Goal: Information Seeking & Learning: Learn about a topic

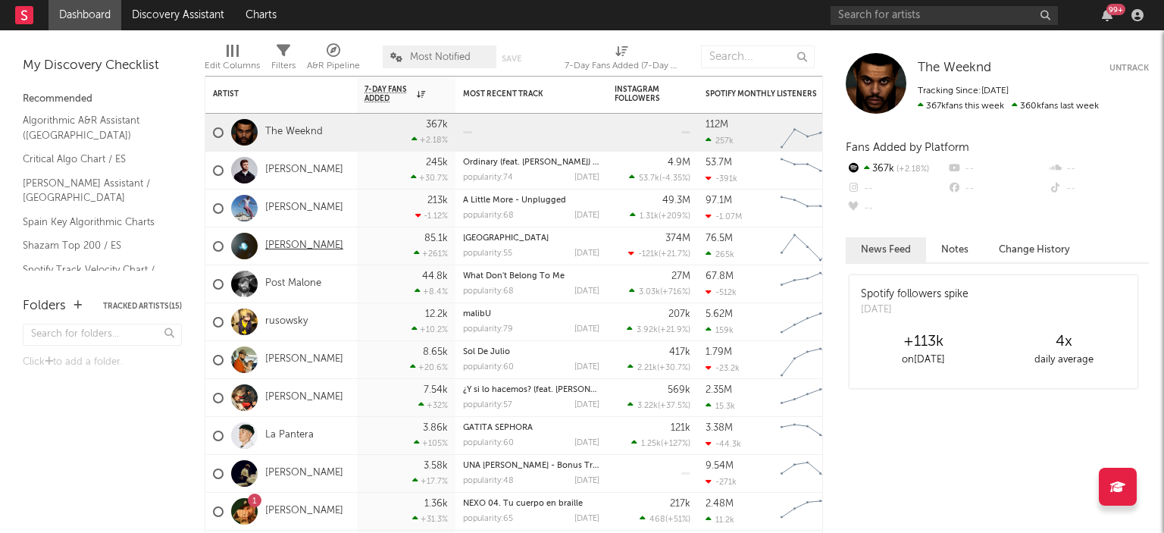
click at [294, 245] on link "Ariana Grande" at bounding box center [304, 245] width 78 height 13
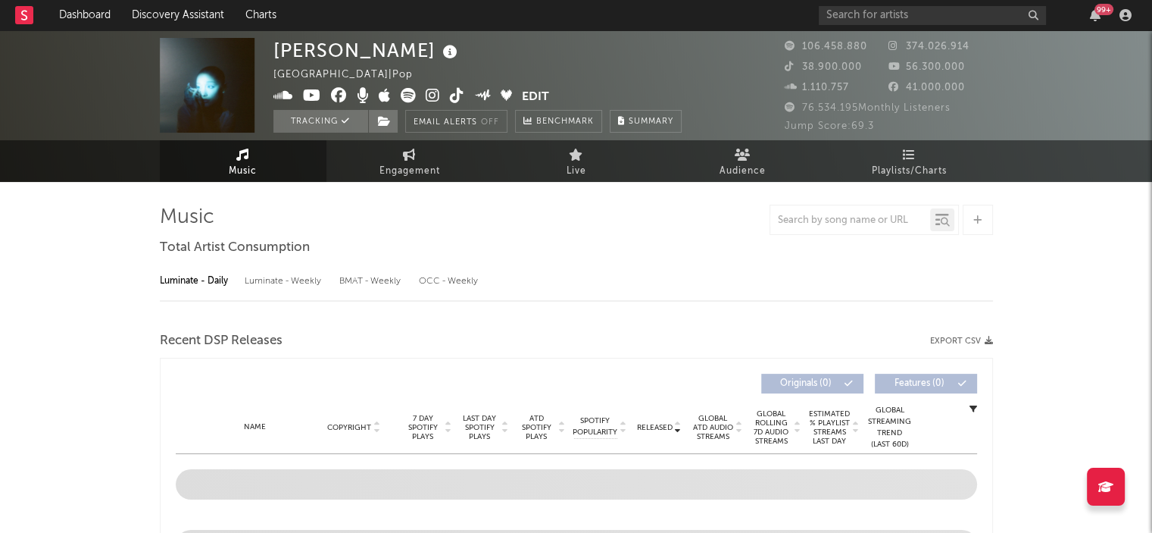
select select "6m"
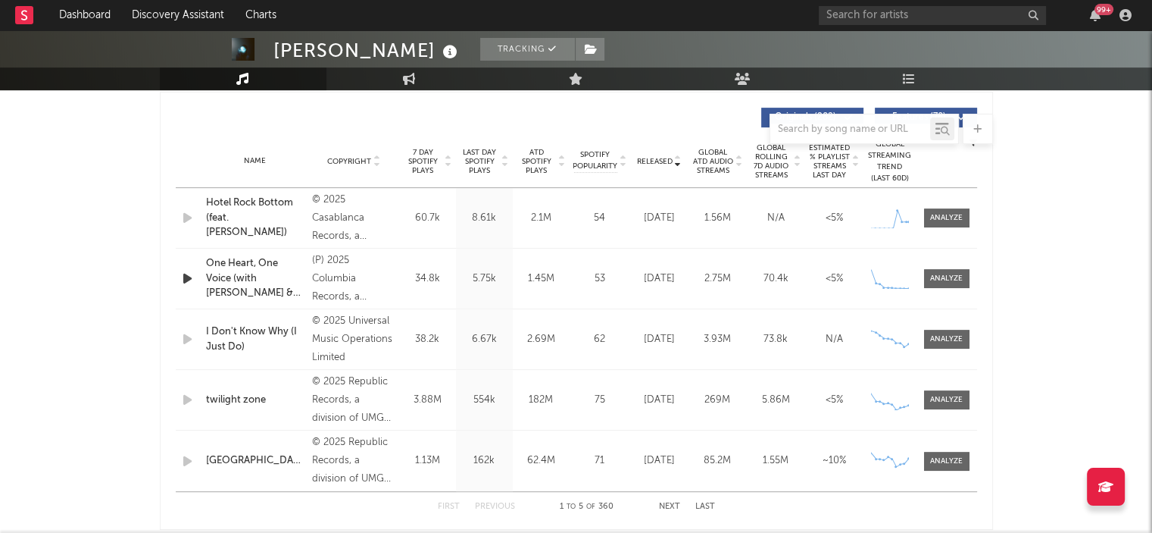
scroll to position [571, 0]
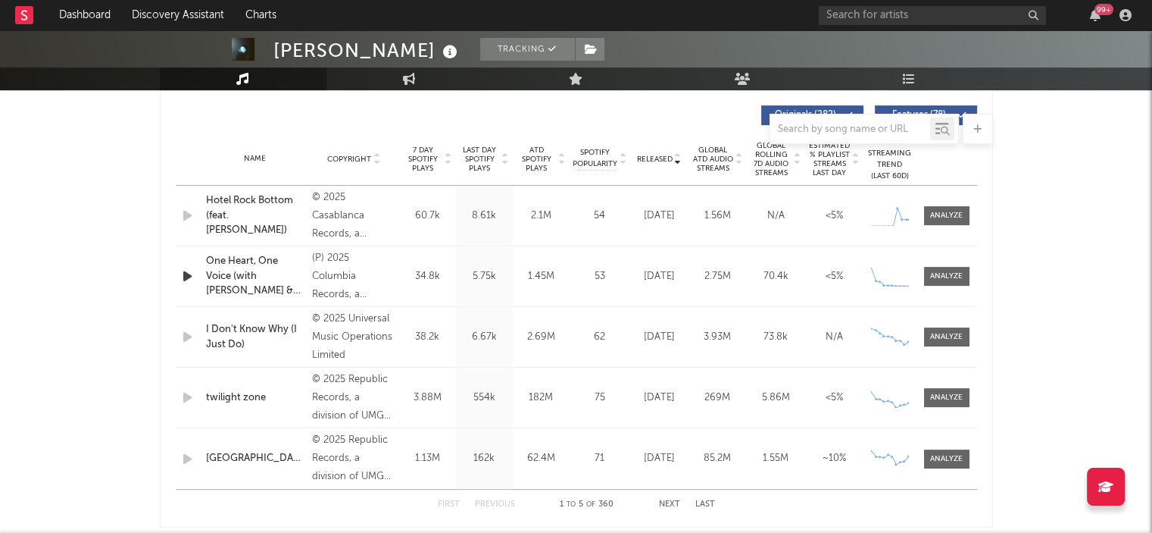
click at [449, 153] on icon at bounding box center [449, 156] width 8 height 6
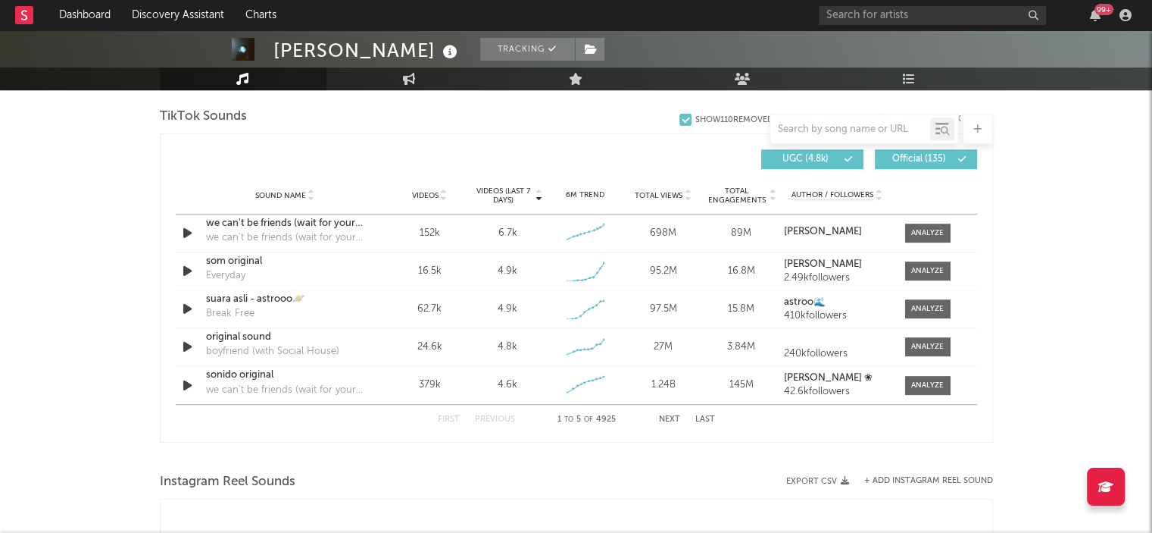
scroll to position [1012, 0]
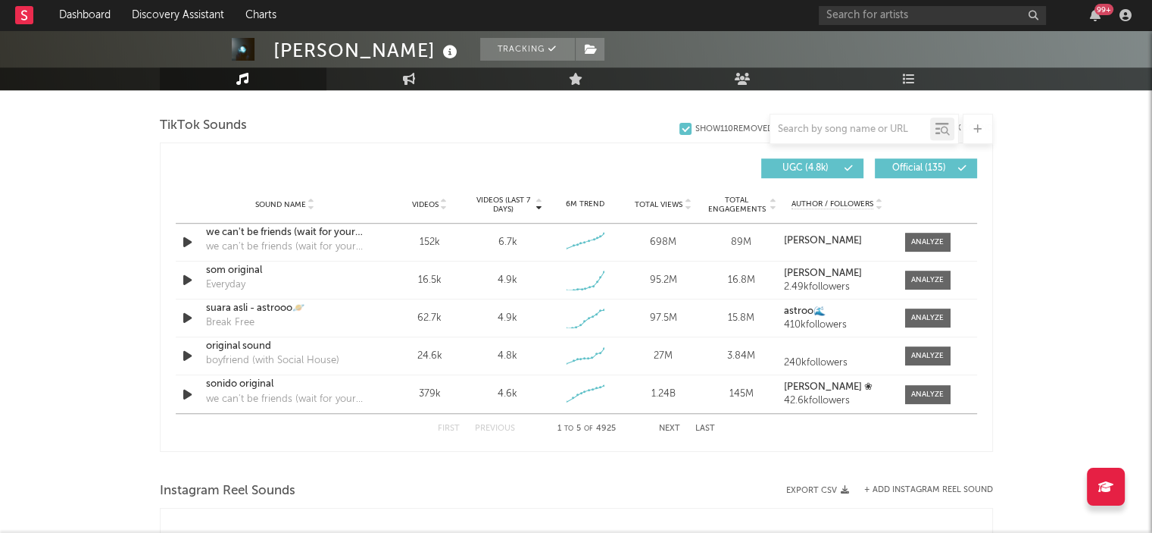
click at [540, 199] on icon at bounding box center [539, 202] width 8 height 6
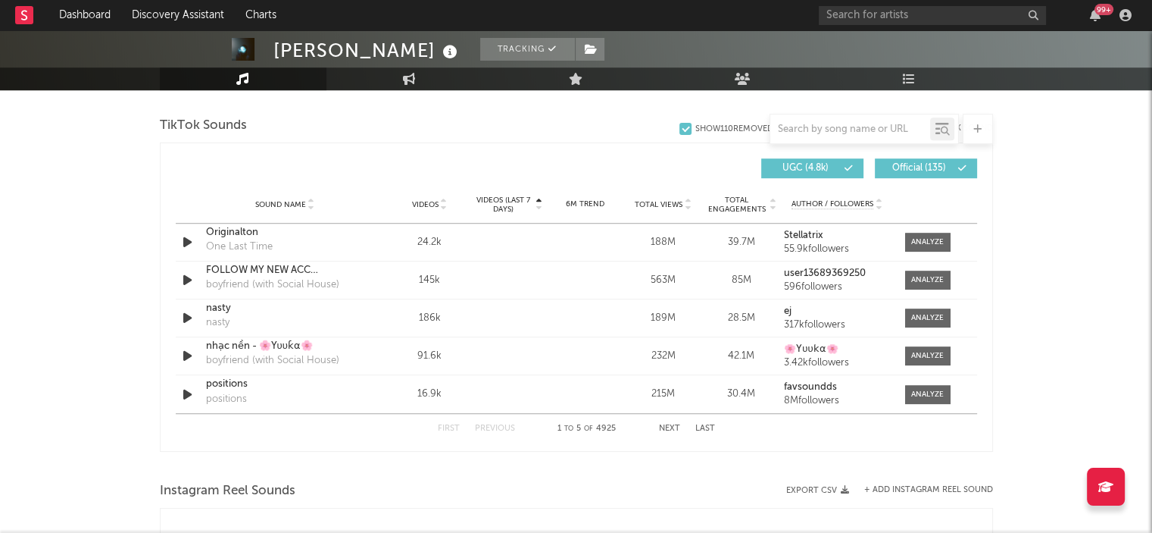
click at [539, 207] on icon at bounding box center [539, 208] width 8 height 6
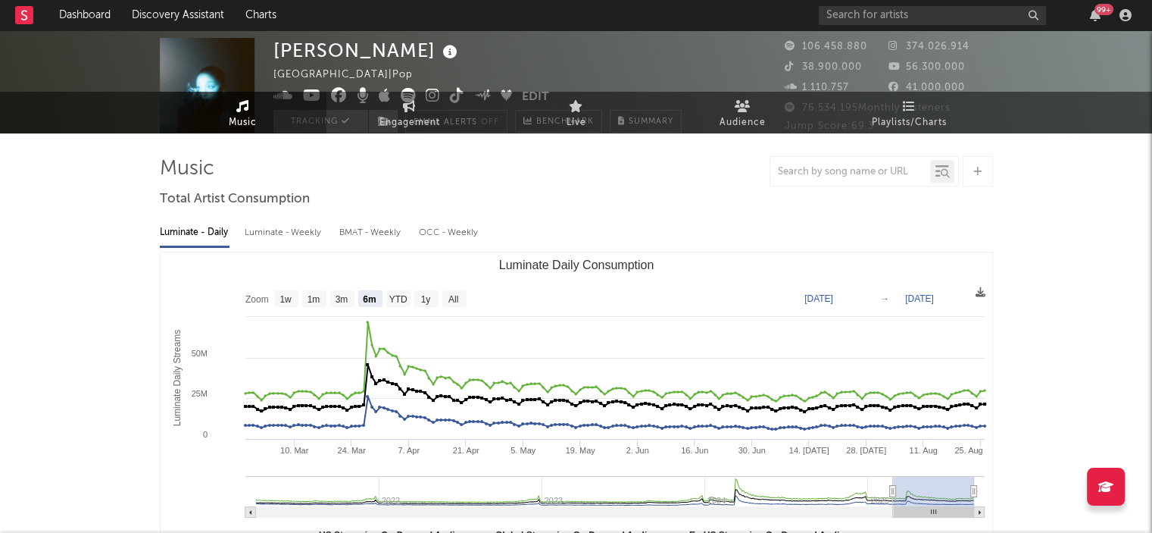
scroll to position [0, 0]
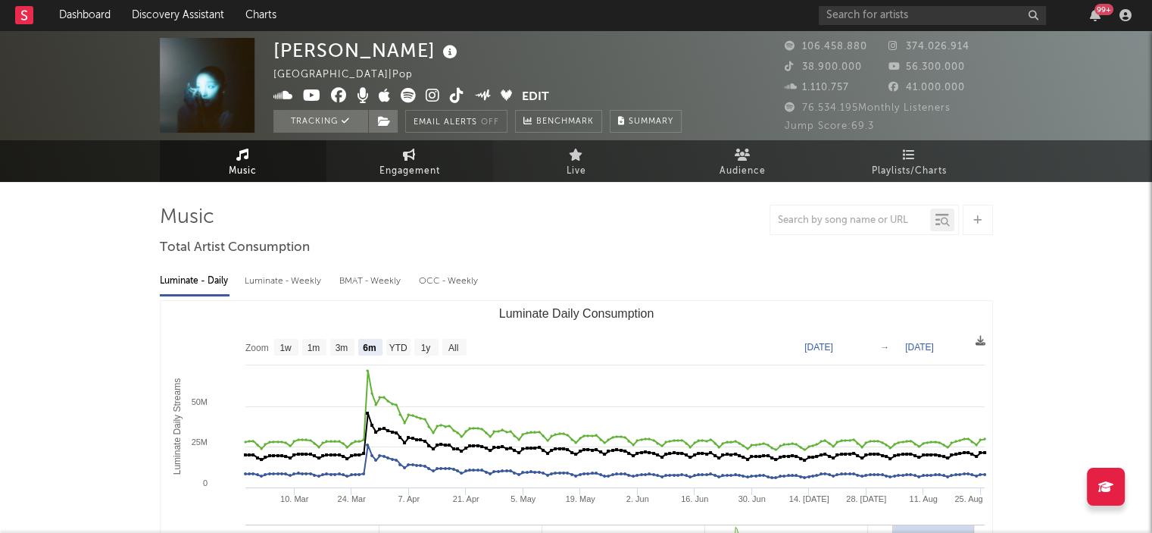
click at [395, 157] on link "Engagement" at bounding box center [410, 161] width 167 height 42
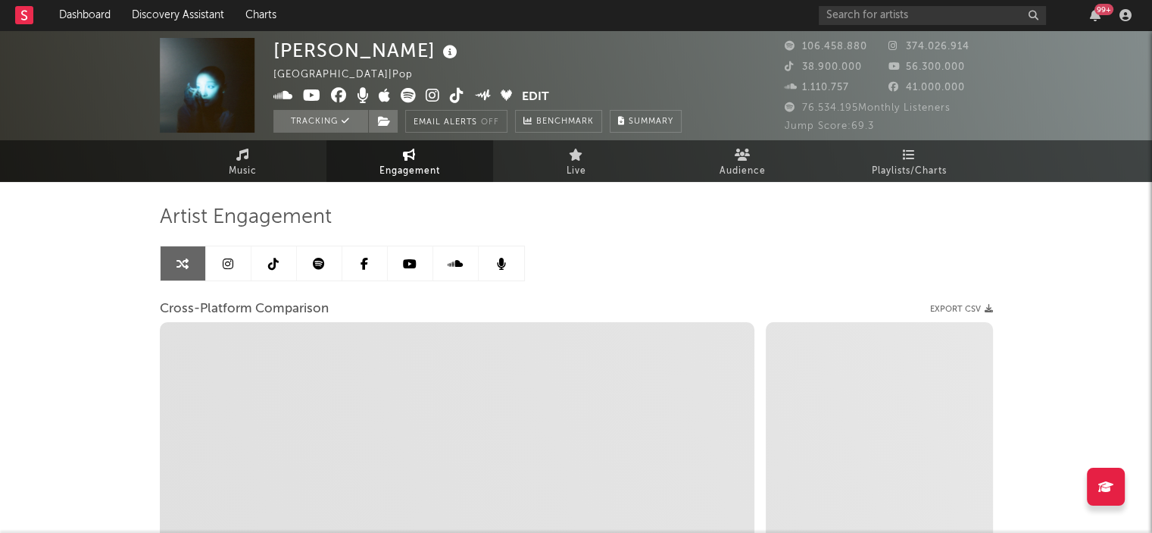
select select "1w"
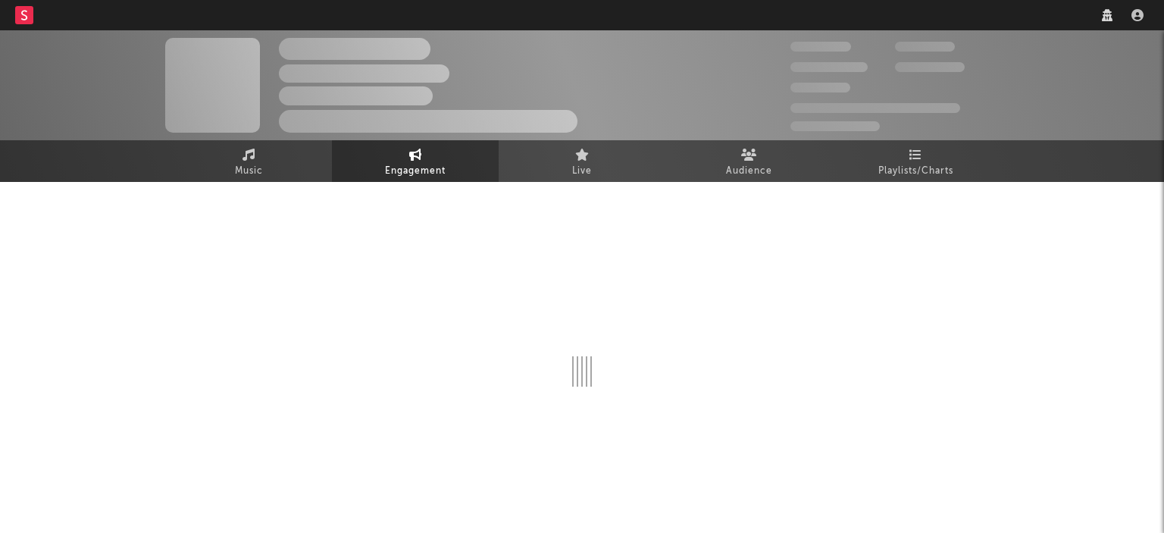
select select "1w"
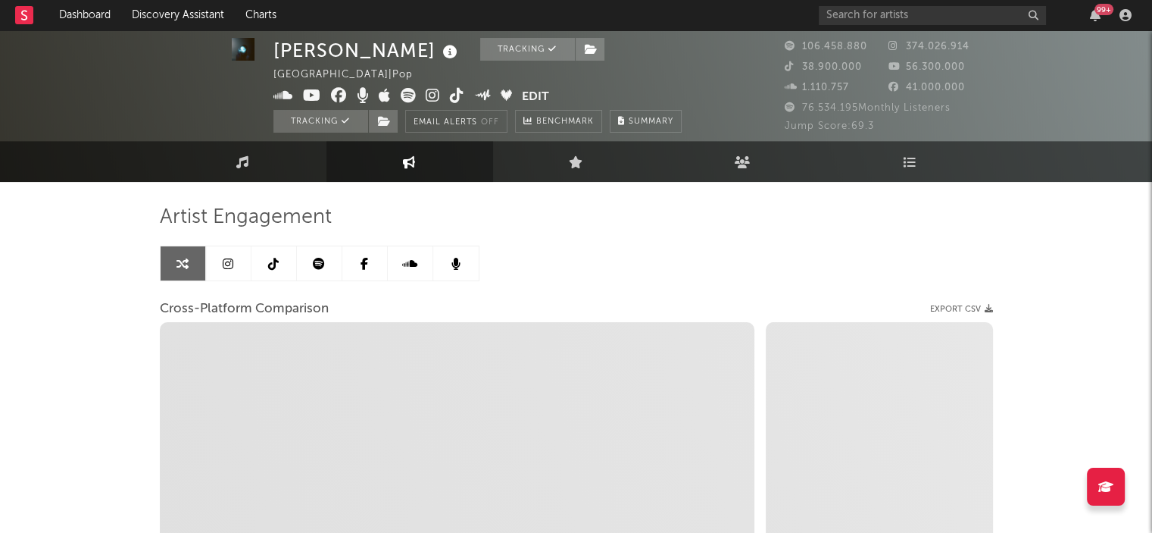
scroll to position [2, 0]
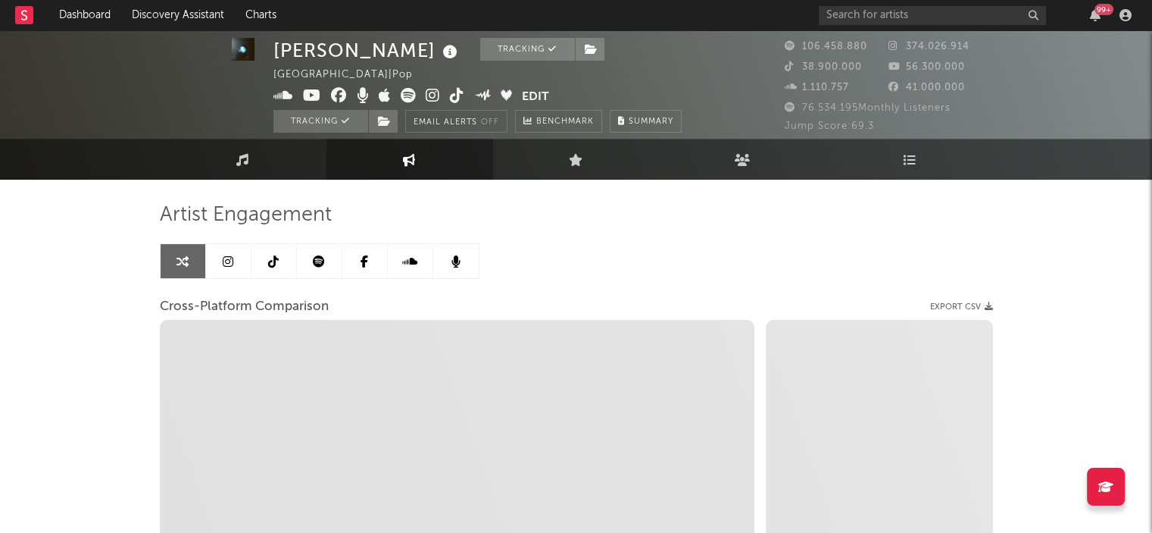
click at [224, 260] on icon at bounding box center [228, 261] width 11 height 12
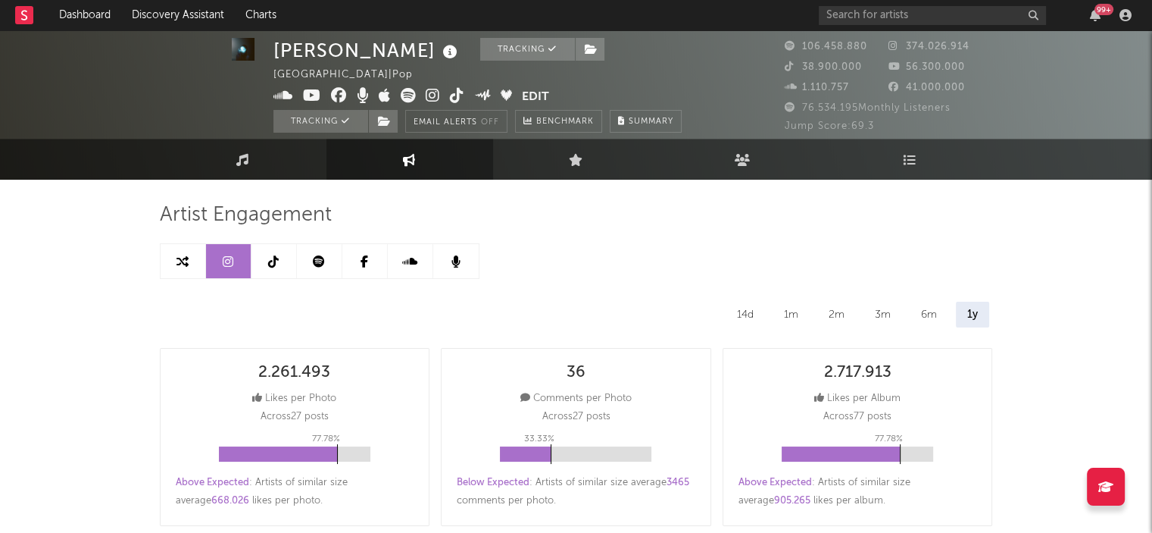
select select "6m"
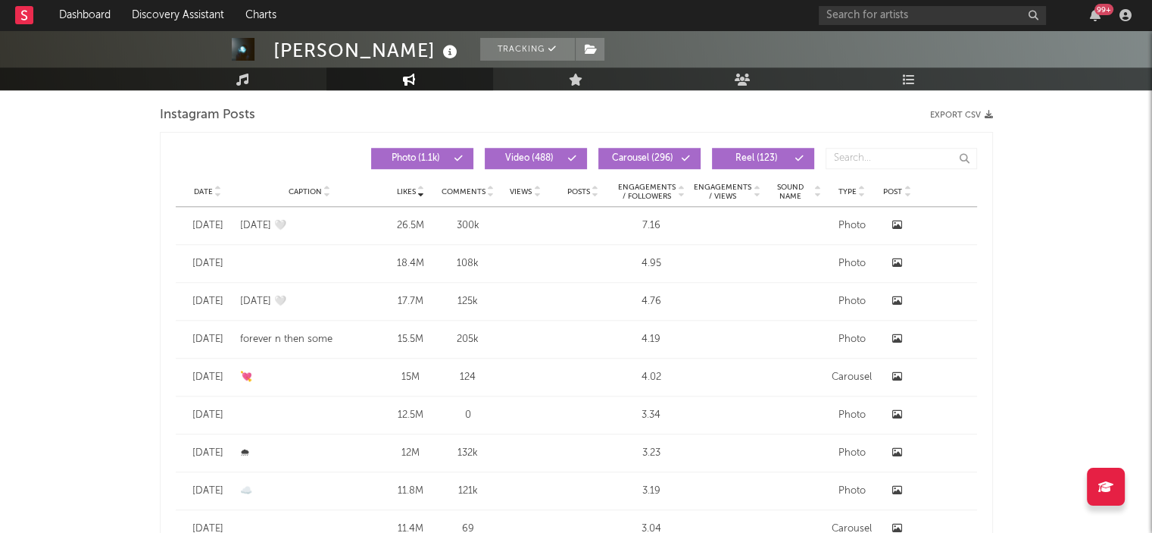
scroll to position [1249, 0]
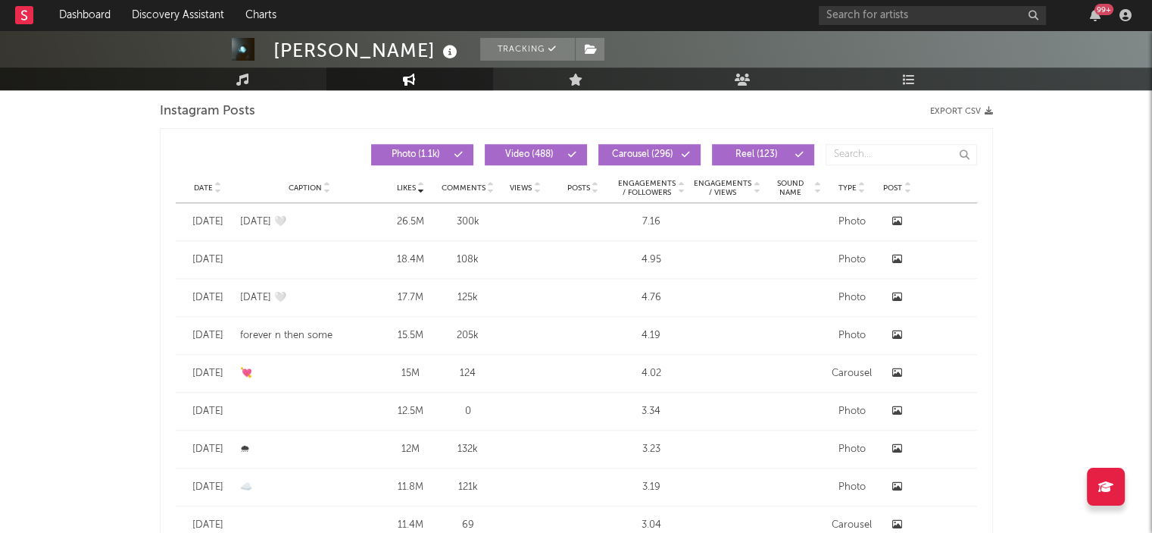
click at [900, 214] on span at bounding box center [898, 221] width 10 height 15
click at [924, 20] on input "text" at bounding box center [932, 15] width 227 height 19
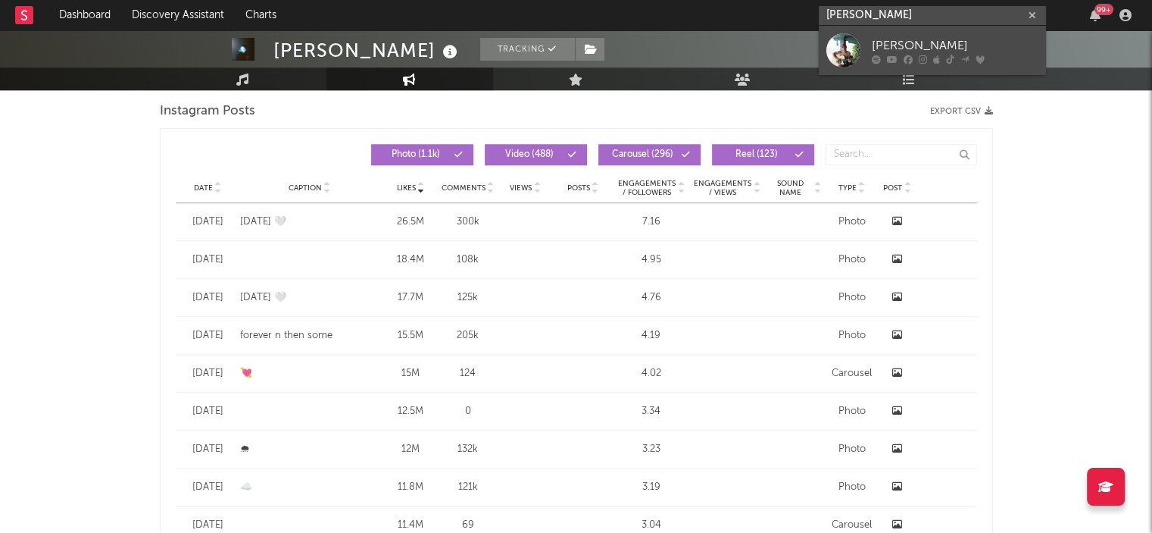
type input "[PERSON_NAME]"
click at [933, 49] on div "[PERSON_NAME]" at bounding box center [955, 45] width 167 height 18
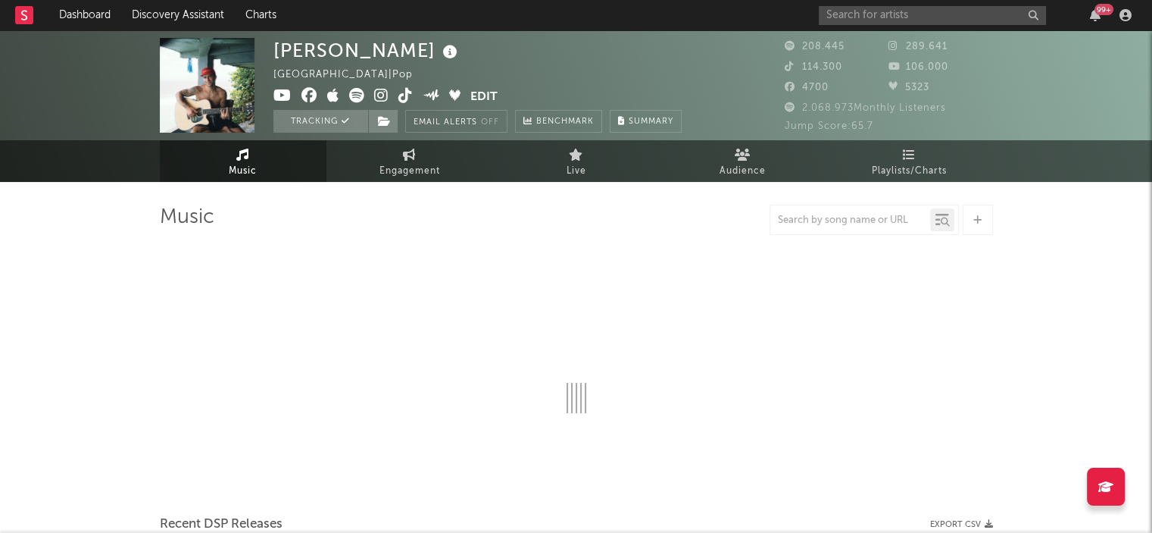
select select "6m"
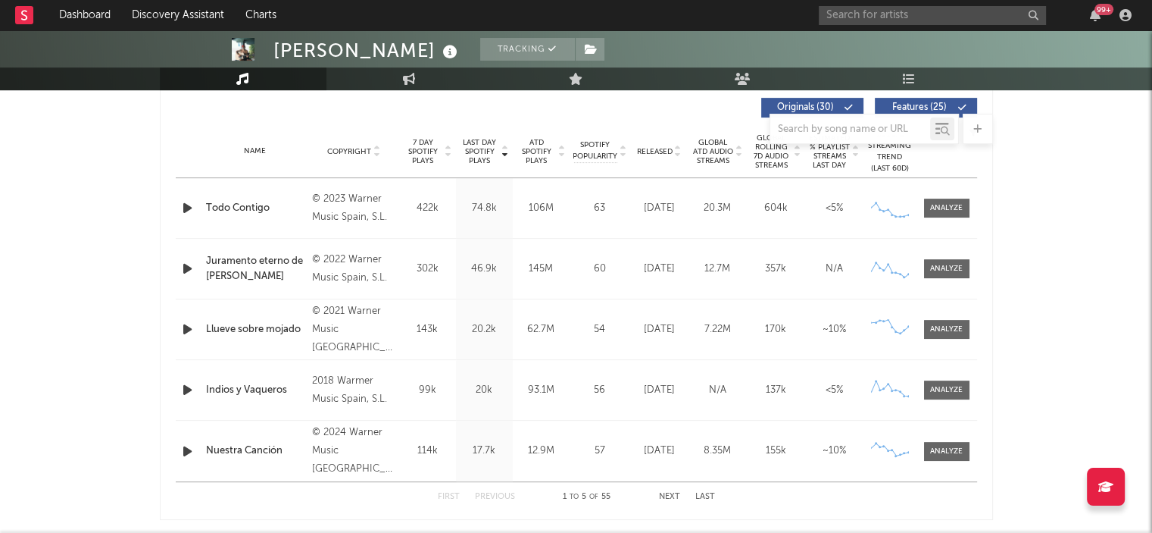
scroll to position [550, 0]
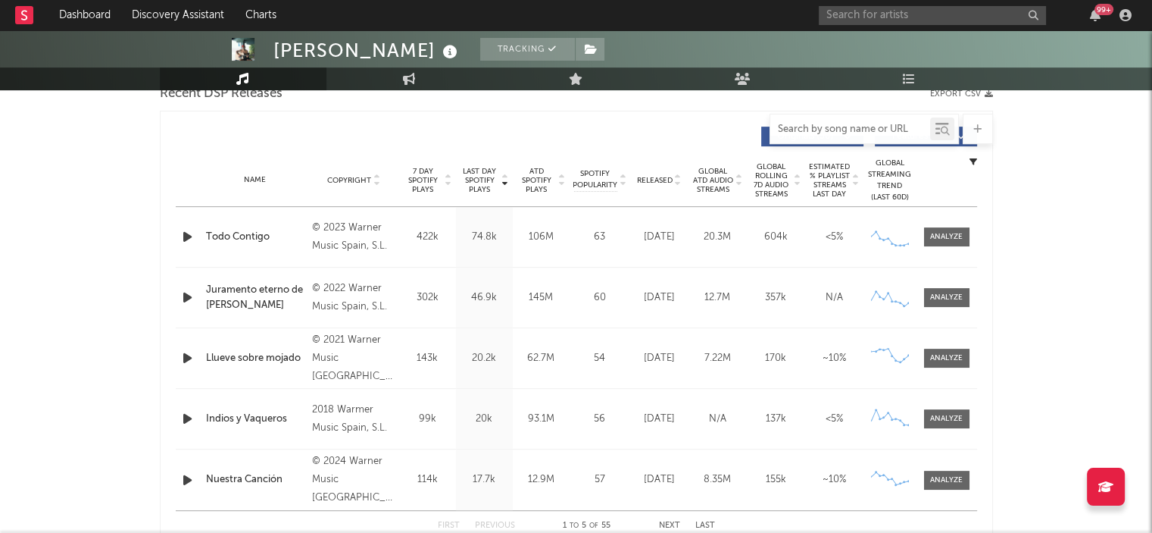
click at [833, 124] on input "text" at bounding box center [851, 129] width 160 height 12
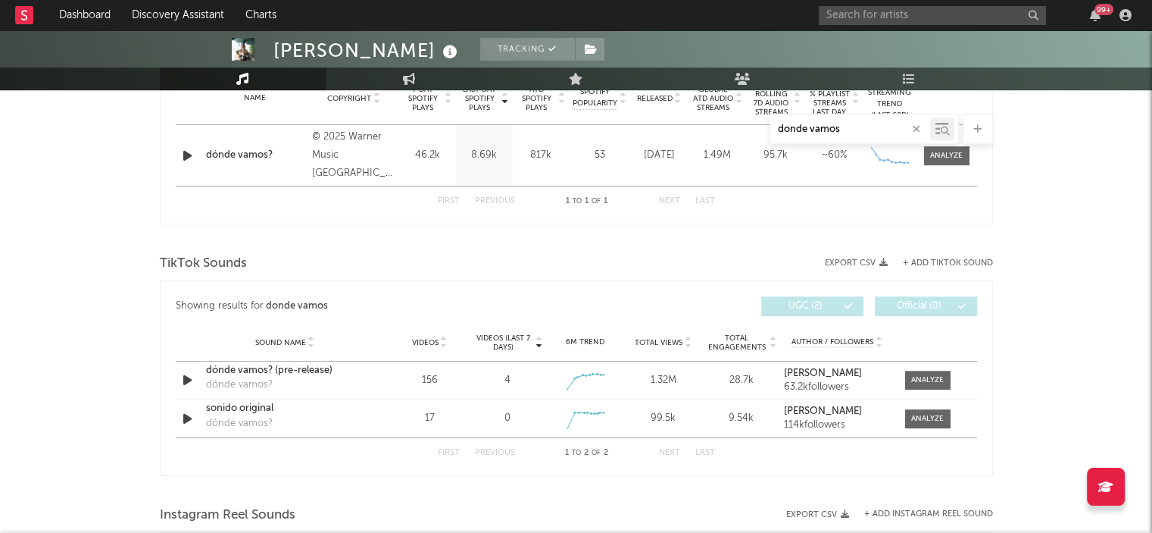
scroll to position [680, 0]
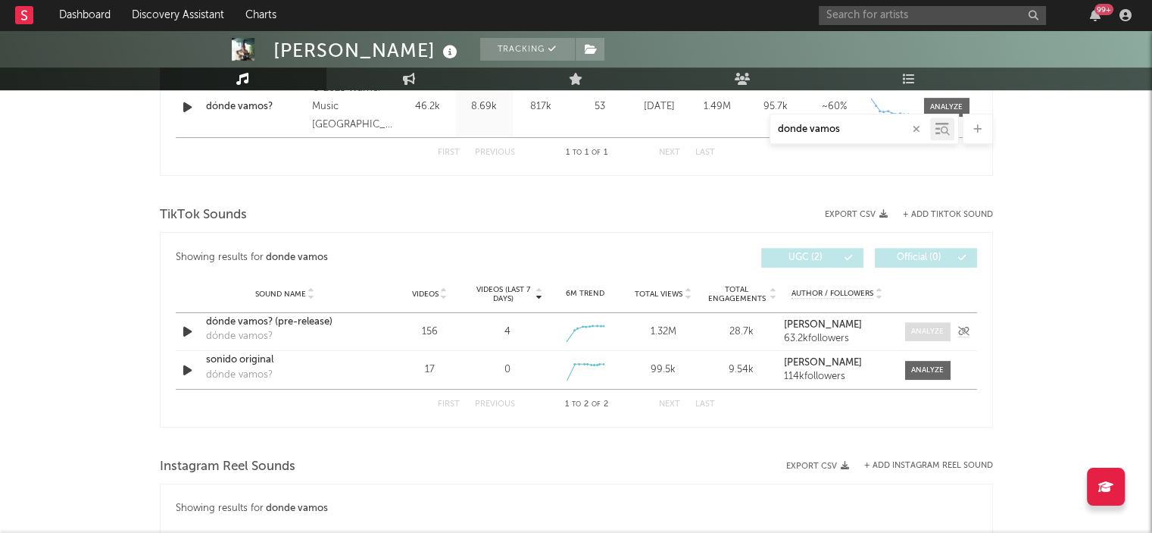
type input "donde vamos"
click at [924, 328] on div at bounding box center [927, 331] width 33 height 11
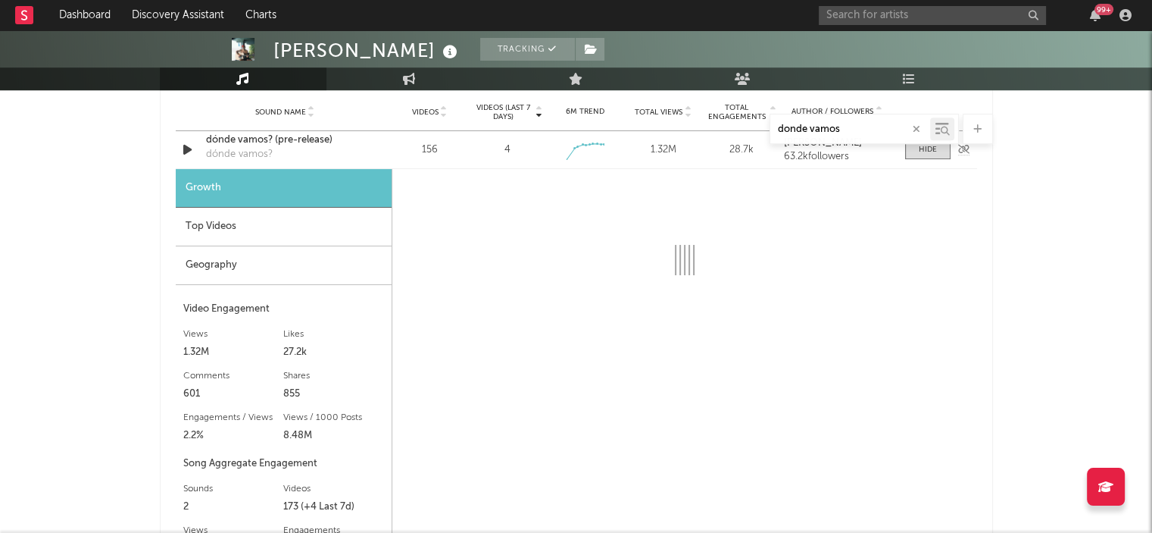
scroll to position [864, 0]
select select "1w"
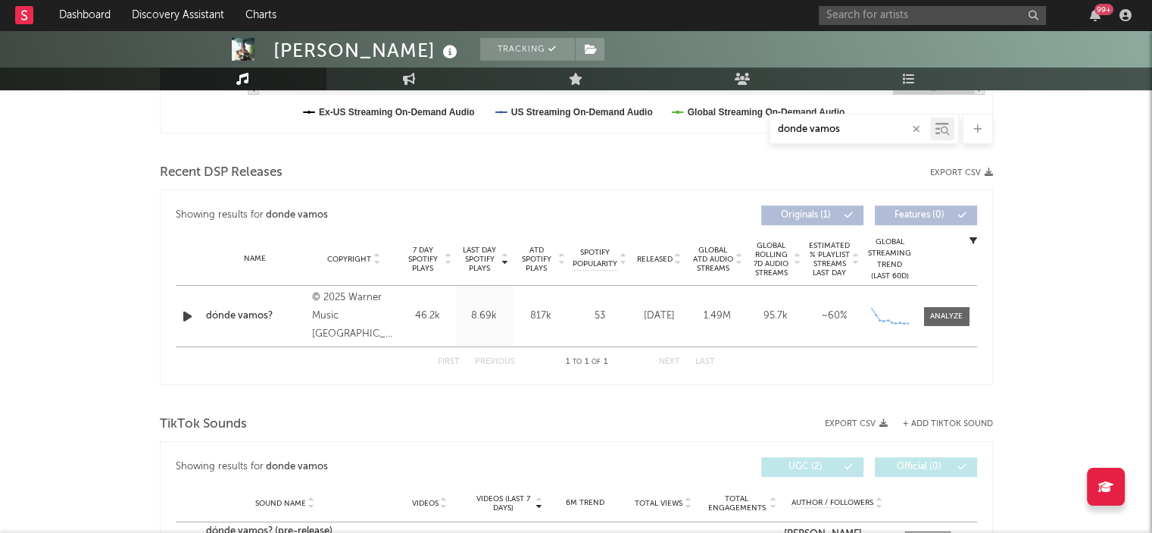
scroll to position [412, 0]
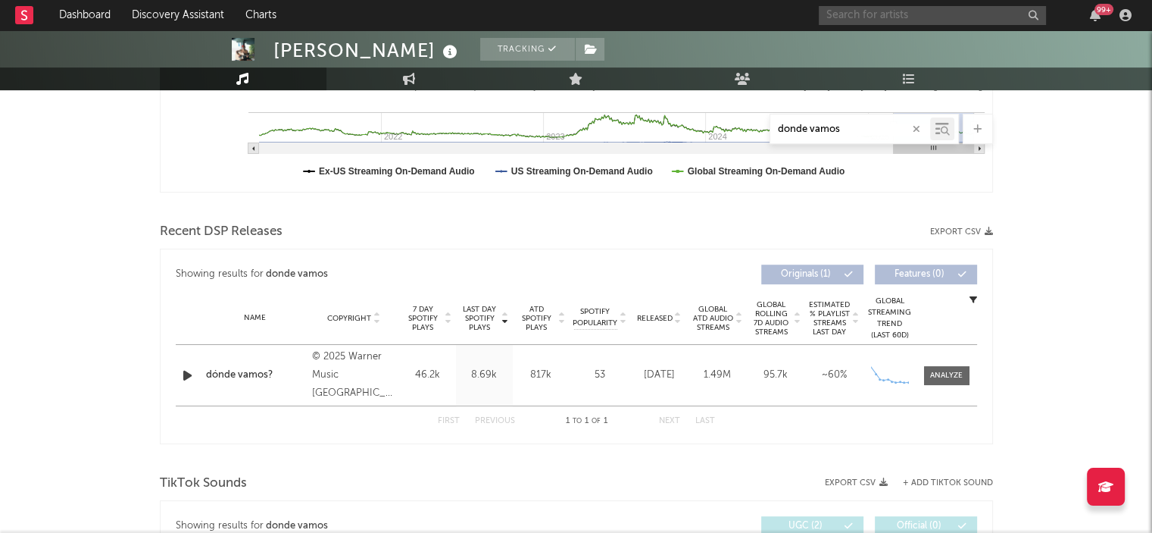
click at [849, 17] on input "text" at bounding box center [932, 15] width 227 height 19
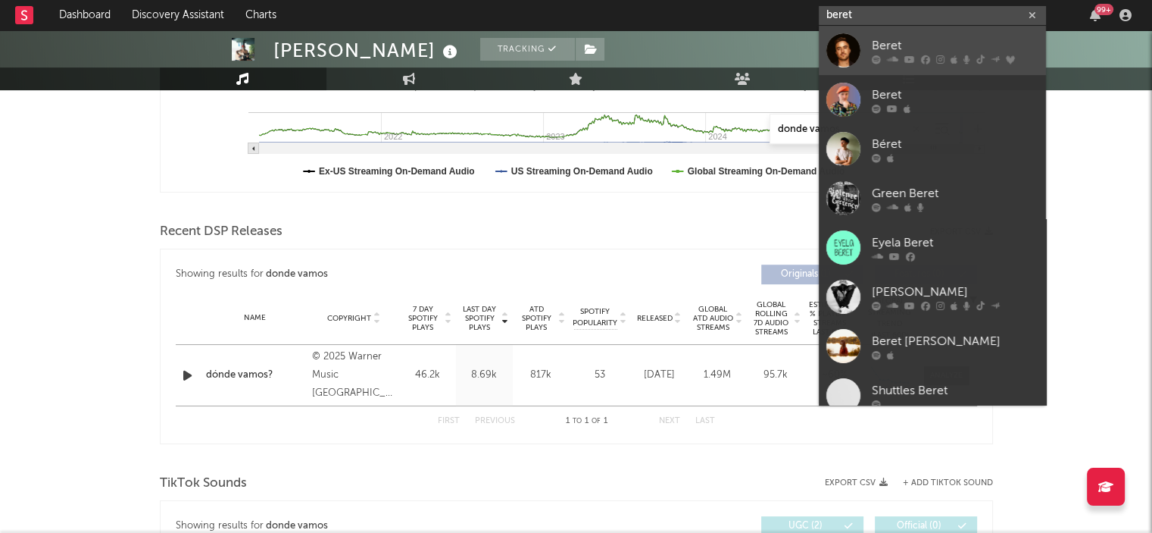
type input "beret"
click at [885, 42] on div "Beret" at bounding box center [955, 45] width 167 height 18
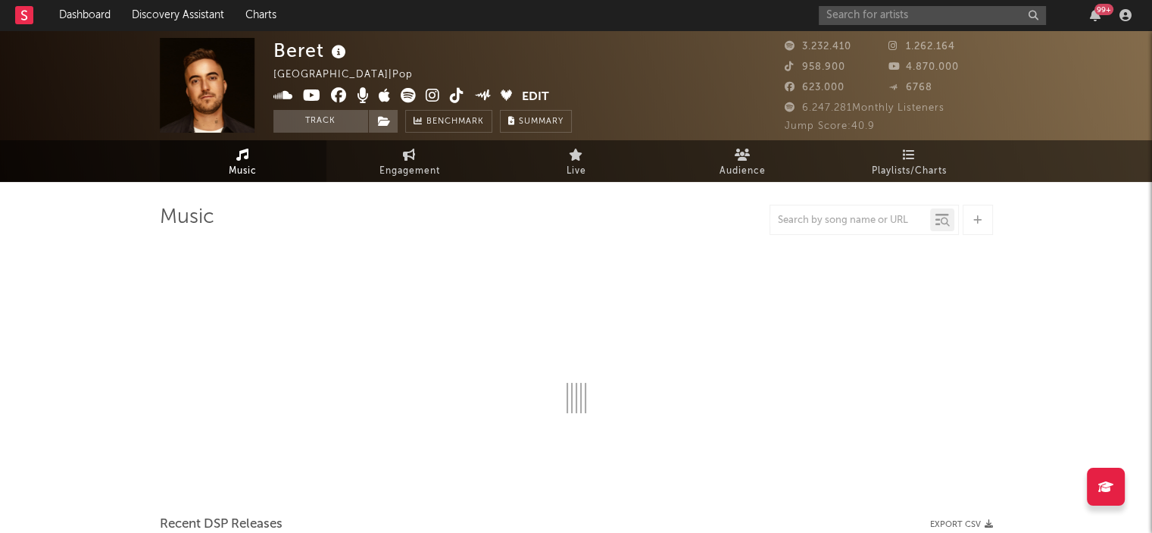
select select "6m"
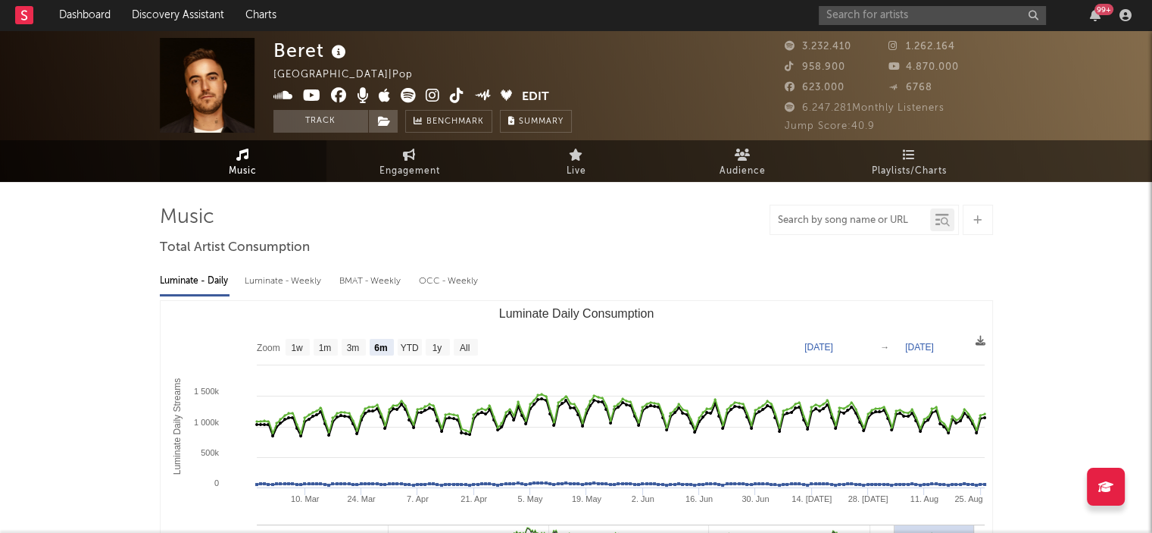
click at [801, 224] on input "text" at bounding box center [851, 220] width 160 height 12
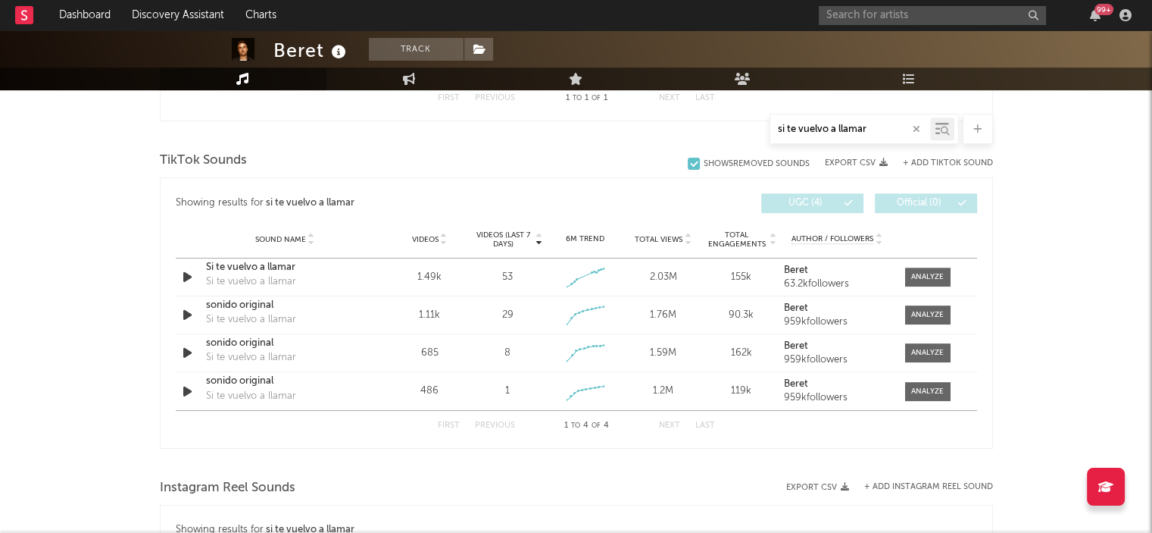
scroll to position [759, 0]
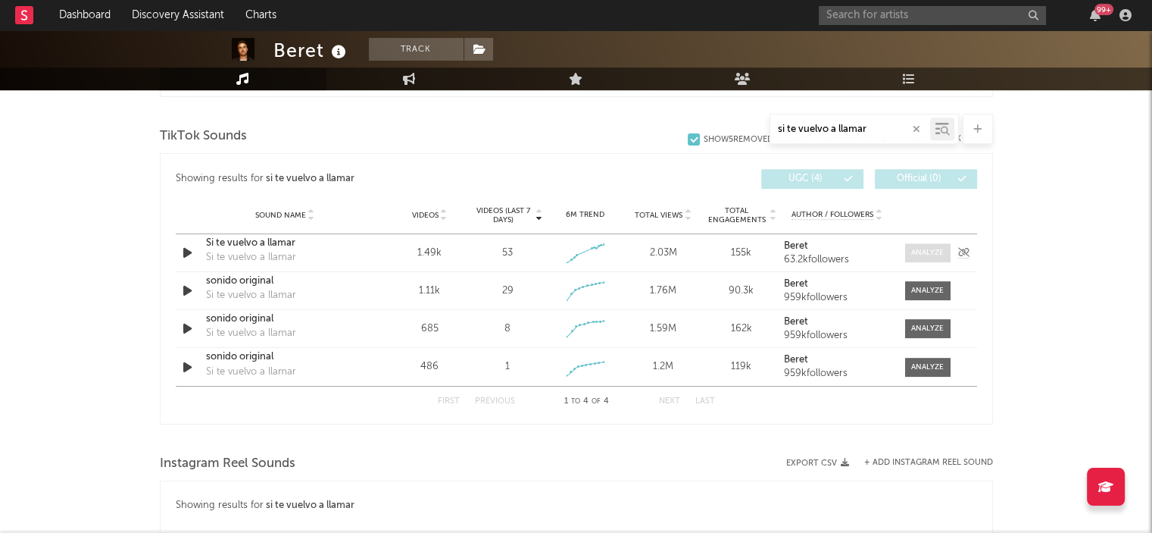
type input "si te vuelvo a llamar"
click at [912, 245] on span at bounding box center [927, 252] width 45 height 19
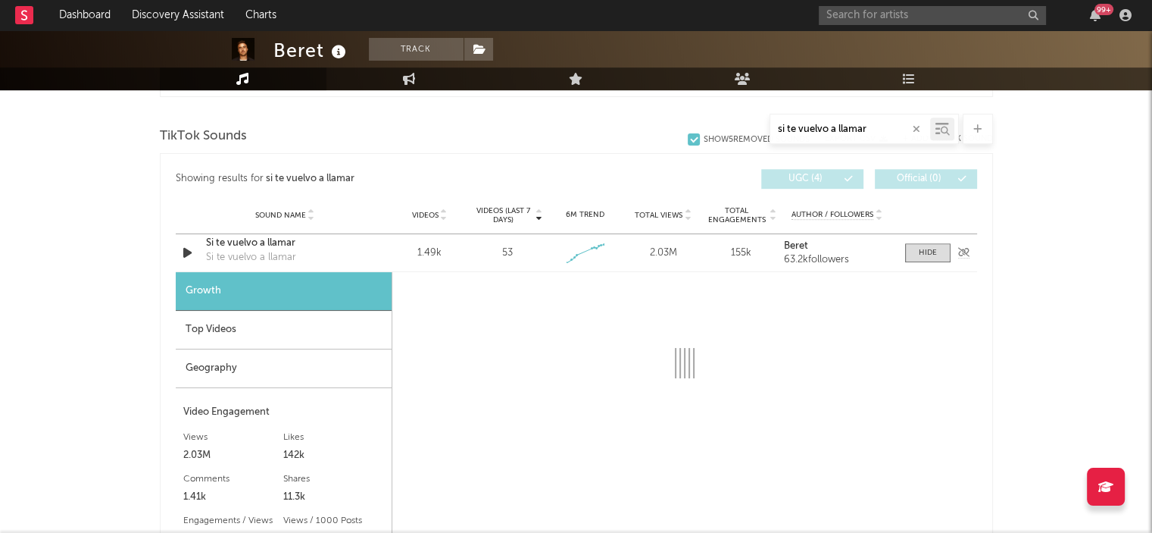
select select "1w"
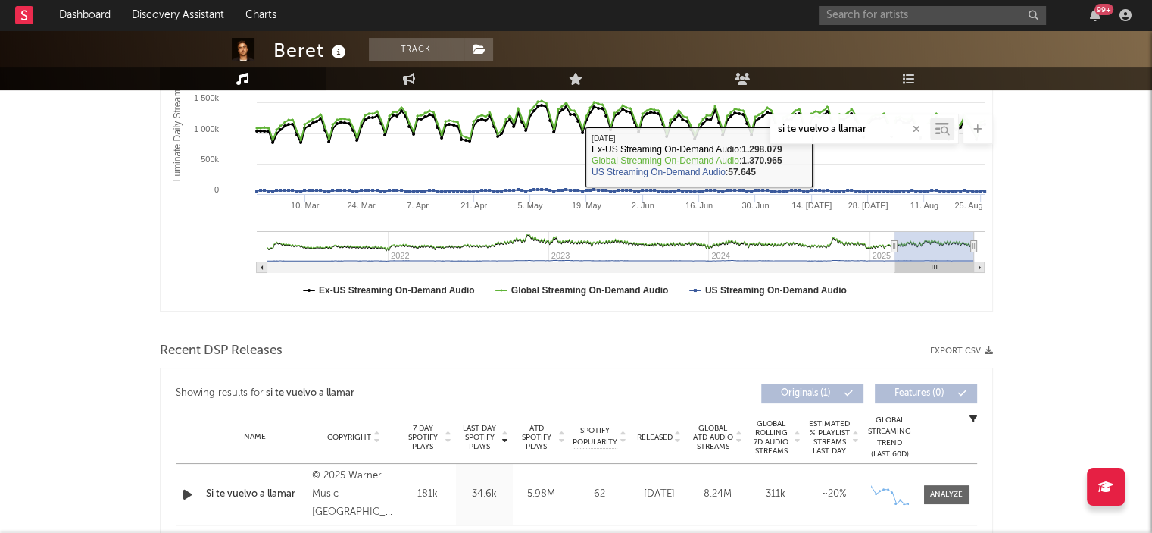
scroll to position [280, 0]
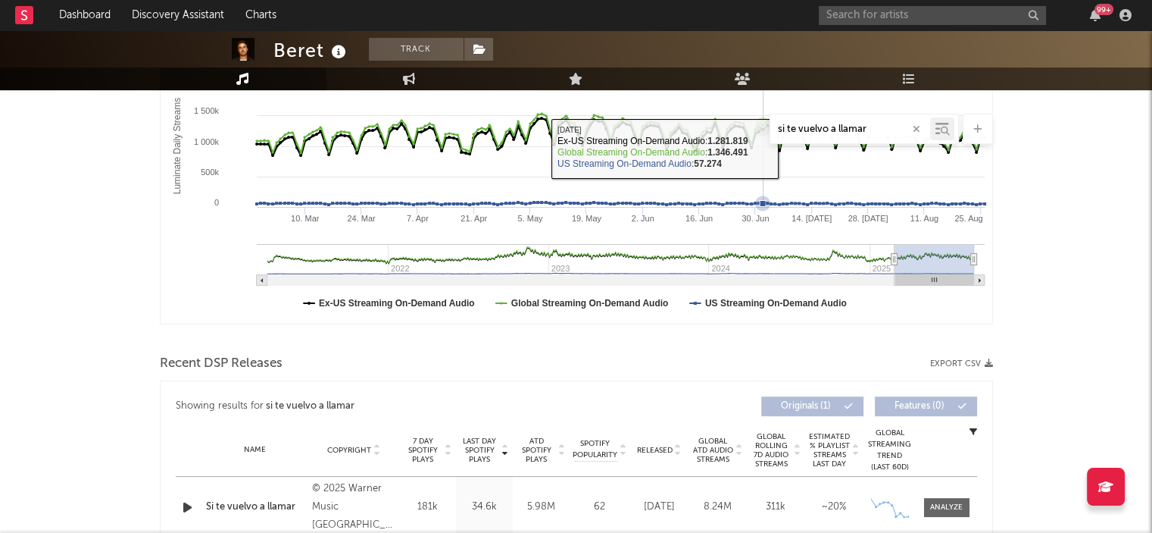
drag, startPoint x: 874, startPoint y: 129, endPoint x: 721, endPoint y: 147, distance: 154.9
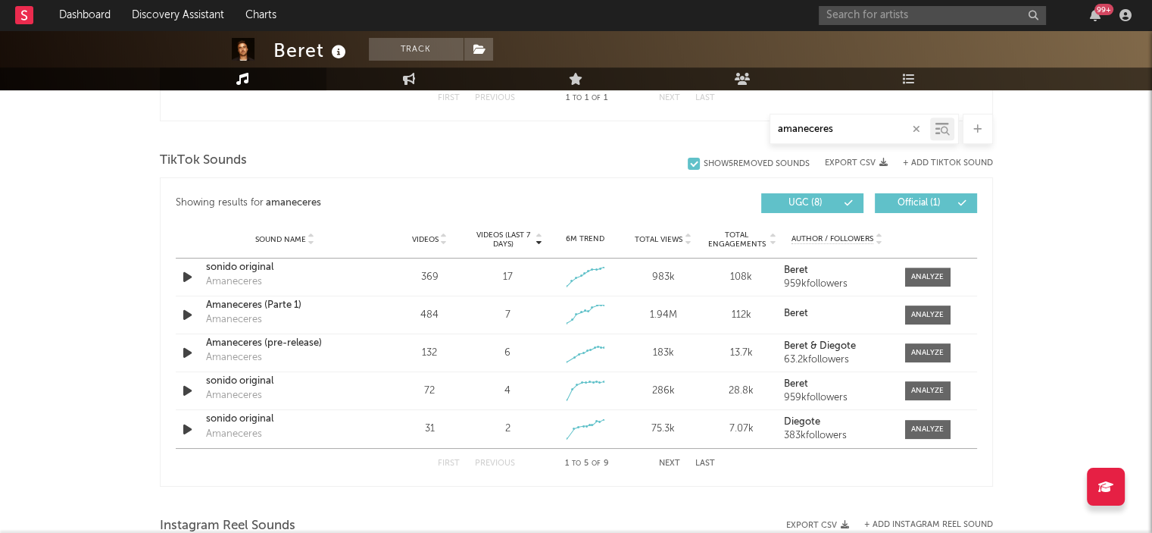
scroll to position [736, 0]
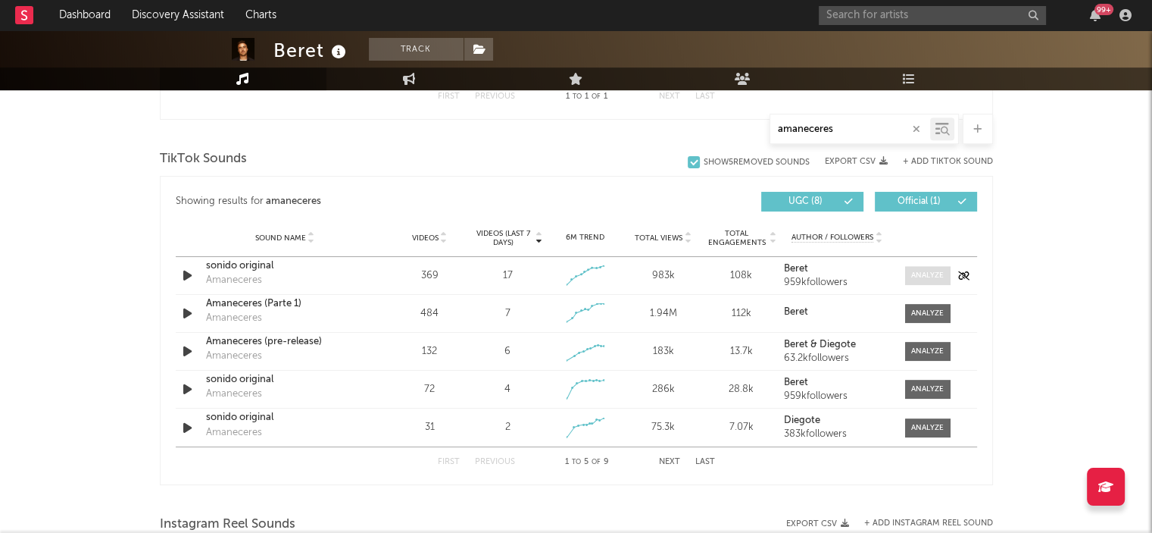
type input "amaneceres"
click at [933, 266] on span at bounding box center [927, 275] width 45 height 19
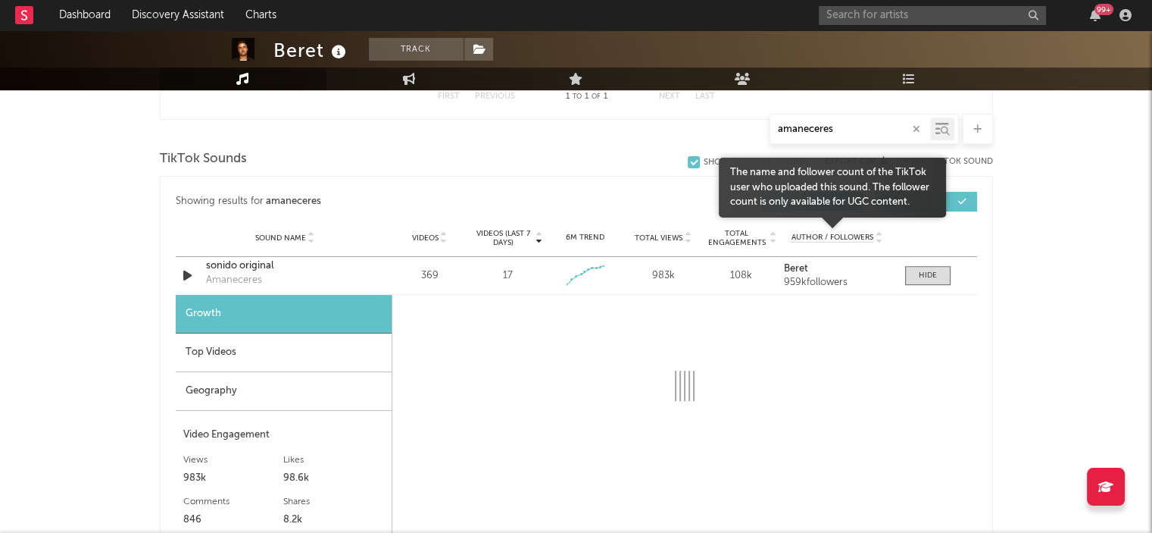
select select "1w"
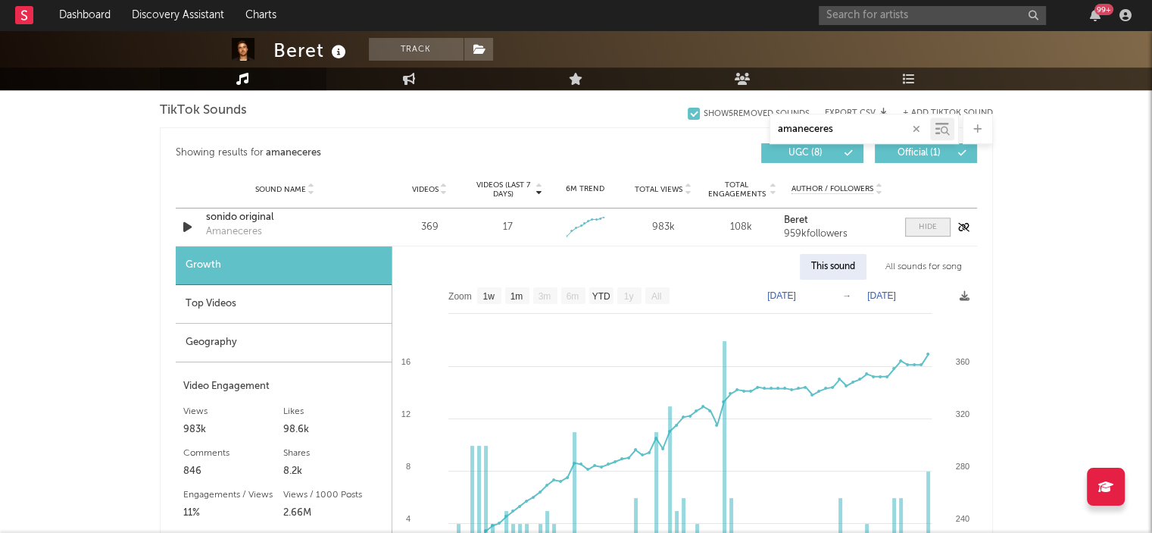
scroll to position [818, 0]
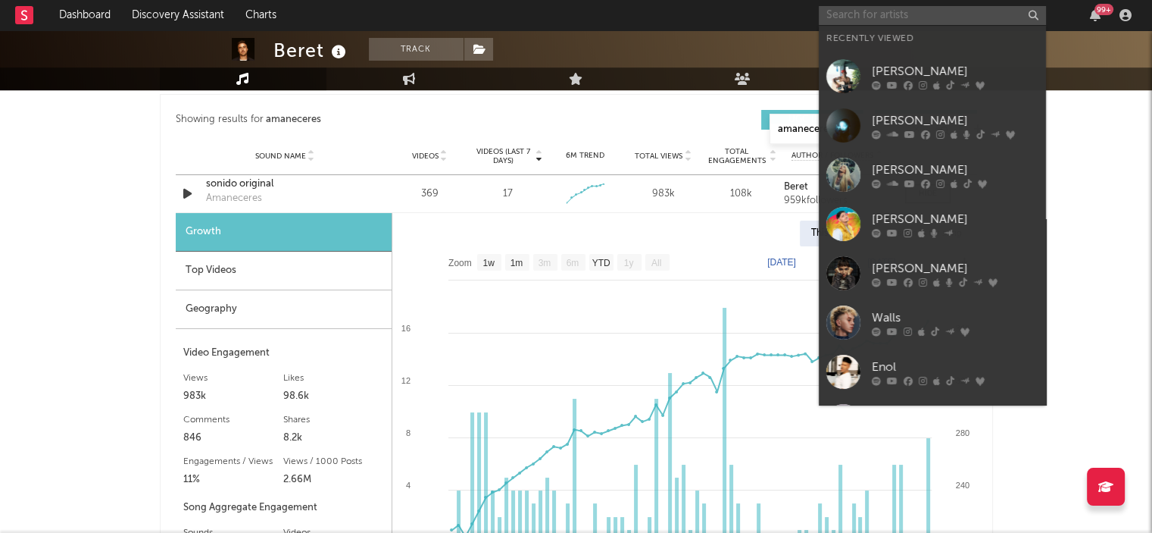
click at [908, 20] on input "text" at bounding box center [932, 15] width 227 height 19
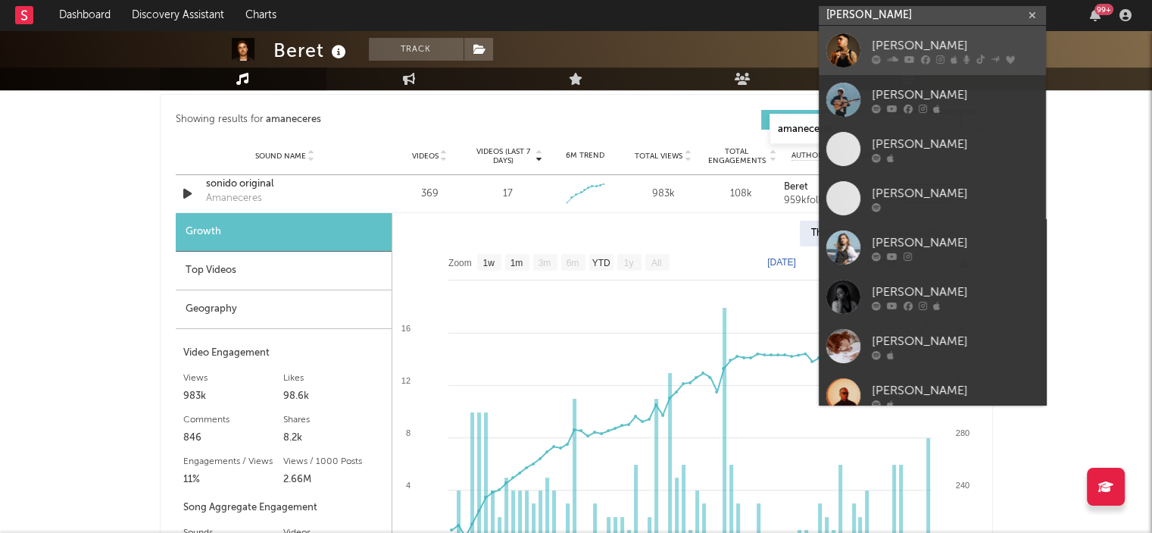
type input "[PERSON_NAME]"
click at [878, 43] on div "[PERSON_NAME]" at bounding box center [955, 45] width 167 height 18
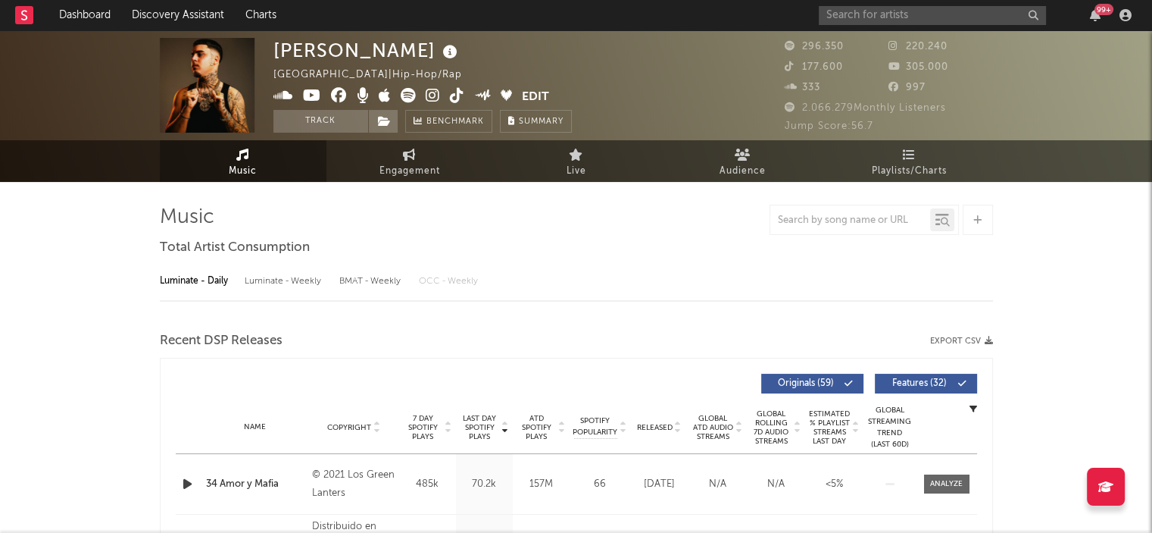
select select "6m"
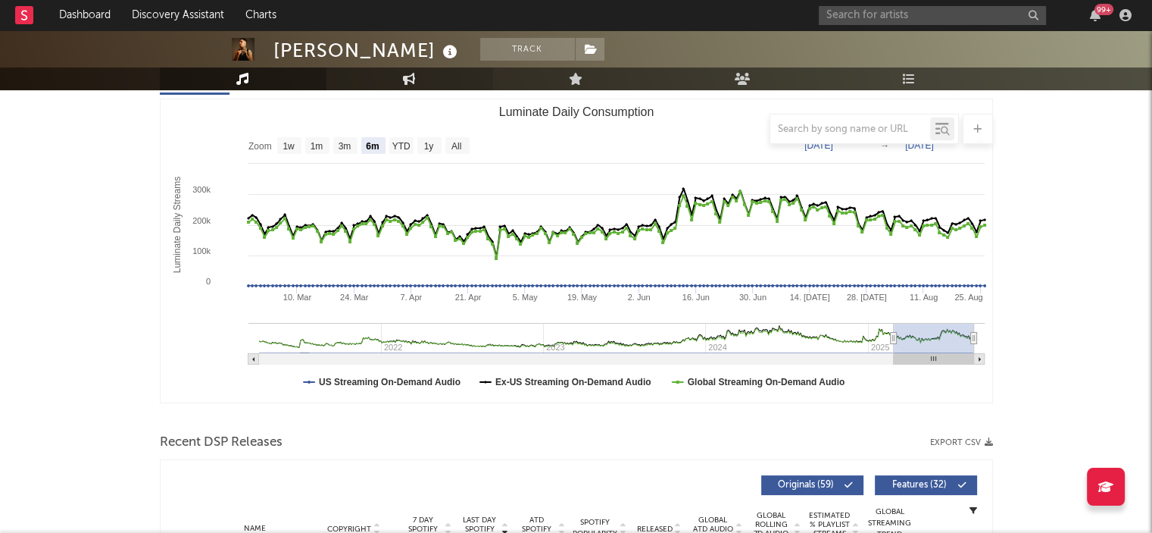
scroll to position [242, 0]
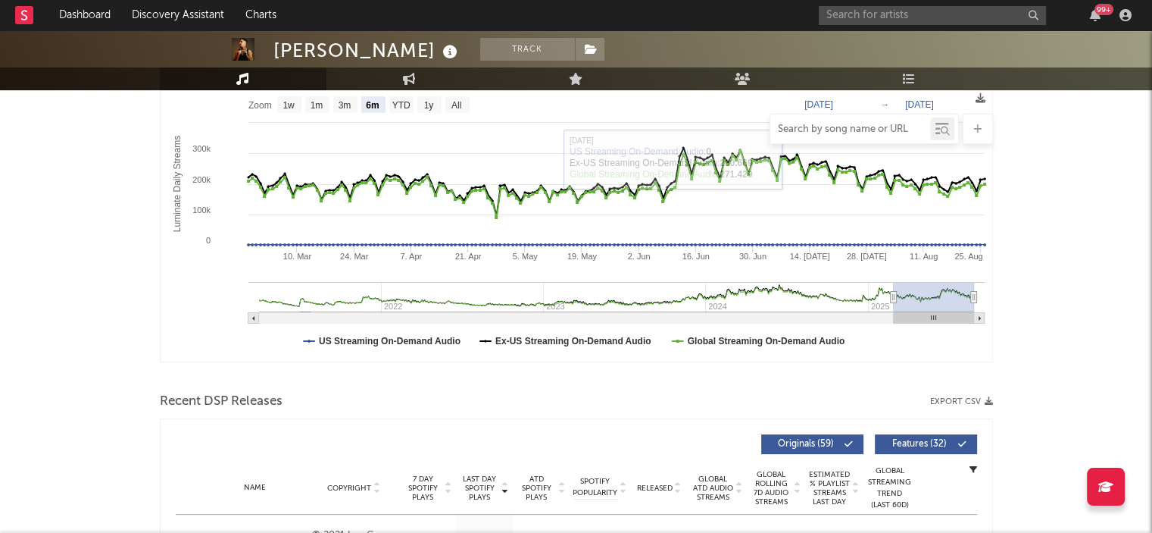
click at [798, 130] on input "text" at bounding box center [851, 129] width 160 height 12
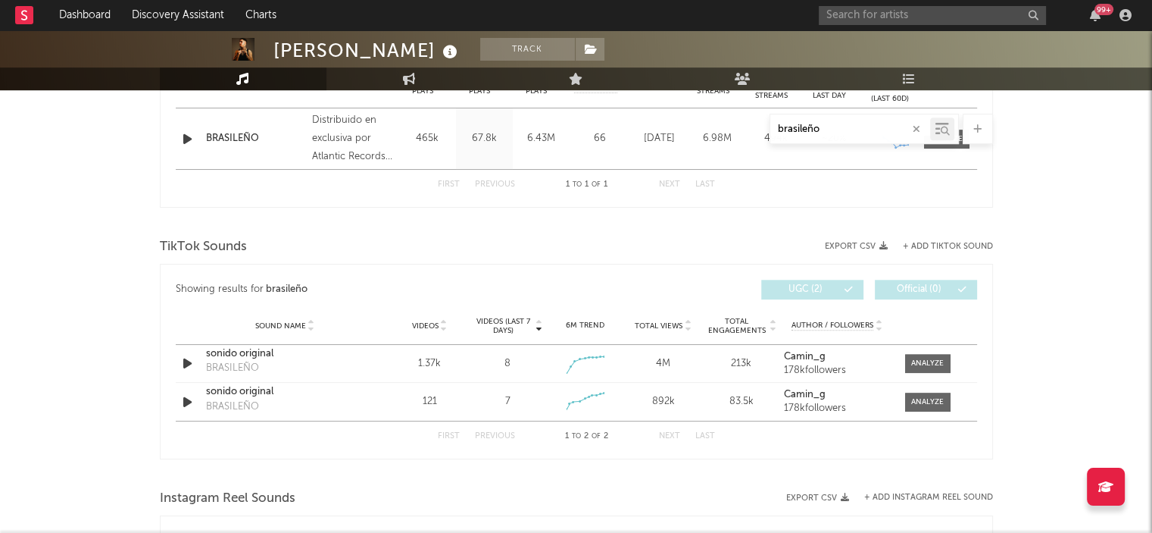
scroll to position [649, 0]
type input "brasileño"
click at [846, 14] on input "text" at bounding box center [932, 15] width 227 height 19
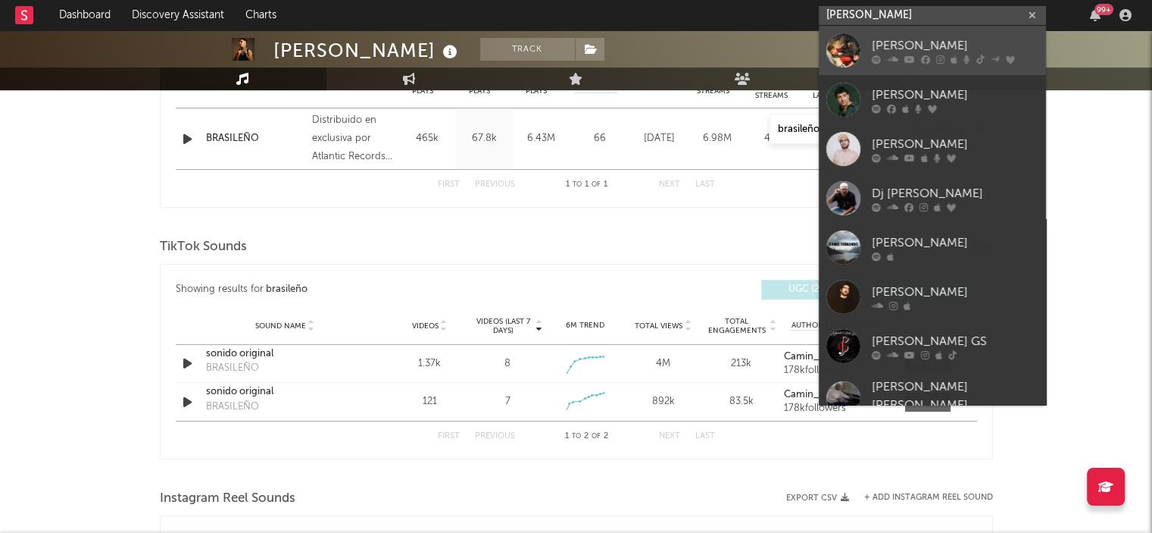
type input "[PERSON_NAME]"
click at [946, 45] on div "[PERSON_NAME]" at bounding box center [955, 45] width 167 height 18
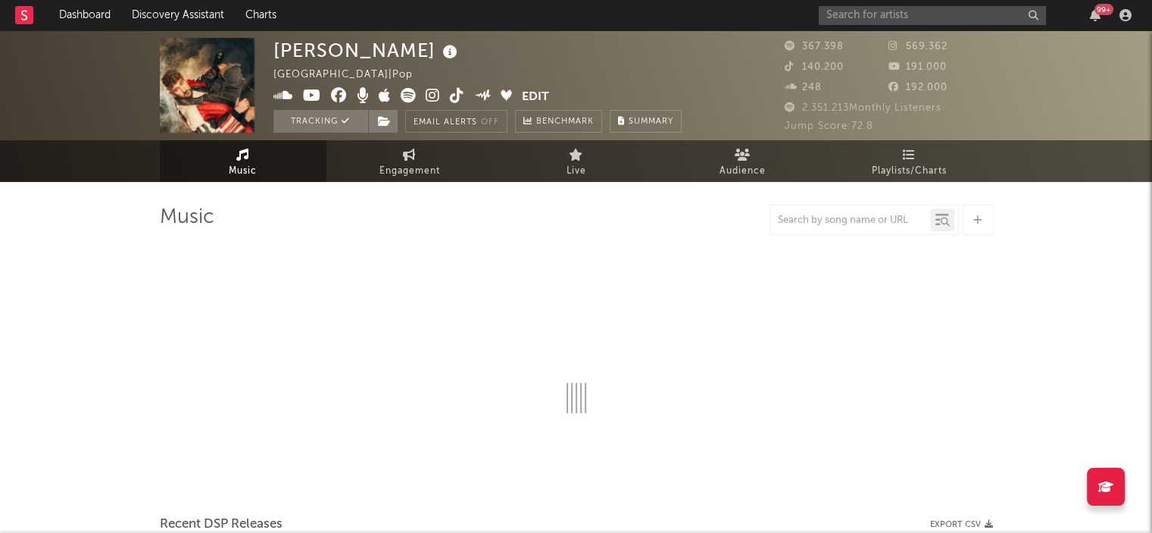
select select "6m"
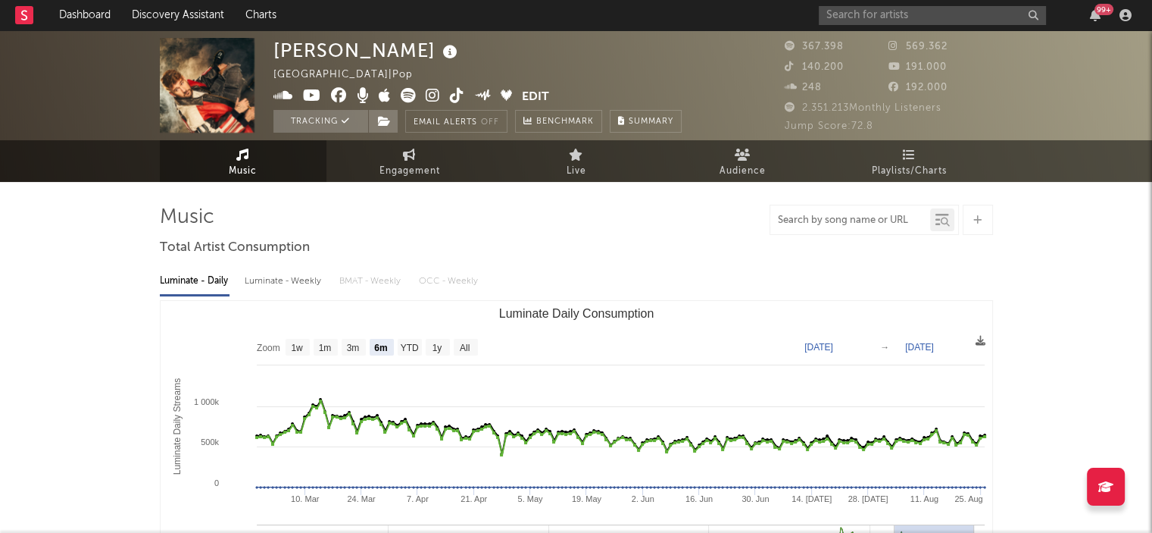
click at [793, 220] on input "text" at bounding box center [851, 220] width 160 height 12
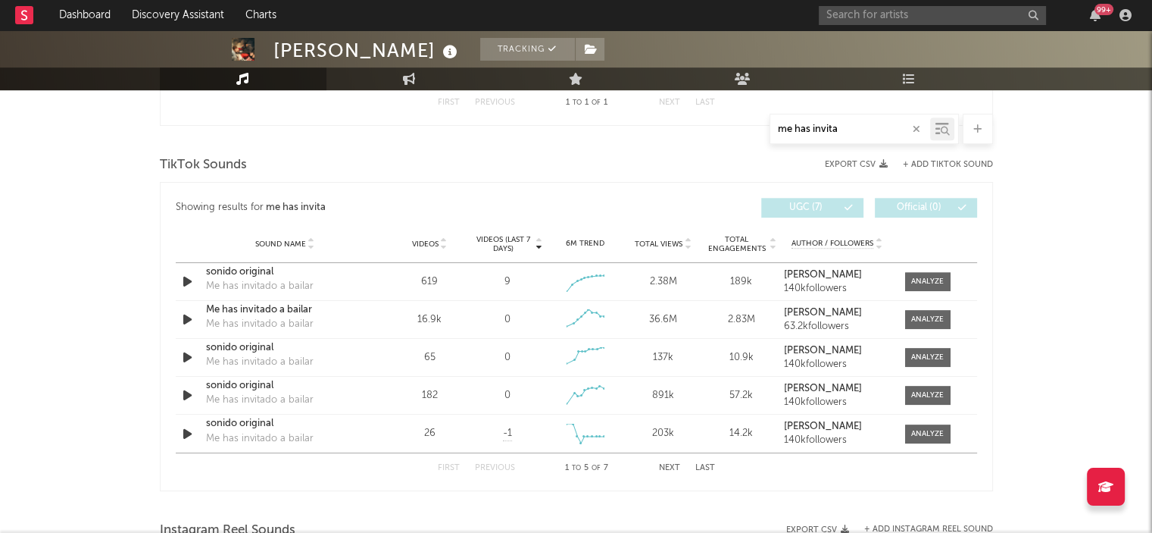
scroll to position [730, 0]
drag, startPoint x: 846, startPoint y: 127, endPoint x: 758, endPoint y: 120, distance: 88.9
click at [758, 120] on div "me has invita" at bounding box center [576, 129] width 833 height 30
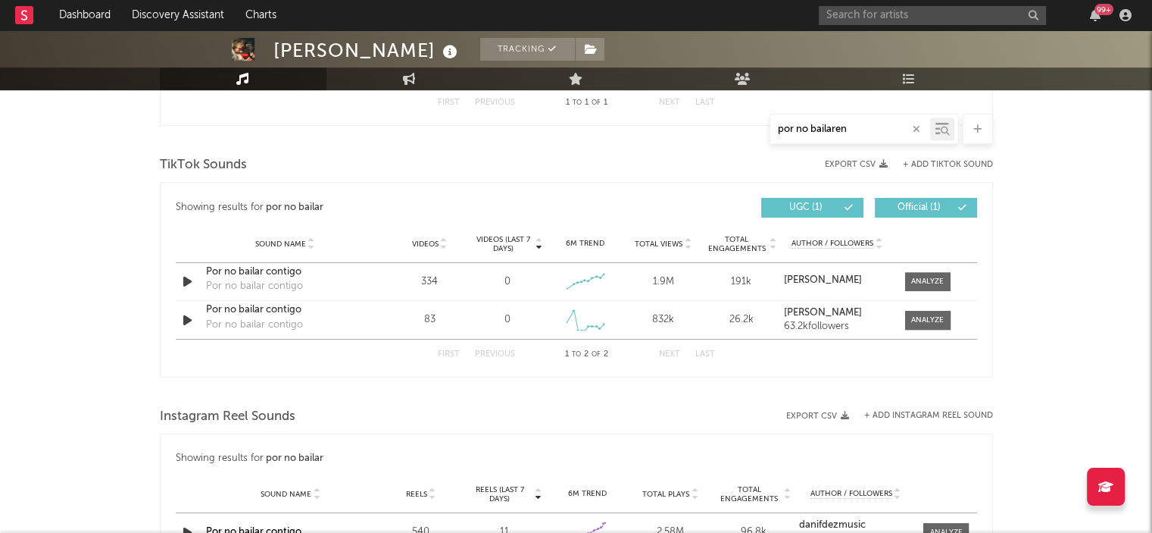
type input "por no bailareno"
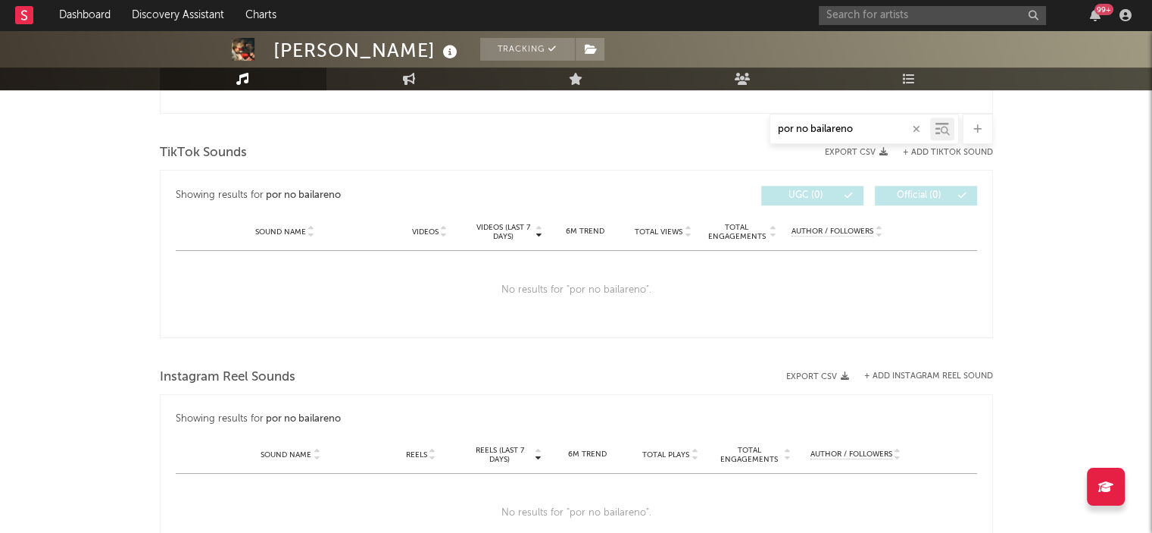
click at [920, 130] on icon "button" at bounding box center [917, 129] width 8 height 10
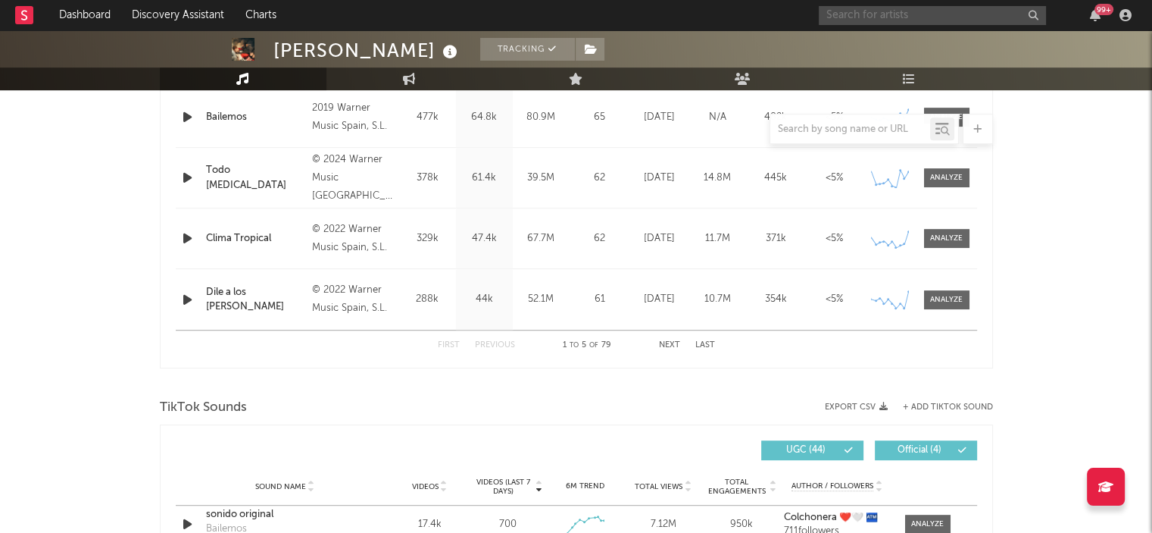
click at [898, 9] on input "text" at bounding box center [932, 15] width 227 height 19
click at [861, 18] on input "enol" at bounding box center [932, 15] width 227 height 19
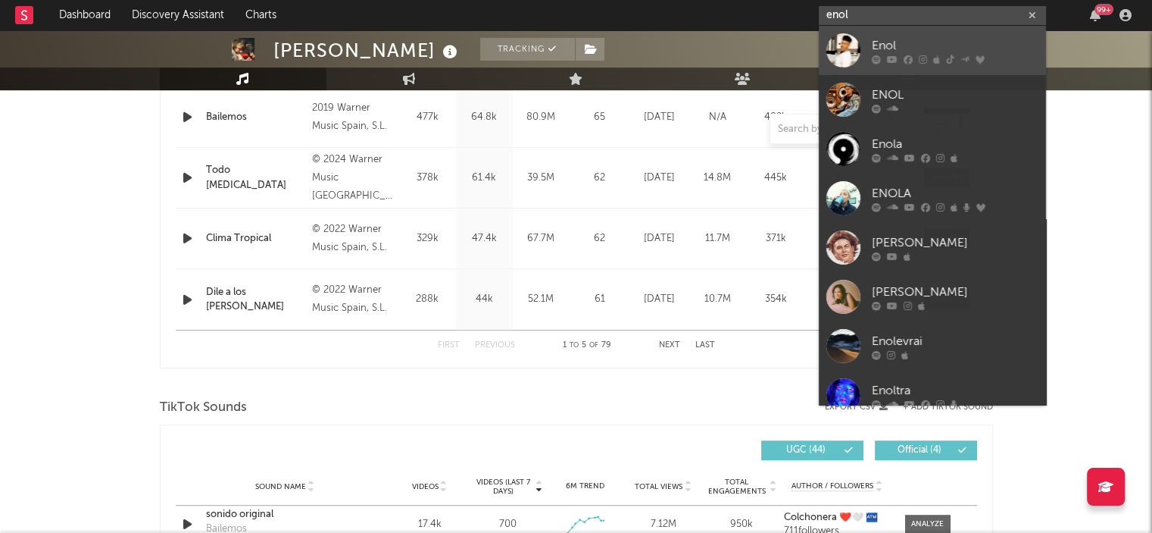
type input "enol"
click at [871, 48] on link "Enol" at bounding box center [932, 50] width 227 height 49
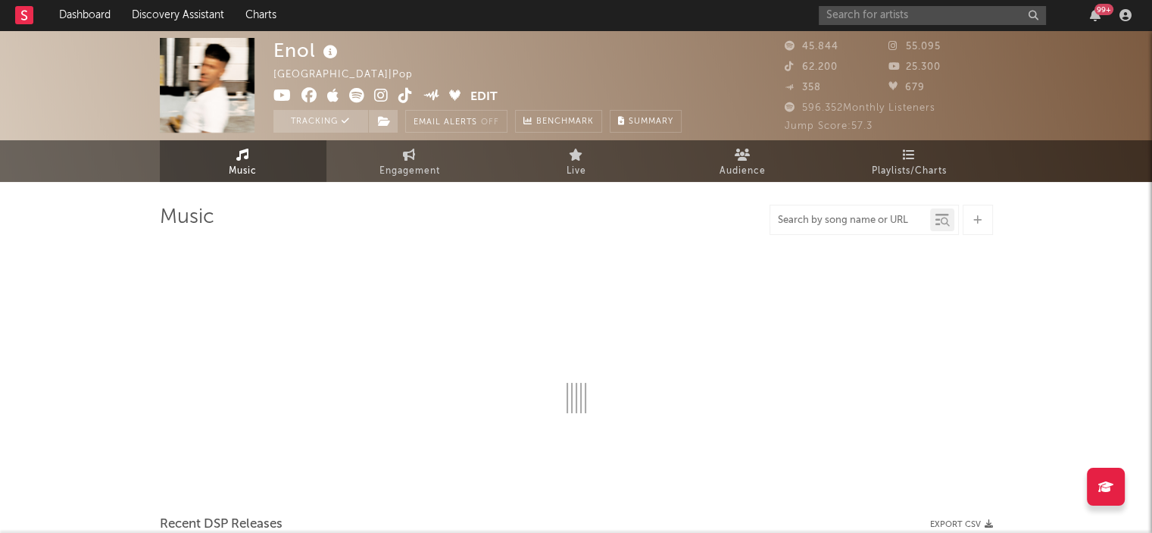
click at [846, 215] on input "text" at bounding box center [851, 220] width 160 height 12
type input "un beso a la mitad"
select select "6m"
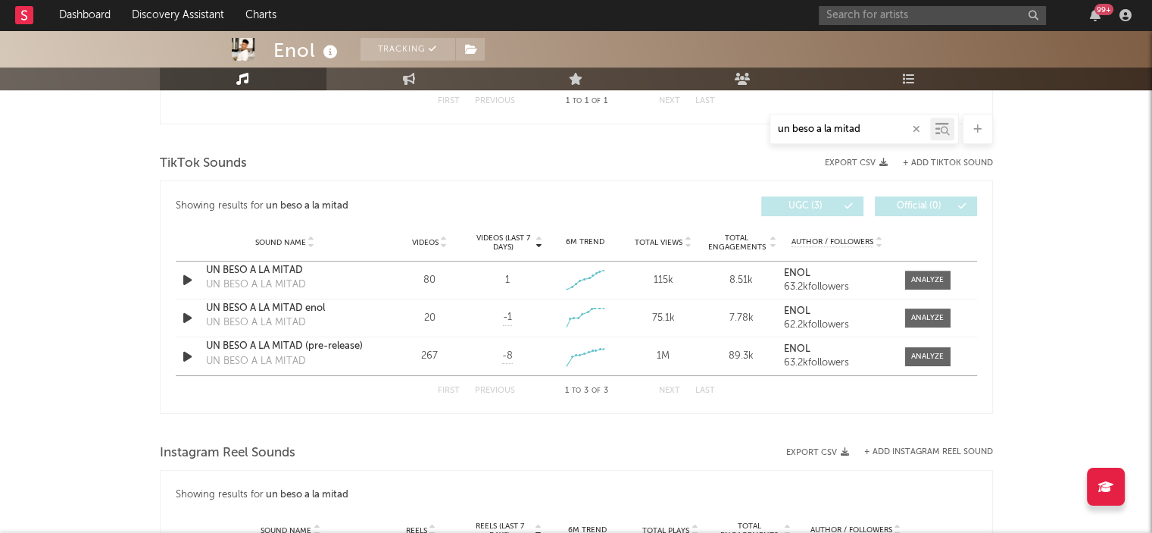
scroll to position [733, 0]
type input "un beso a la mitad"
click at [899, 2] on div "99 +" at bounding box center [978, 15] width 318 height 30
click at [918, 128] on icon "button" at bounding box center [917, 129] width 8 height 10
click at [889, 8] on input "text" at bounding box center [932, 15] width 227 height 19
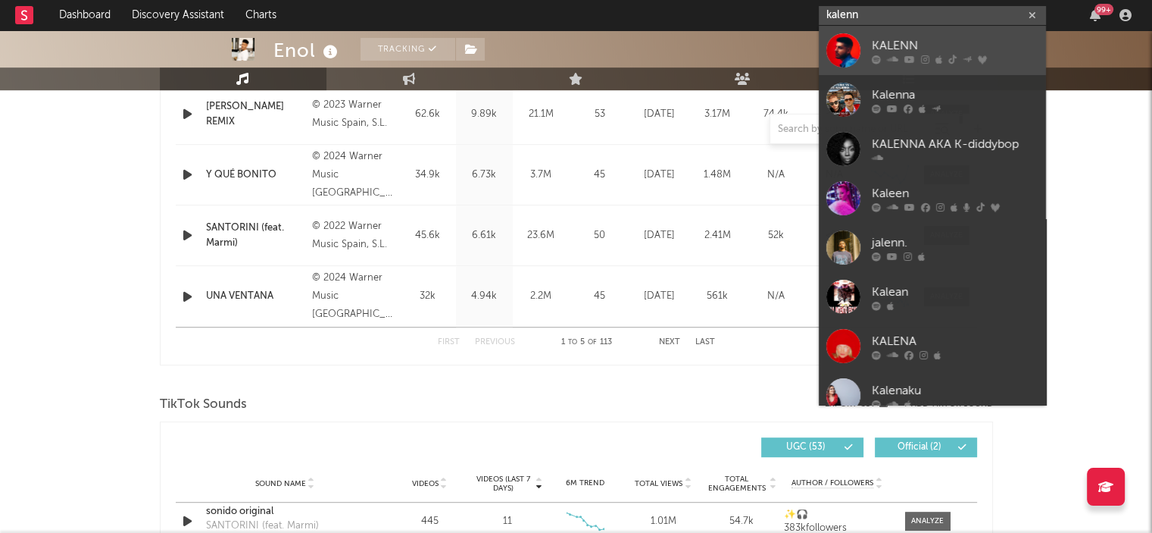
type input "kalenn"
click at [894, 40] on div "KALENN" at bounding box center [955, 45] width 167 height 18
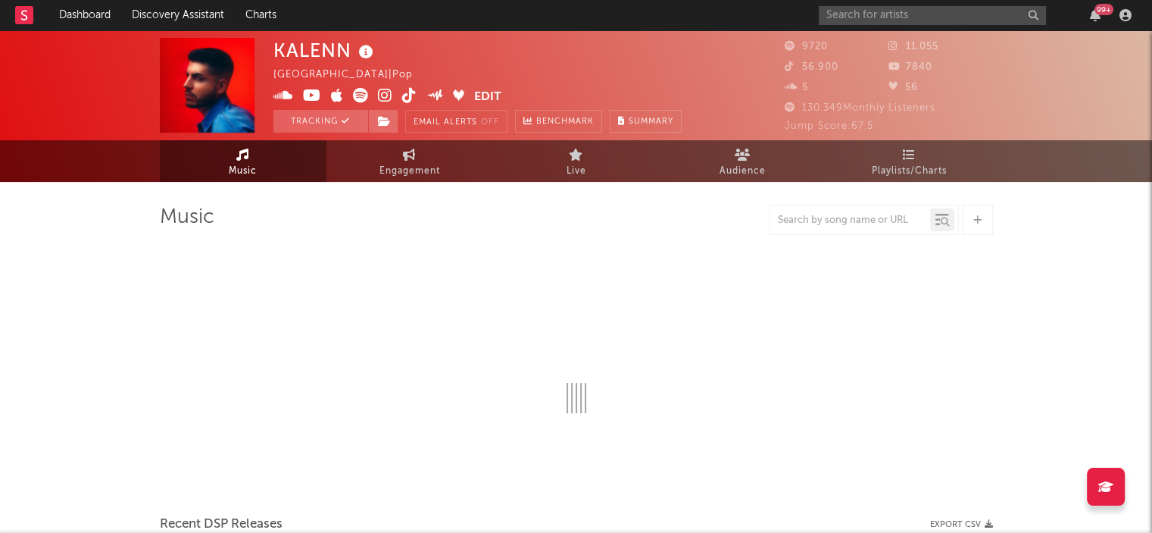
select select "6m"
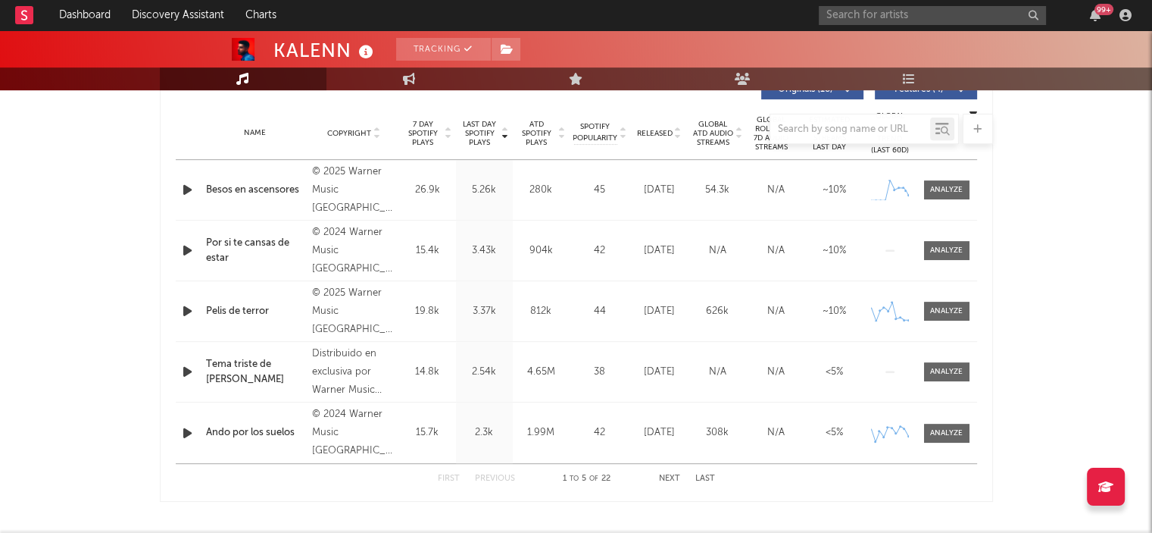
scroll to position [599, 0]
click at [800, 120] on div at bounding box center [851, 129] width 160 height 19
click at [796, 127] on input "text" at bounding box center [851, 129] width 160 height 12
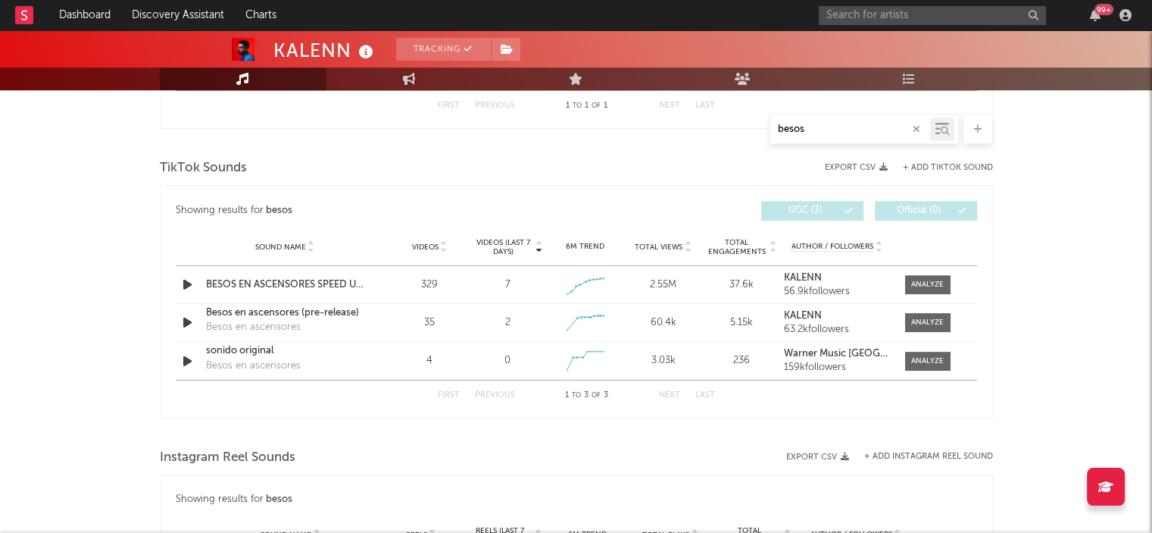
scroll to position [727, 0]
type input "besos"
click at [849, 4] on div "99 +" at bounding box center [978, 15] width 318 height 30
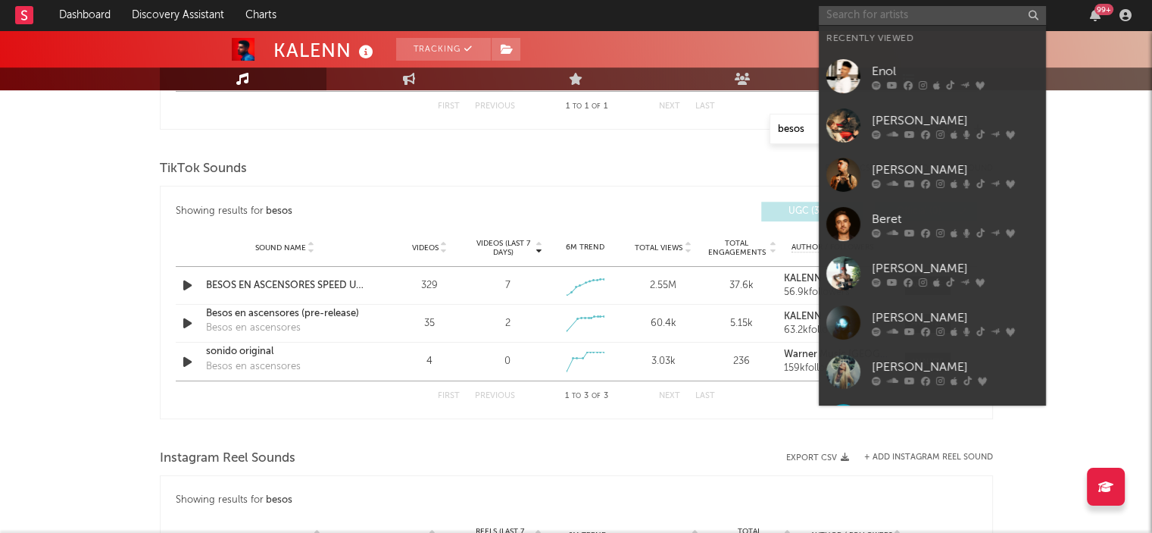
click at [848, 13] on input "text" at bounding box center [932, 15] width 227 height 19
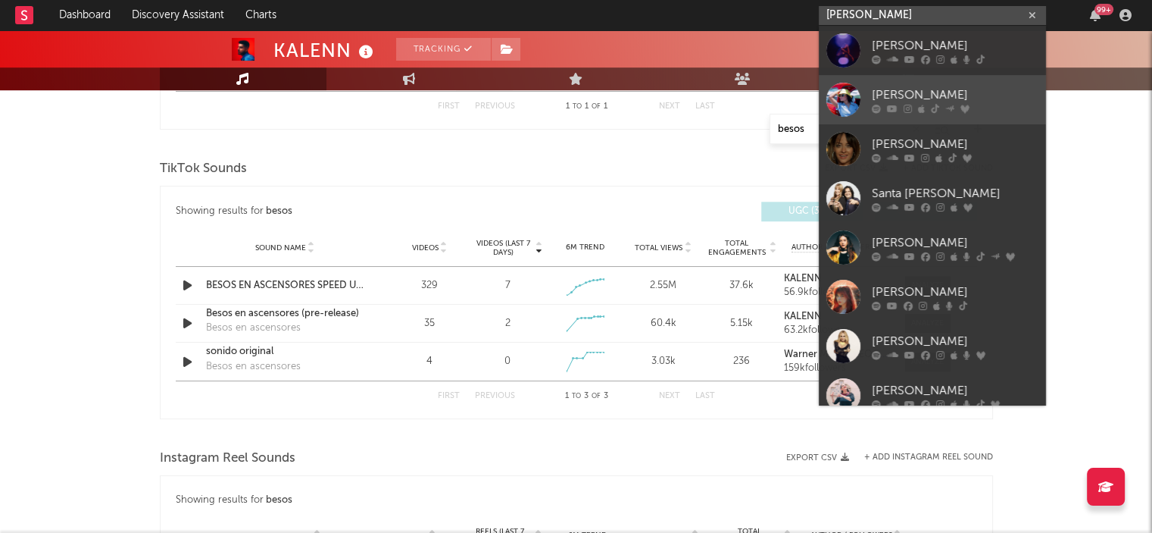
type input "[PERSON_NAME]"
click at [885, 93] on div "[PERSON_NAME]" at bounding box center [955, 95] width 167 height 18
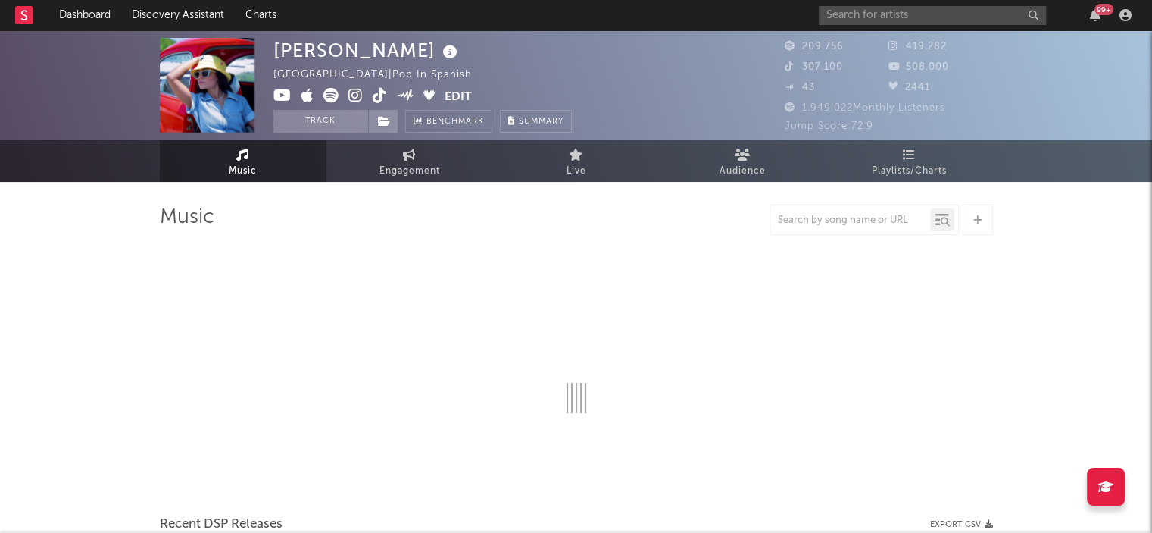
select select "6m"
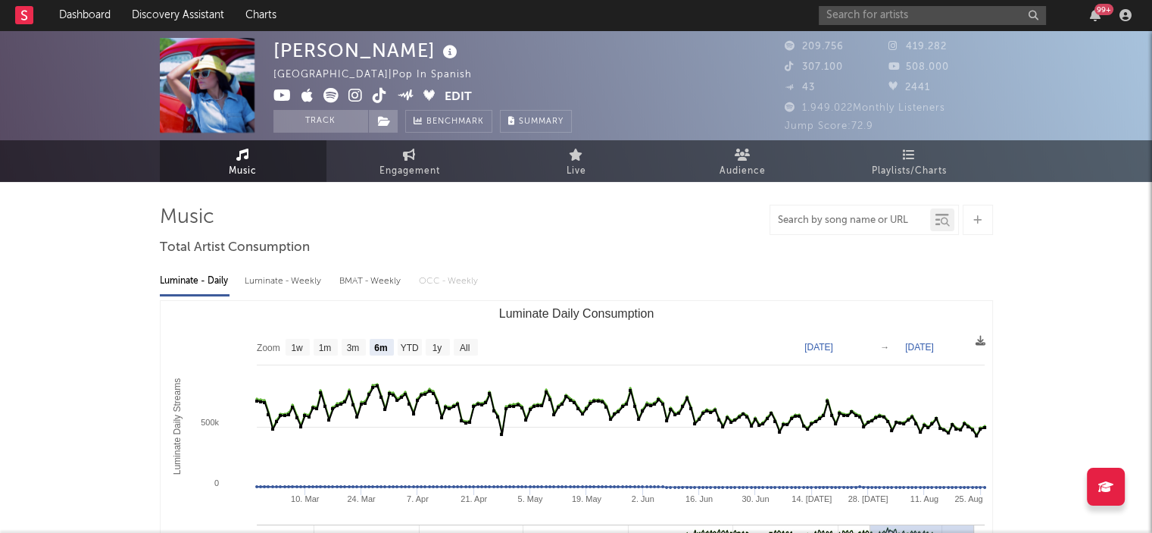
click at [839, 217] on input "text" at bounding box center [851, 220] width 160 height 12
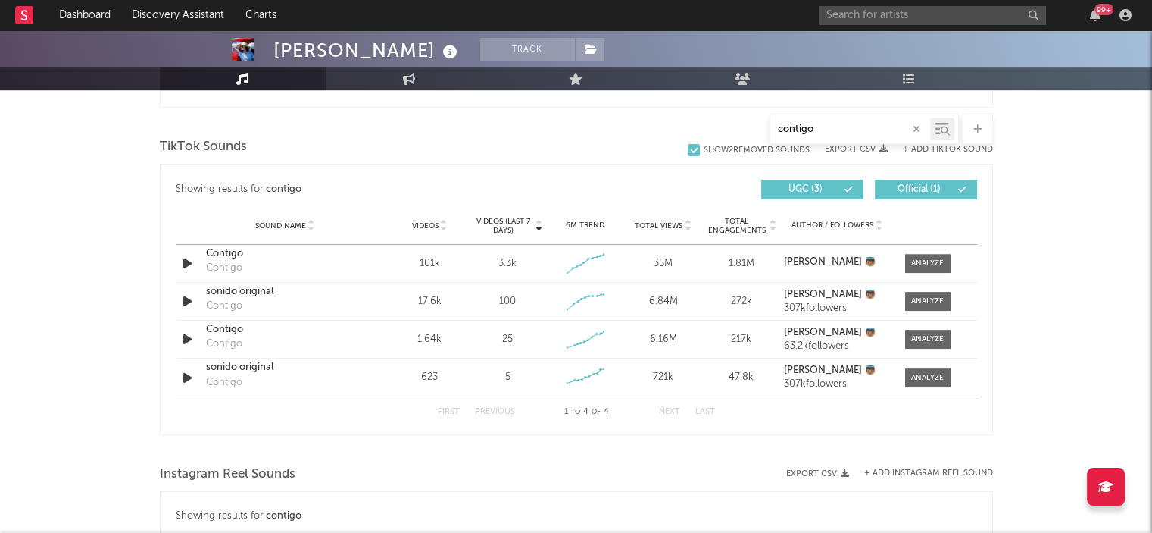
scroll to position [749, 0]
drag, startPoint x: 818, startPoint y: 130, endPoint x: 755, endPoint y: 121, distance: 63.4
click at [755, 121] on div "contigo" at bounding box center [576, 129] width 833 height 30
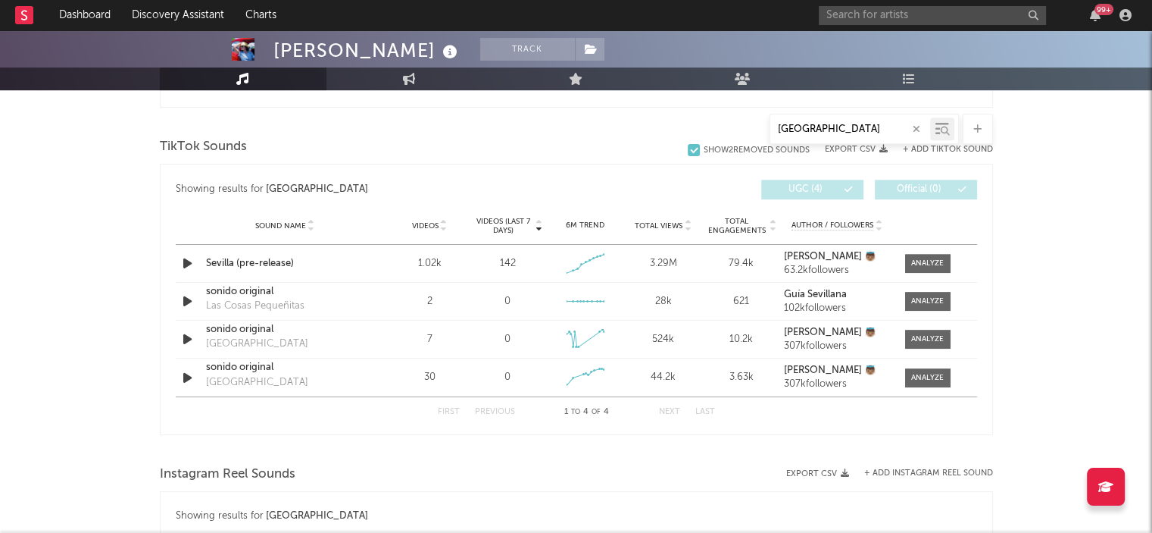
scroll to position [754, 0]
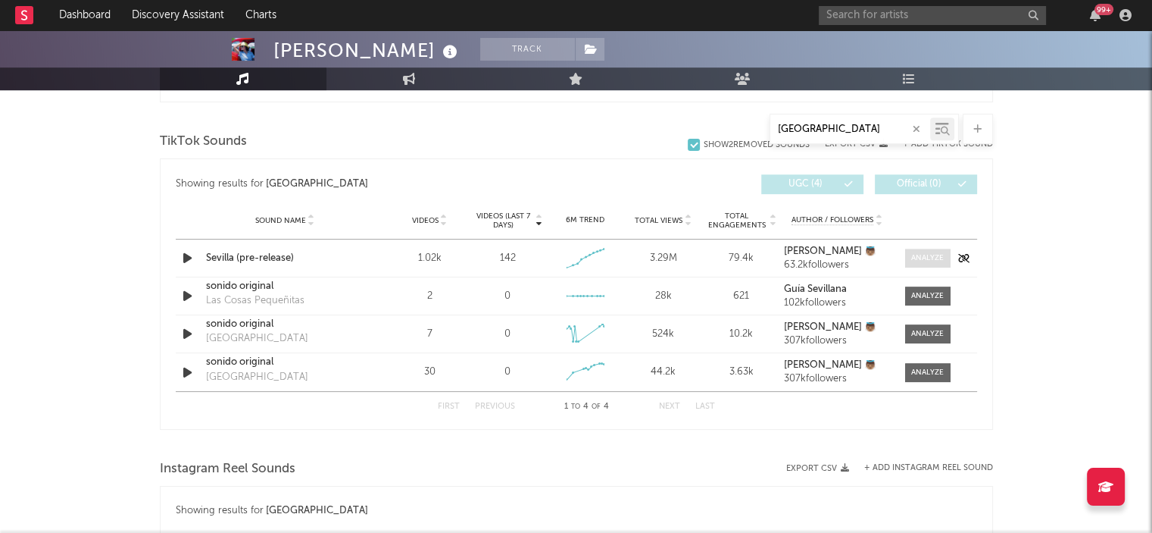
type input "[GEOGRAPHIC_DATA]"
click at [936, 261] on div at bounding box center [927, 257] width 33 height 11
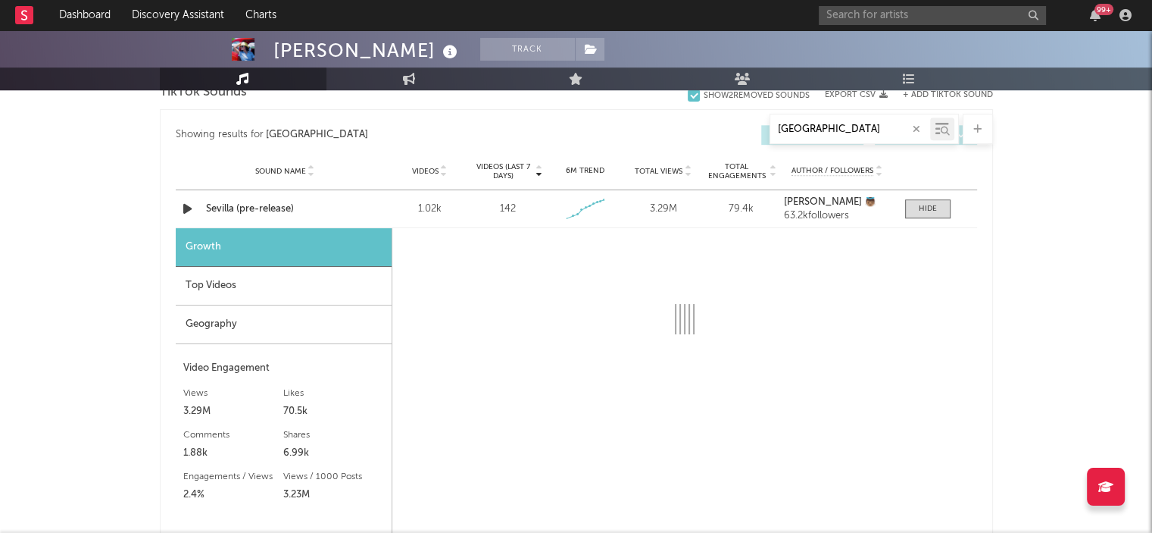
select select "1w"
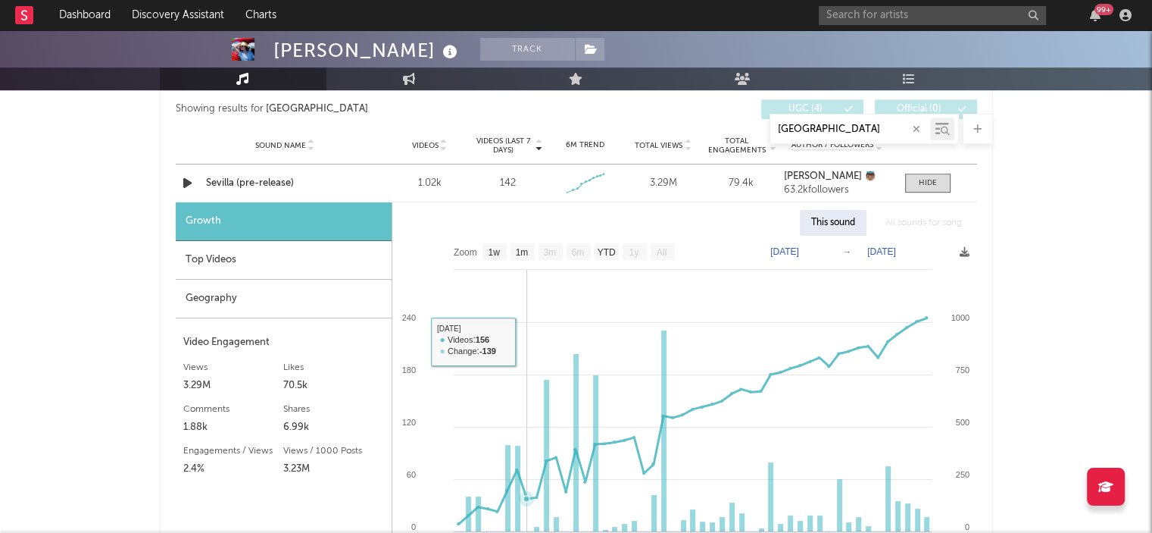
scroll to position [821, 0]
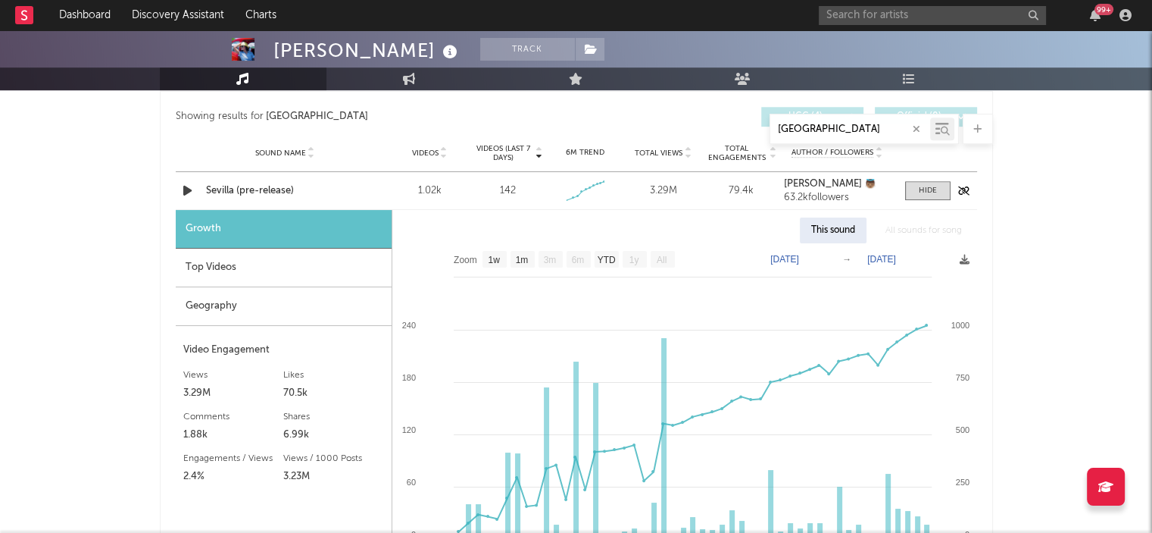
click at [261, 189] on div "Sevilla (pre-release)" at bounding box center [285, 190] width 158 height 15
click at [882, 20] on input "text" at bounding box center [932, 15] width 227 height 19
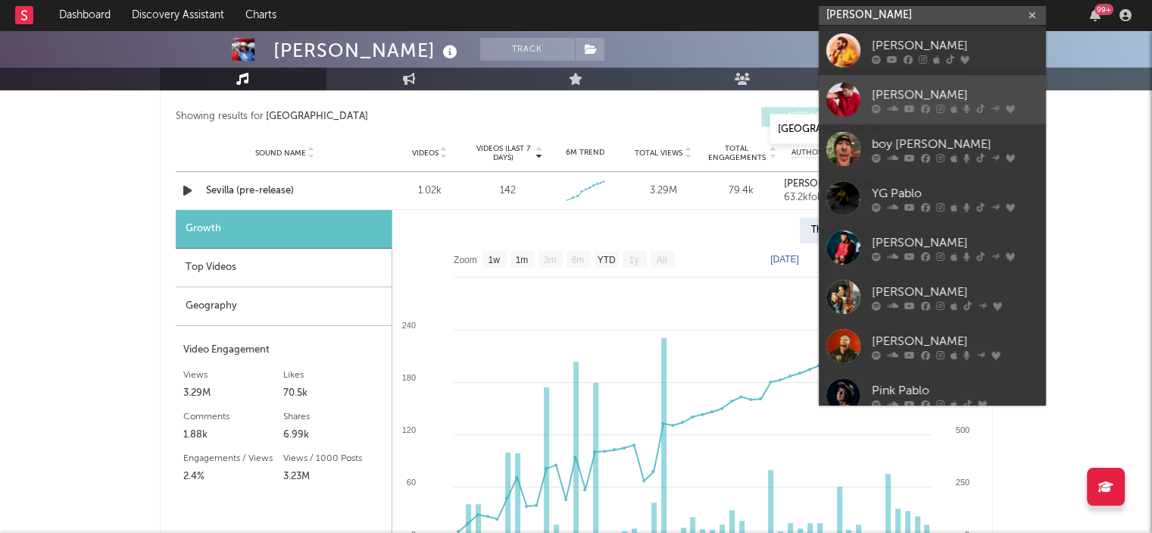
type input "[PERSON_NAME]"
click at [890, 77] on link "[PERSON_NAME]" at bounding box center [932, 99] width 227 height 49
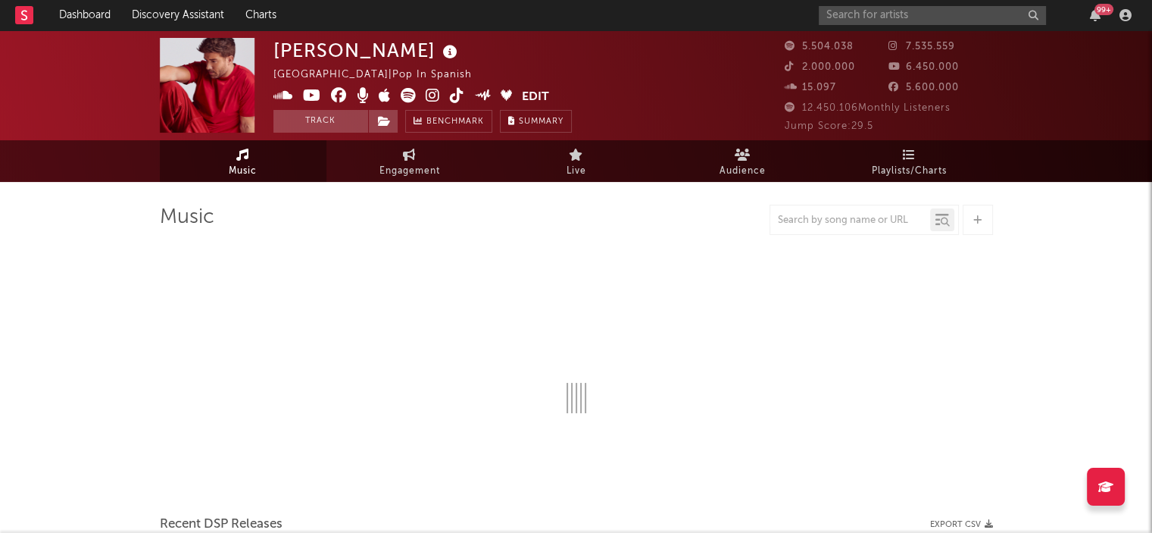
select select "6m"
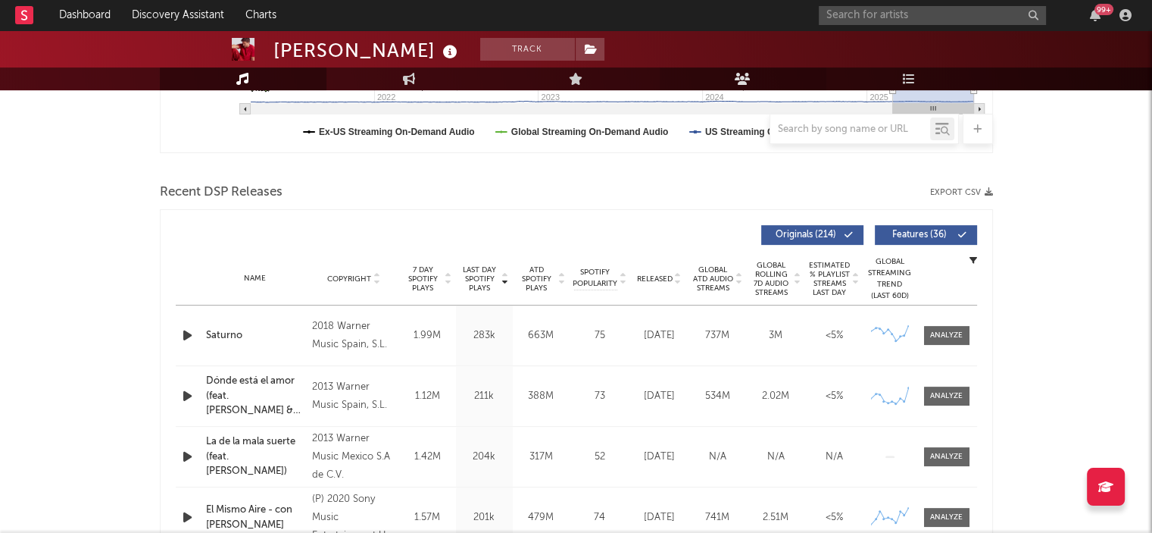
scroll to position [464, 0]
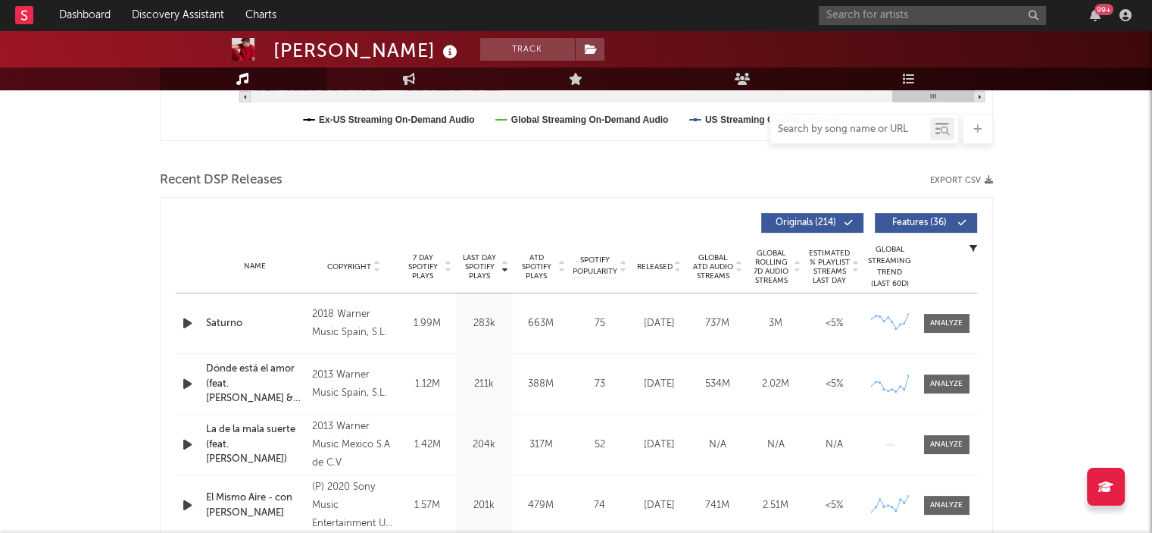
click at [822, 123] on input "text" at bounding box center [851, 129] width 160 height 12
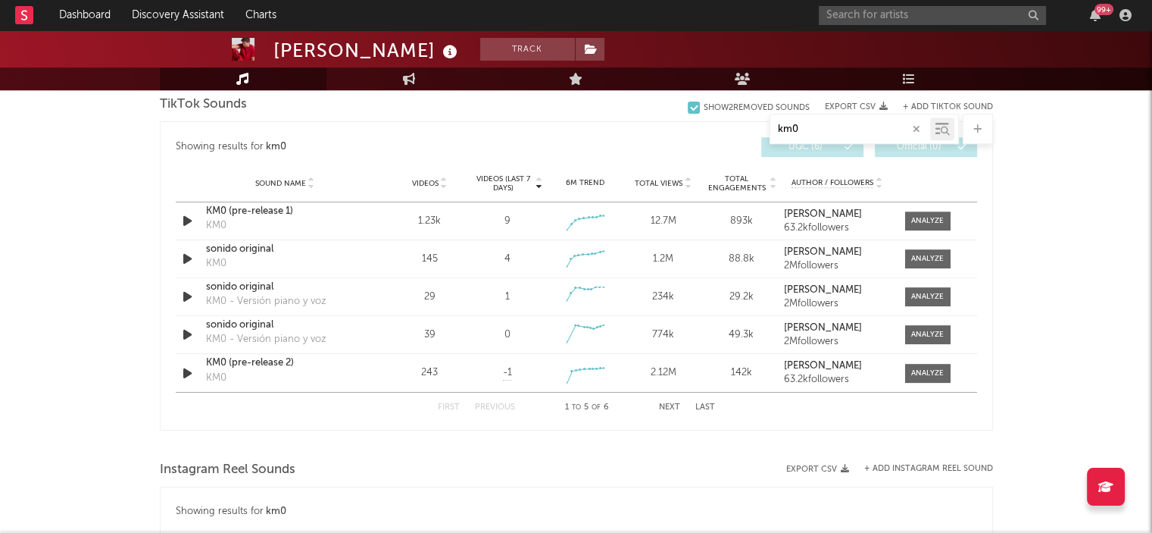
scroll to position [848, 0]
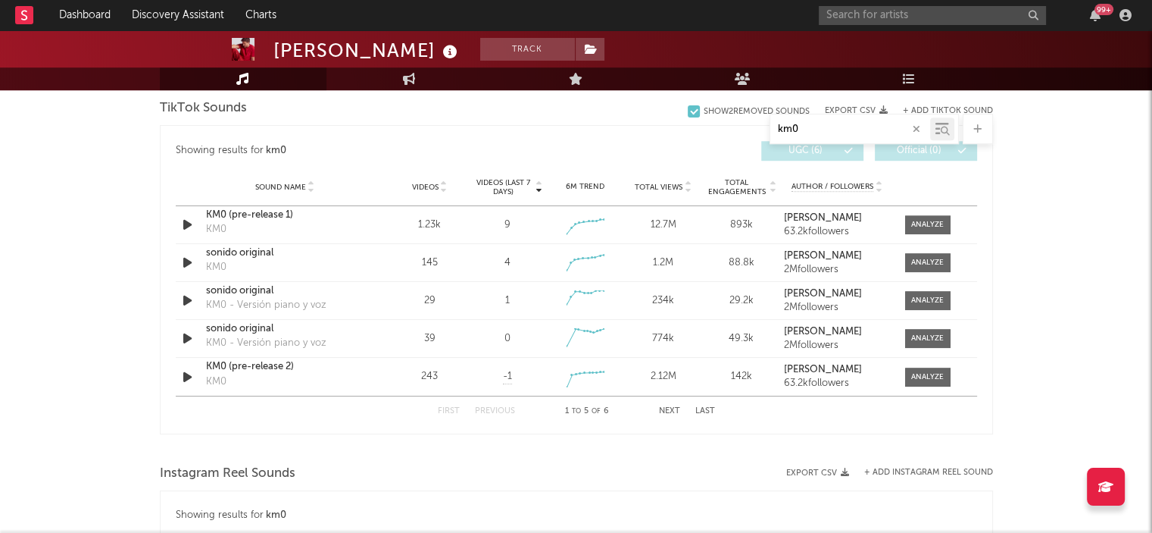
drag, startPoint x: 800, startPoint y: 127, endPoint x: 770, endPoint y: 130, distance: 30.5
click at [771, 130] on input "km0" at bounding box center [851, 129] width 160 height 12
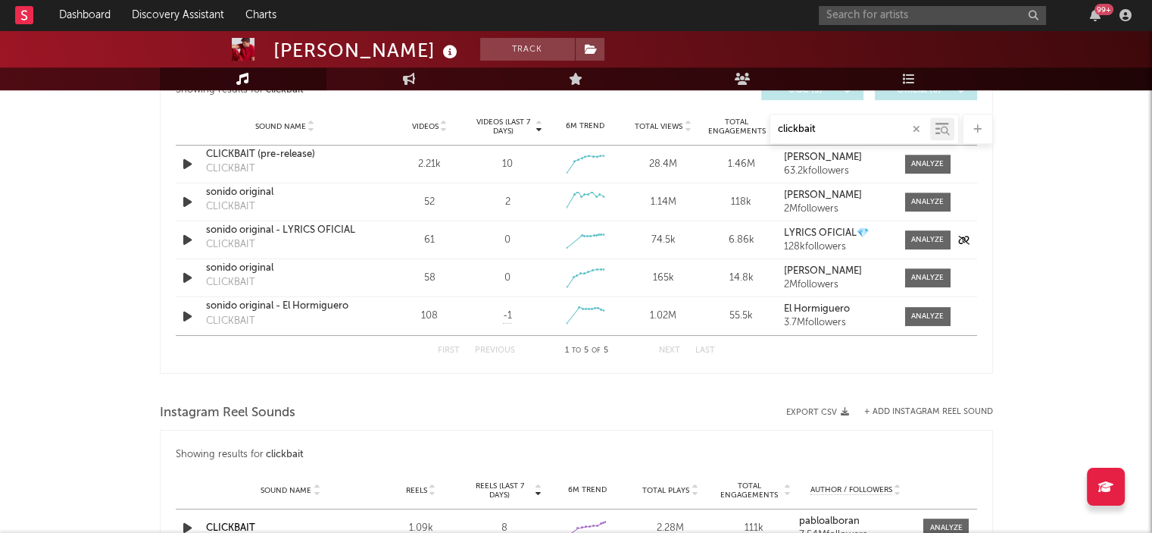
scroll to position [815, 0]
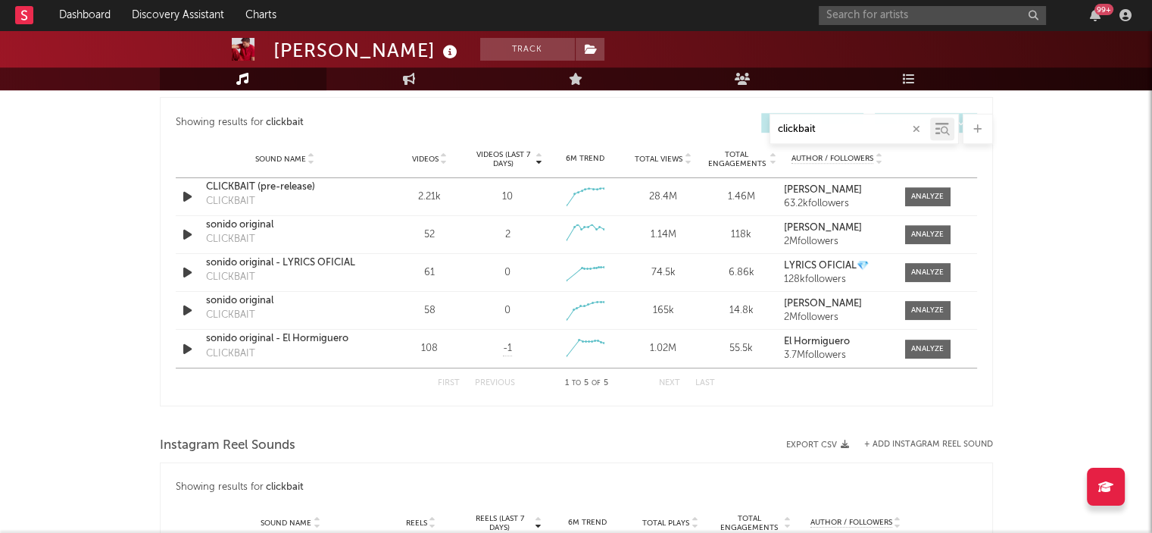
type input "clickbait"
click at [912, 22] on input "text" at bounding box center [932, 15] width 227 height 19
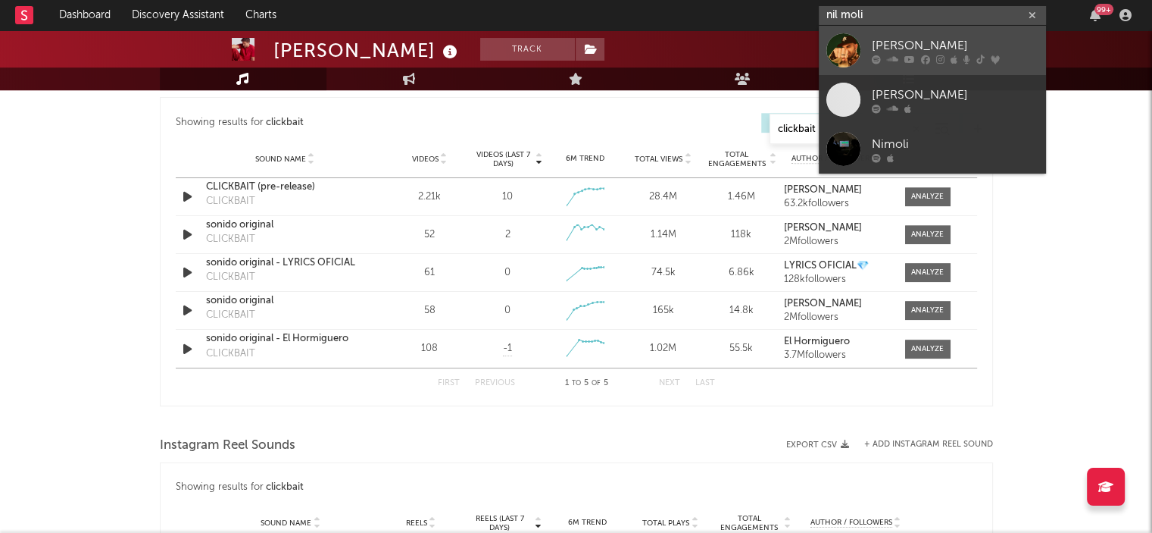
type input "nil moli"
click at [888, 36] on div "[PERSON_NAME]" at bounding box center [955, 45] width 167 height 18
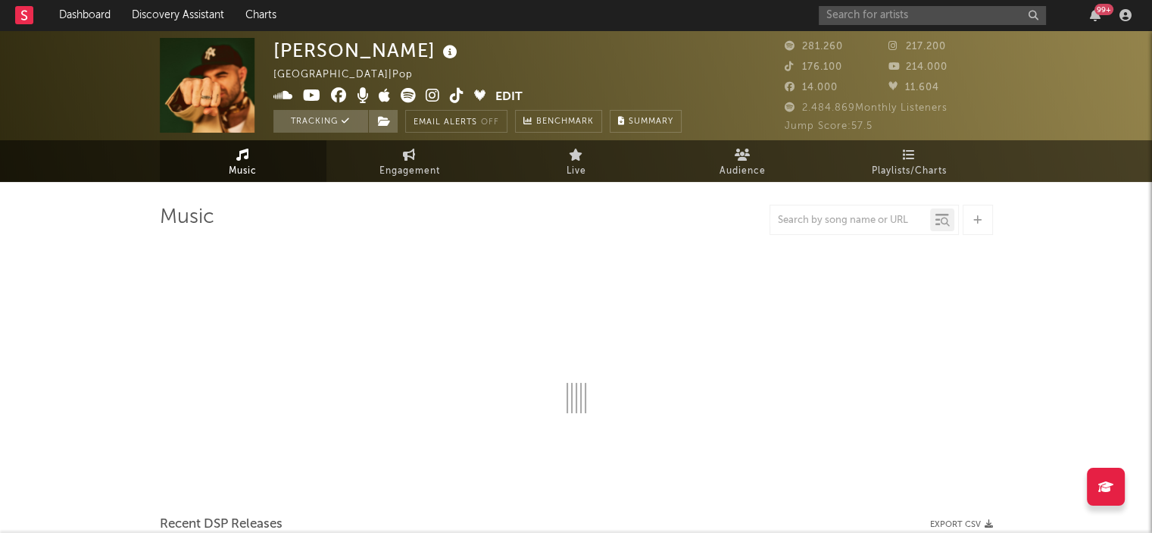
select select "6m"
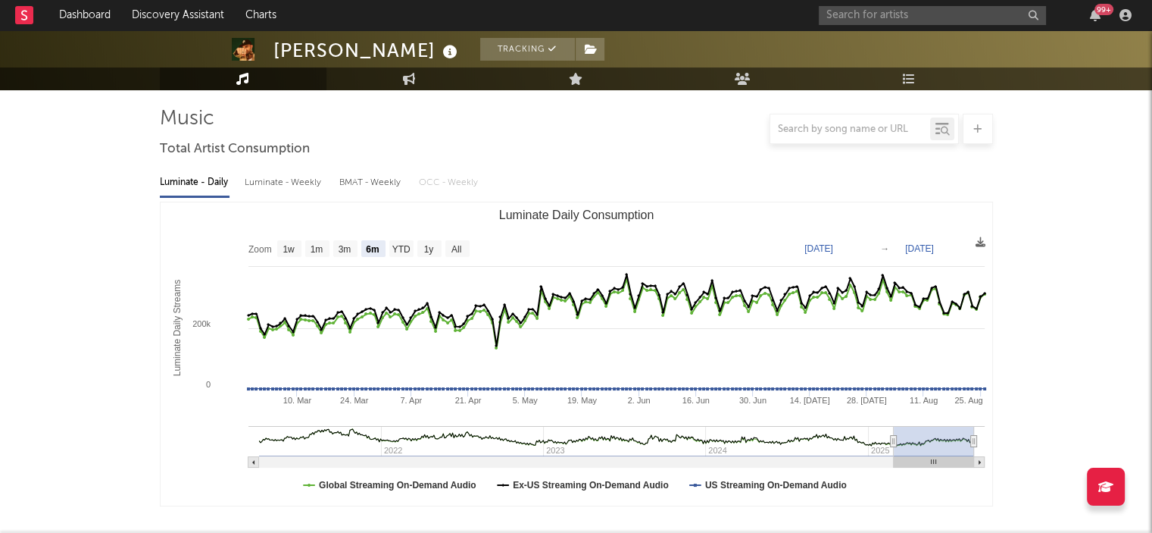
scroll to position [99, 0]
click at [818, 127] on input "text" at bounding box center [851, 129] width 160 height 12
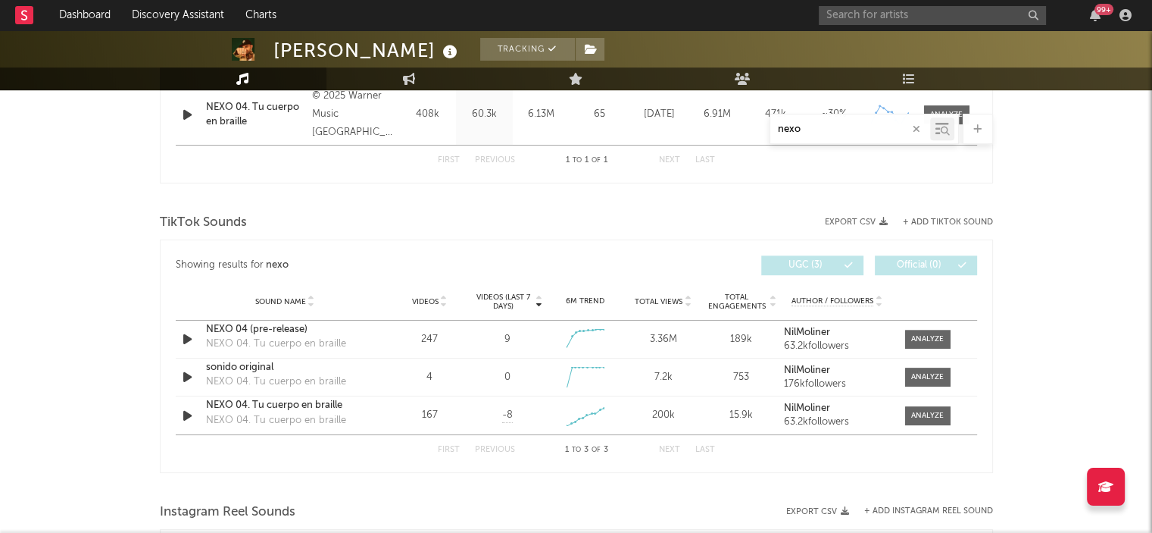
scroll to position [693, 0]
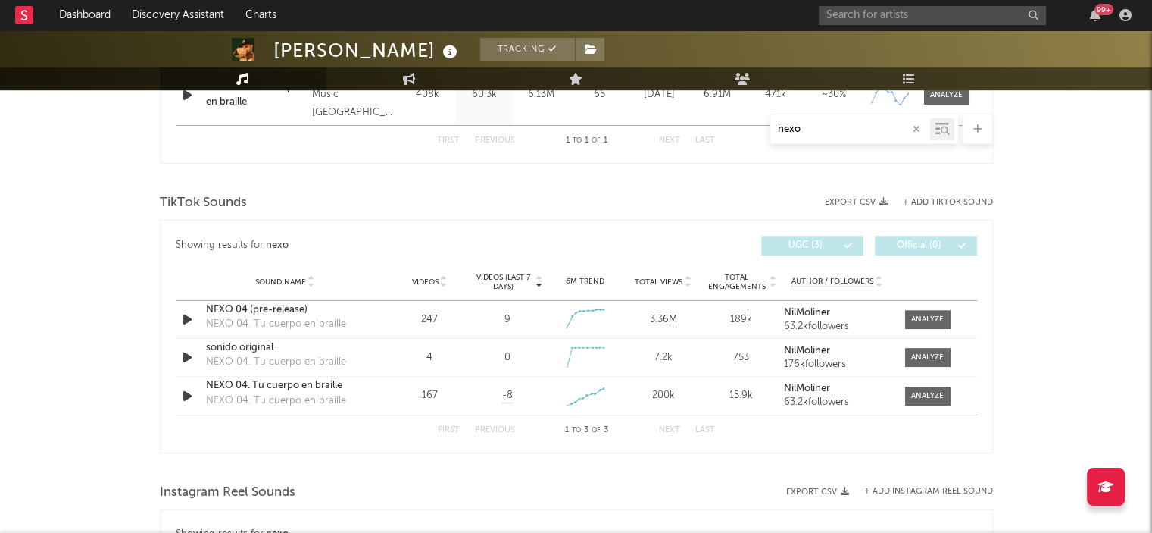
type input "nexo"
click at [889, 17] on input "text" at bounding box center [932, 15] width 227 height 19
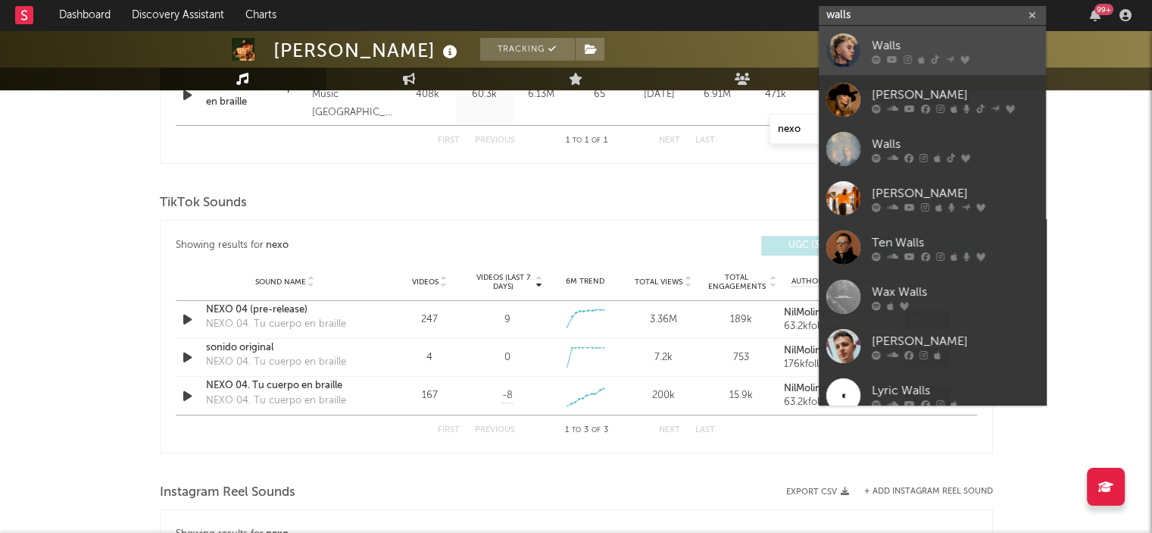
type input "walls"
click at [905, 56] on icon at bounding box center [908, 59] width 8 height 9
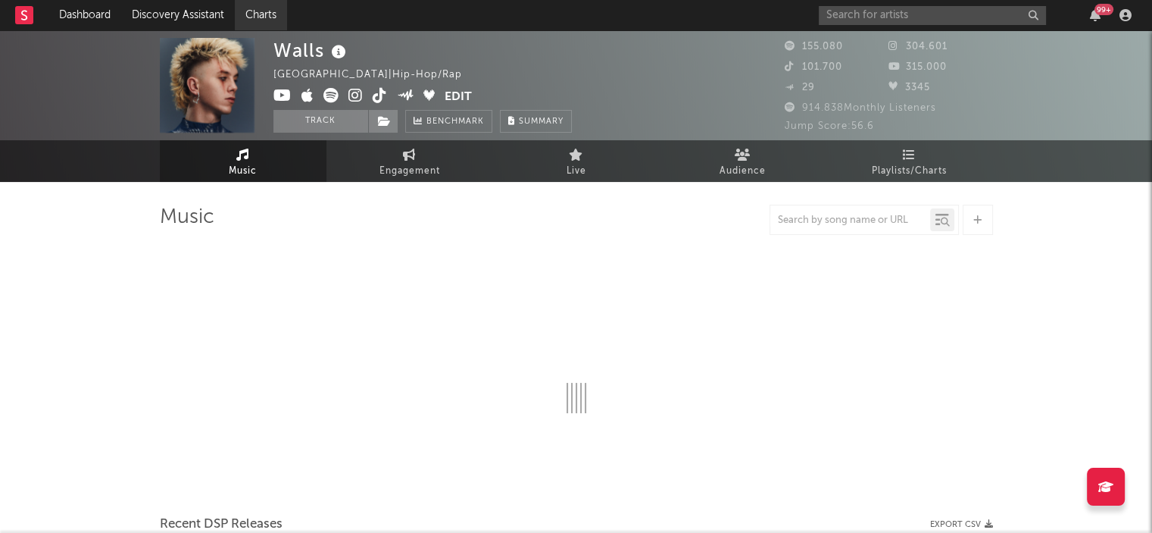
select select "6m"
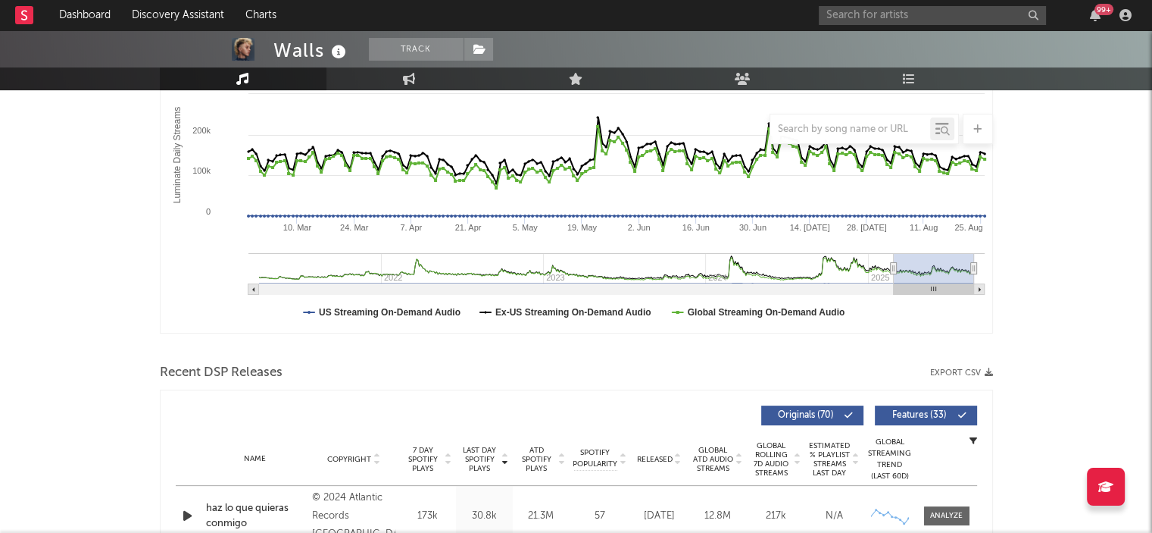
scroll to position [273, 0]
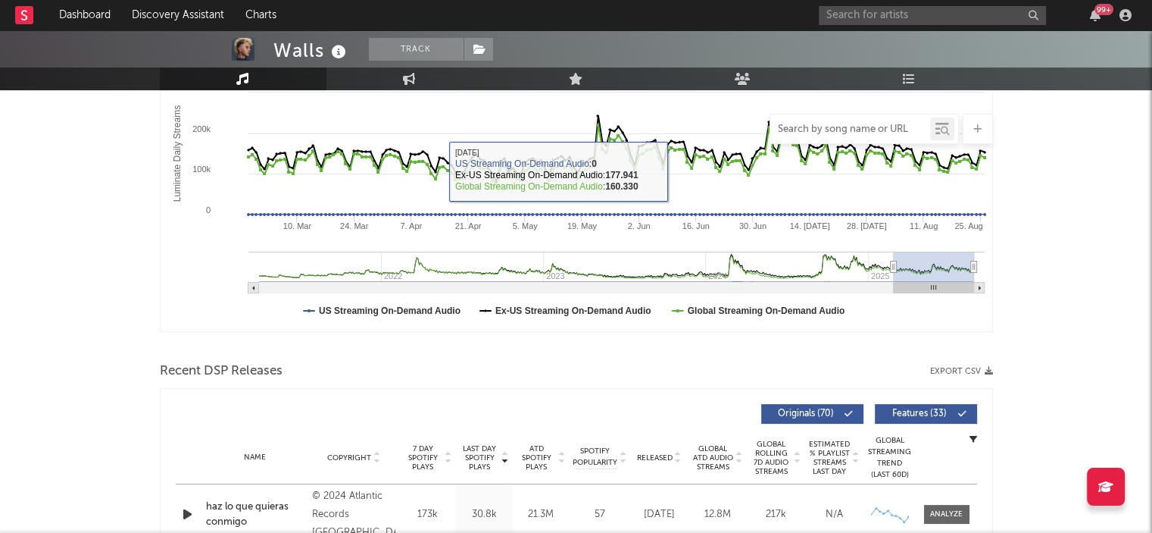
click at [832, 124] on input "text" at bounding box center [851, 129] width 160 height 12
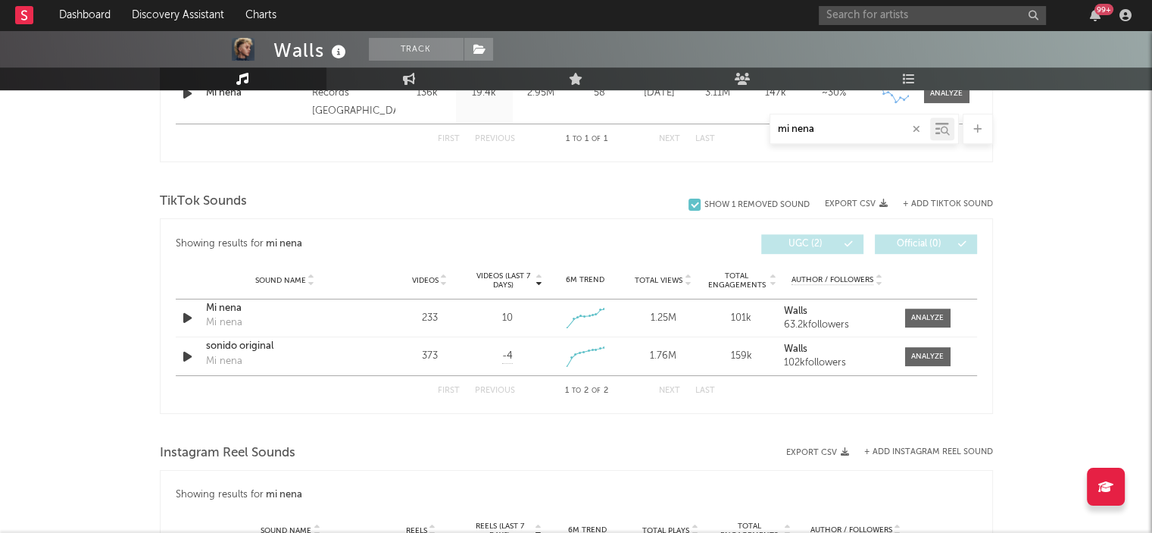
scroll to position [696, 0]
drag, startPoint x: 821, startPoint y: 126, endPoint x: 786, endPoint y: 123, distance: 35.7
click at [786, 123] on input "mi nena" at bounding box center [851, 129] width 160 height 12
type input "m"
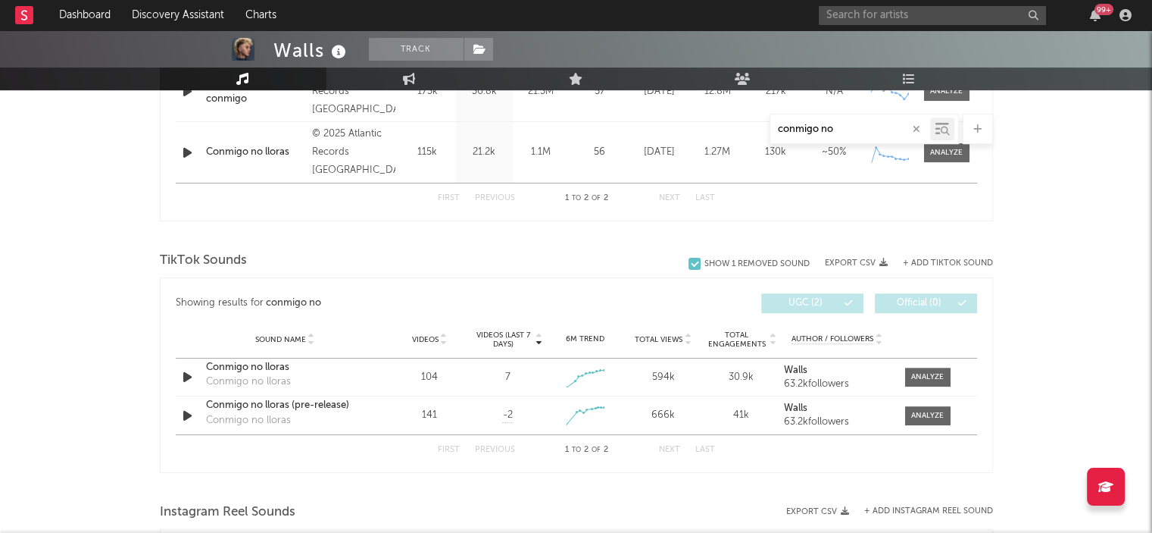
scroll to position [714, 0]
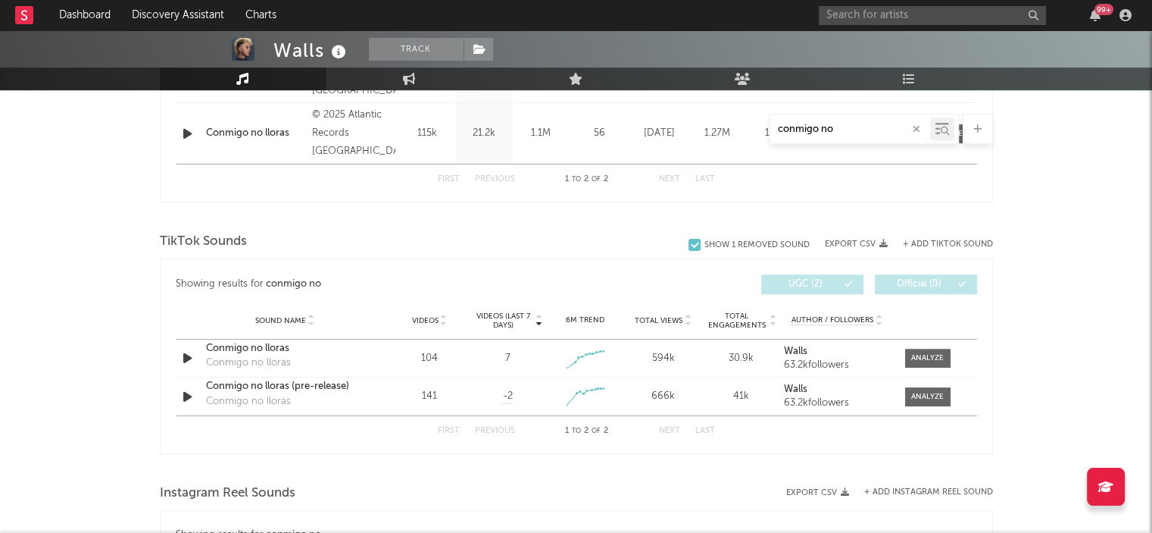
type input "conmigo no"
click at [851, 11] on input "text" at bounding box center [932, 15] width 227 height 19
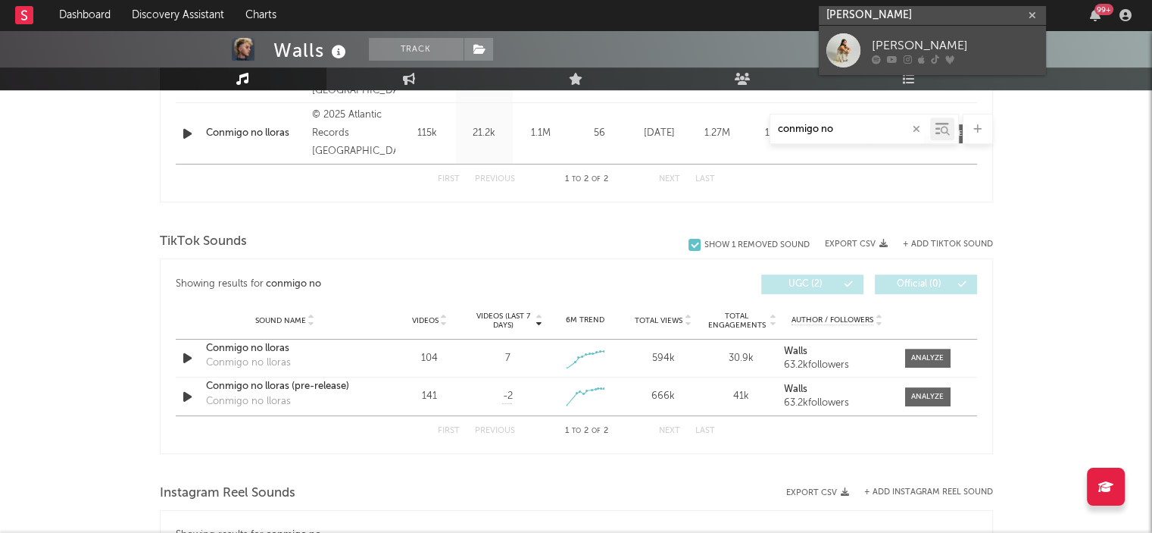
type input "[PERSON_NAME]"
click at [916, 36] on div "[PERSON_NAME]" at bounding box center [955, 45] width 167 height 18
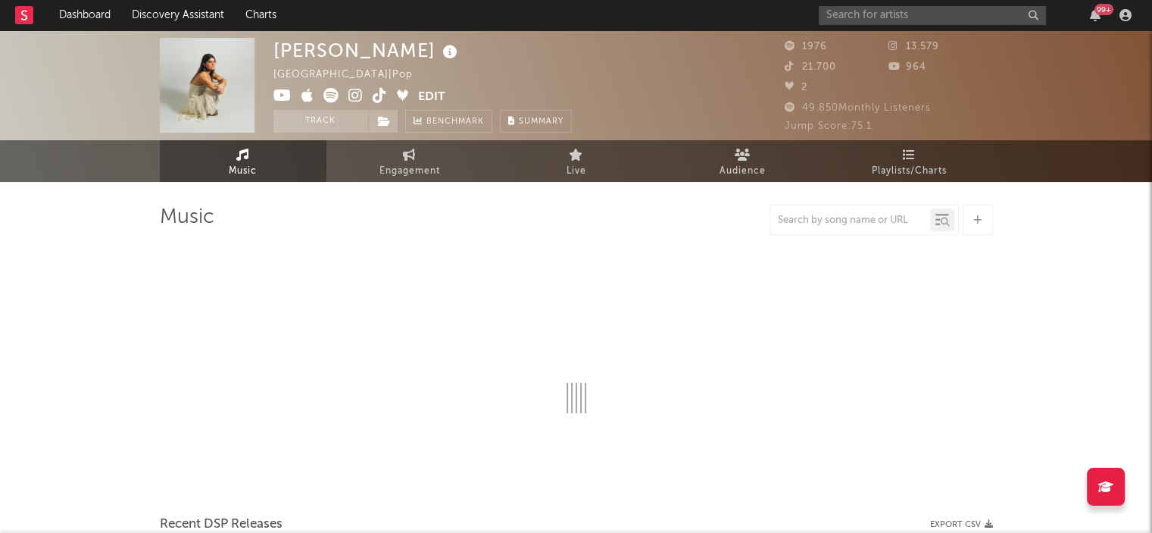
select select "6m"
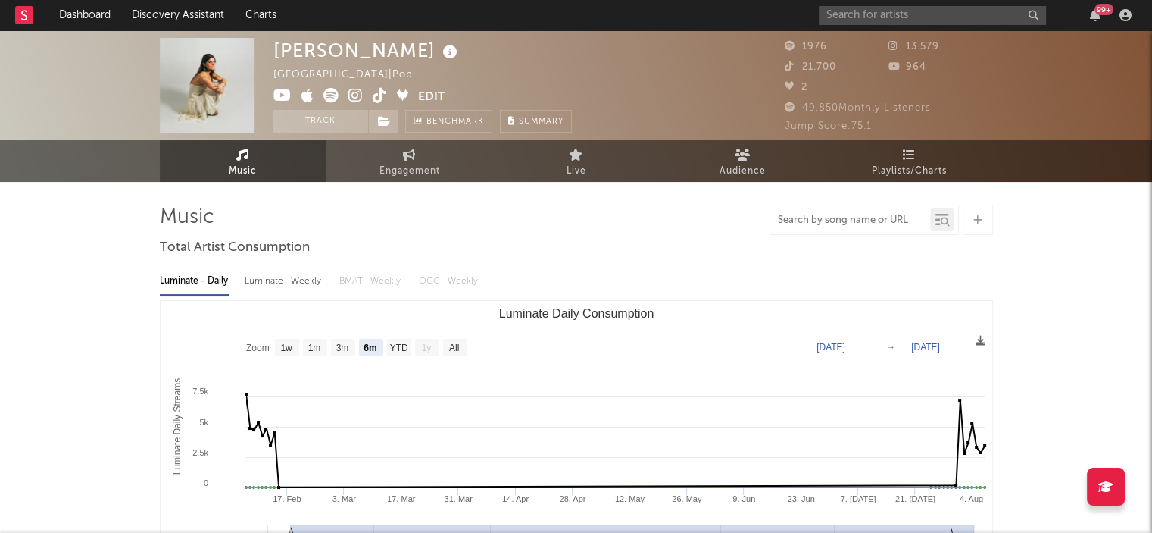
click at [813, 220] on input "text" at bounding box center [851, 220] width 160 height 12
type input "por qué brindamos"
click at [844, 26] on div "99 +" at bounding box center [978, 15] width 318 height 30
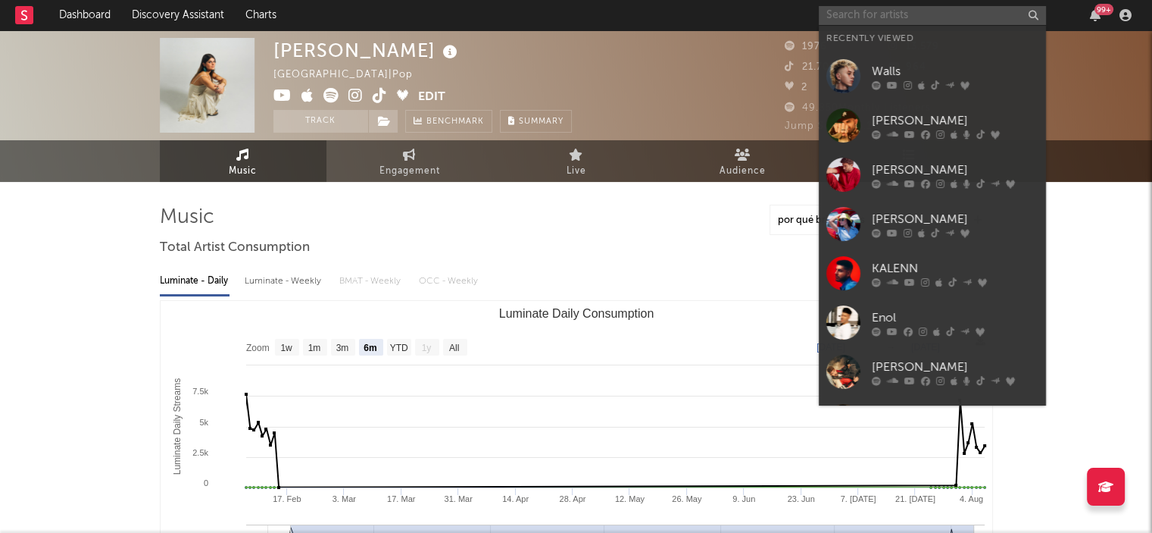
click at [850, 14] on input "text" at bounding box center [932, 15] width 227 height 19
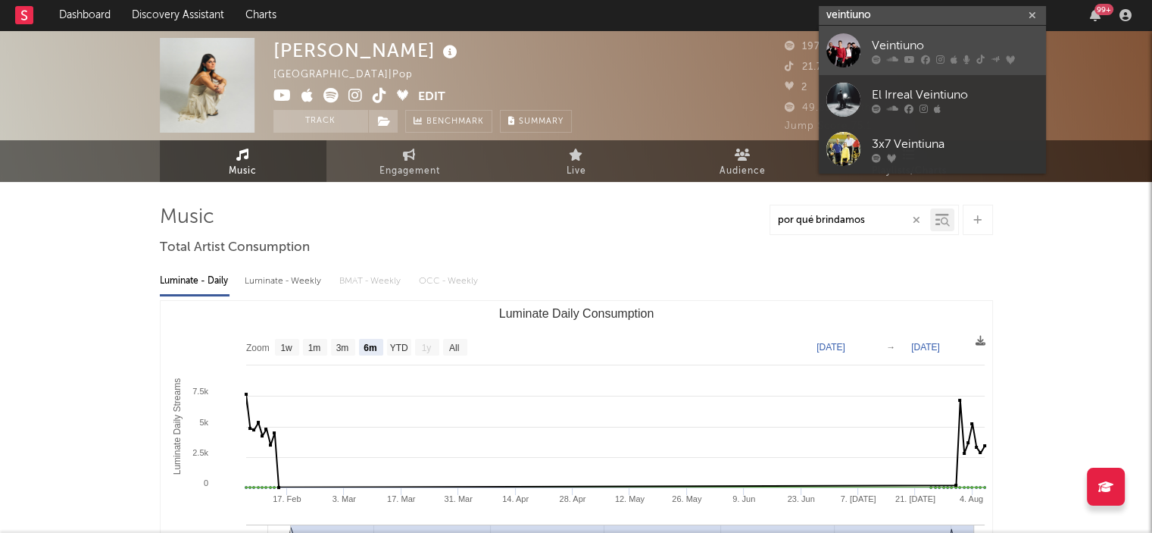
type input "veintiuno"
click at [882, 45] on div "Veintiuno" at bounding box center [955, 45] width 167 height 18
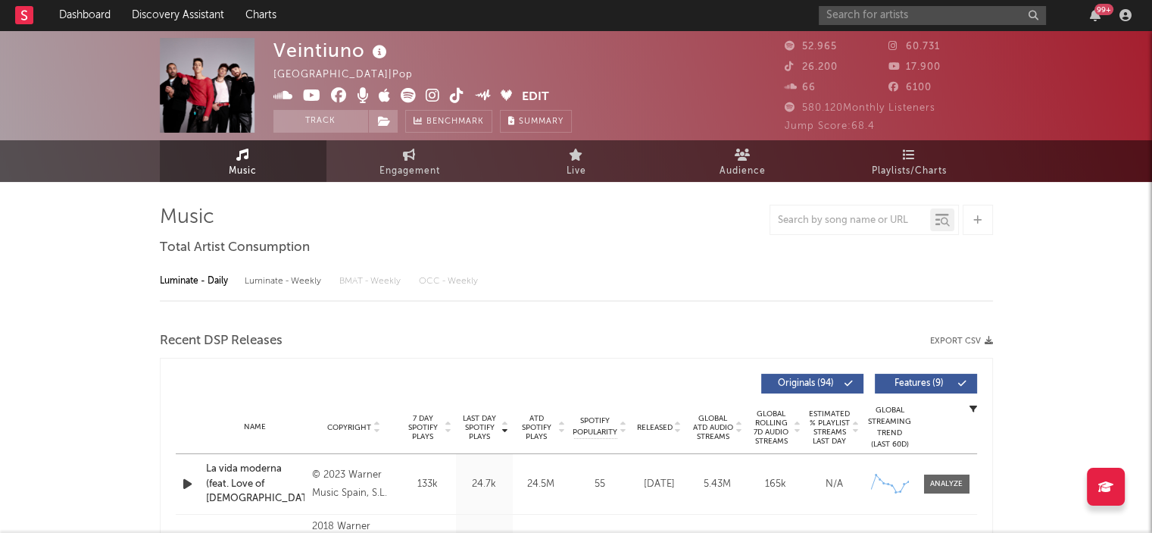
select select "6m"
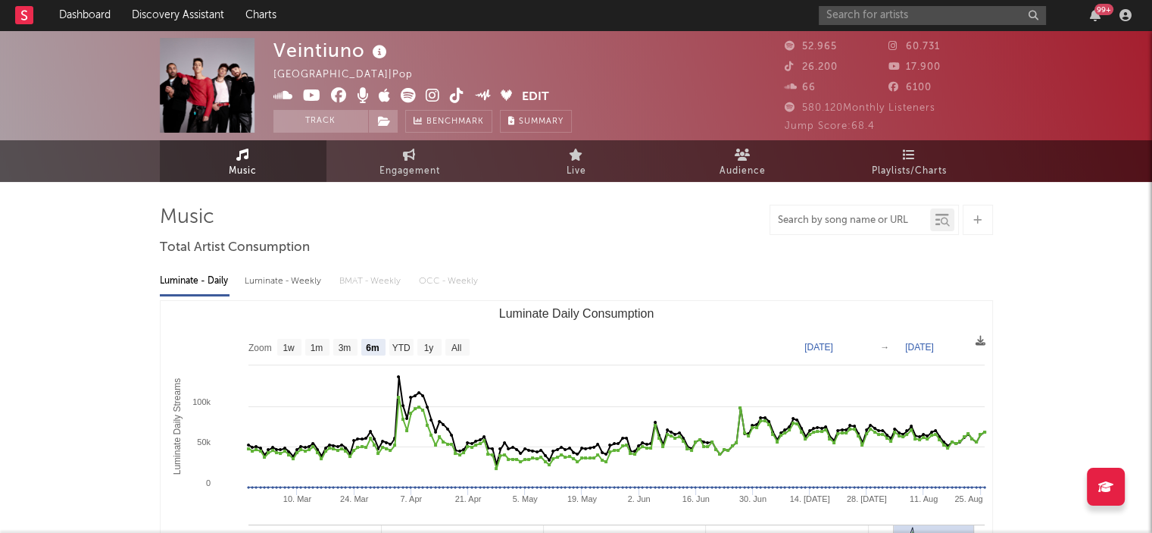
click at [792, 224] on input "text" at bounding box center [851, 220] width 160 height 12
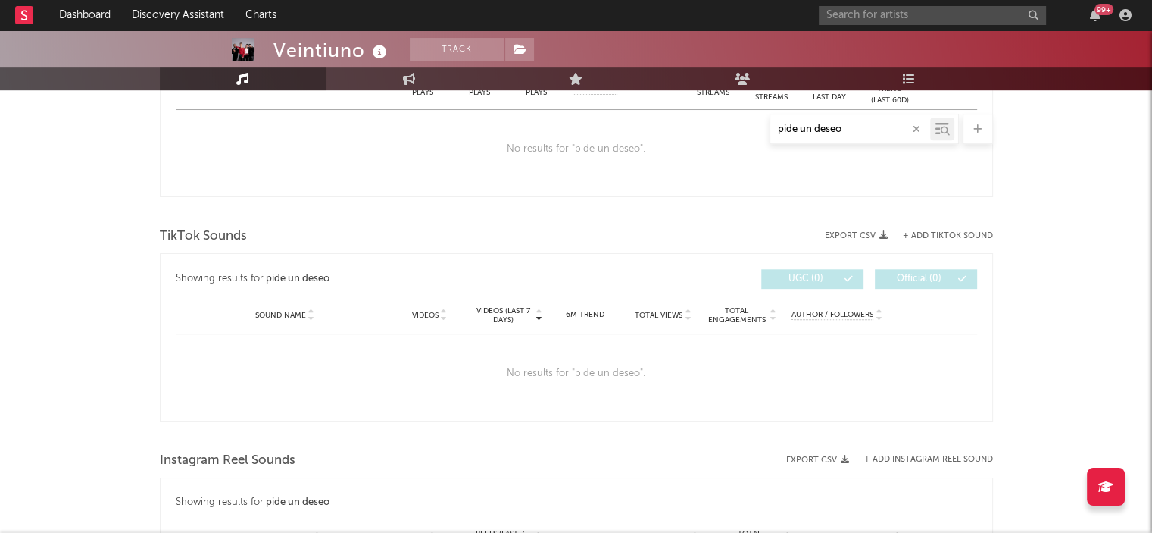
scroll to position [651, 0]
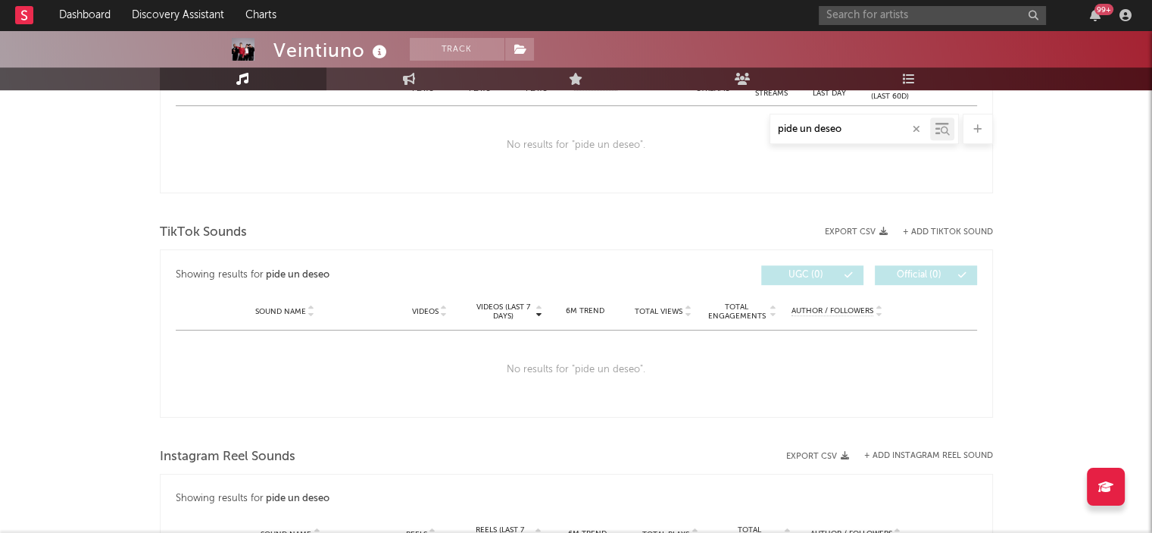
type input "pide un deseo"
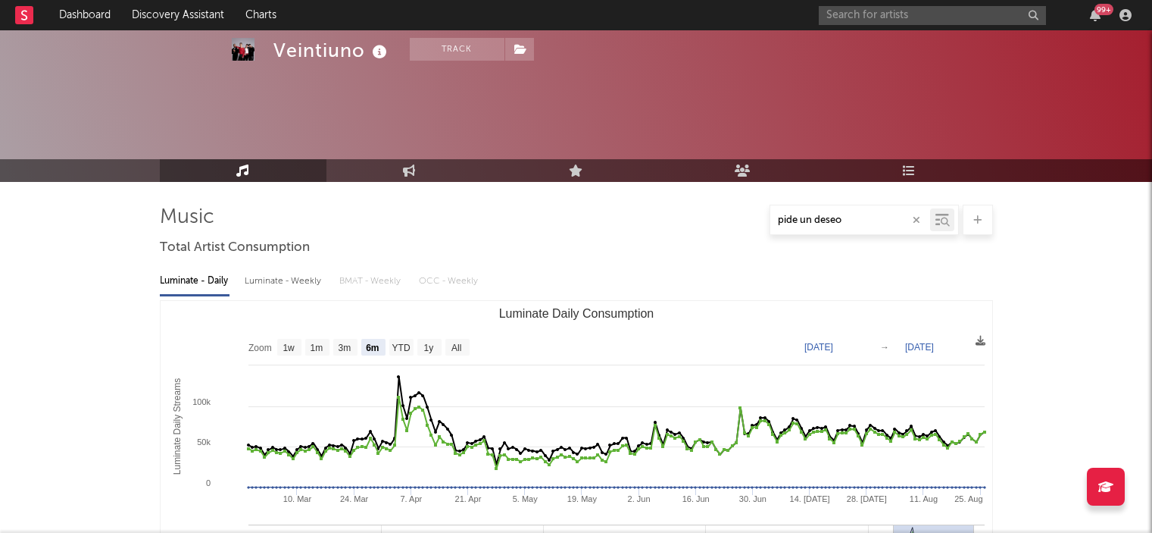
select select "6m"
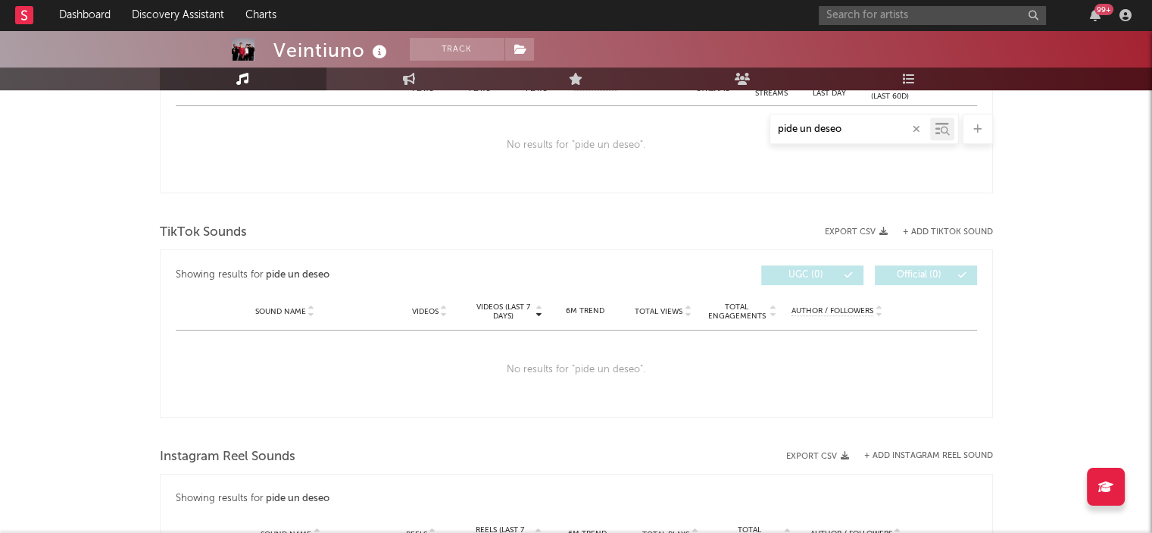
scroll to position [651, 0]
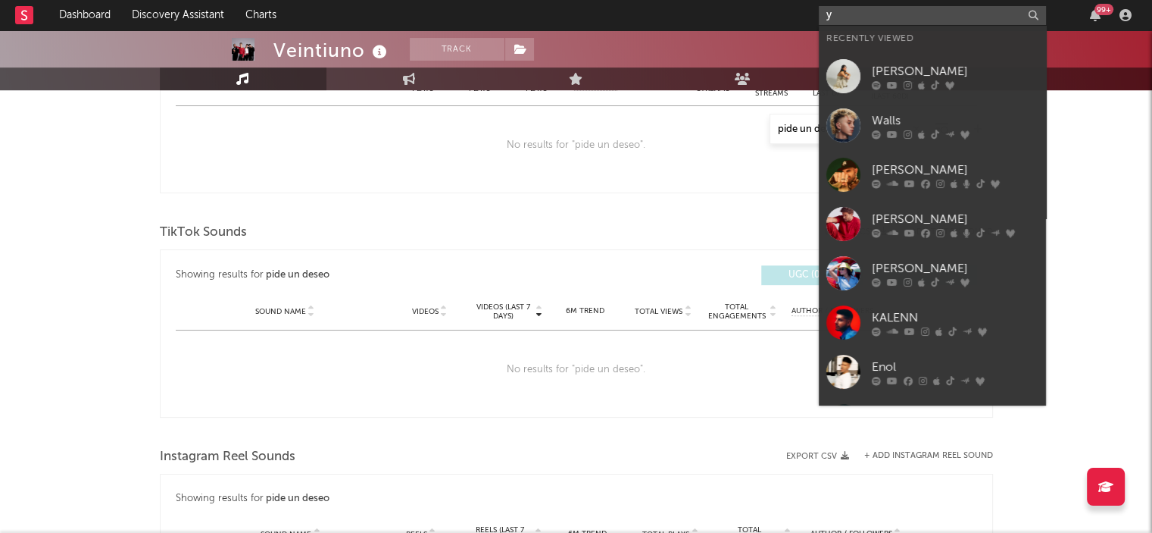
type input "y"
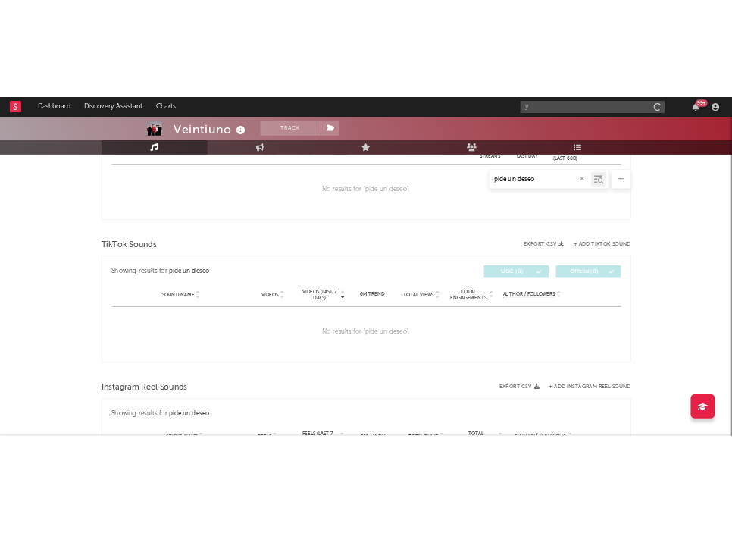
scroll to position [693, 0]
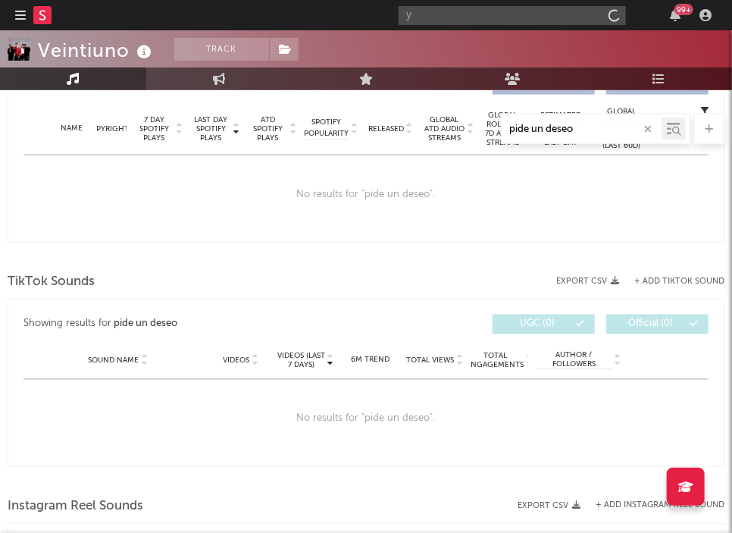
click at [632, 205] on div "No results for " pide un deseo "." at bounding box center [365, 194] width 685 height 79
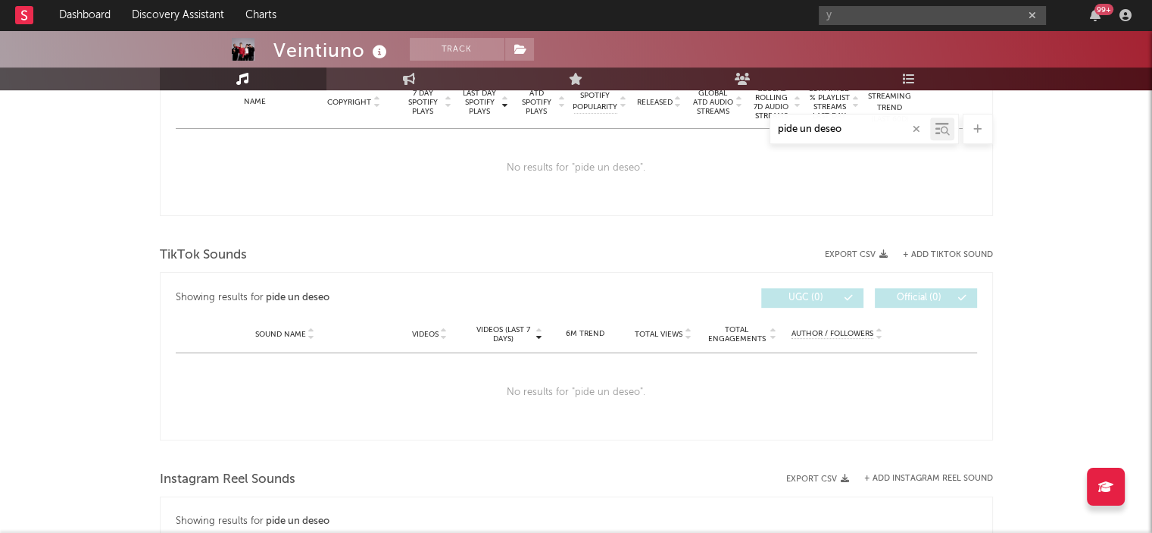
scroll to position [602, 0]
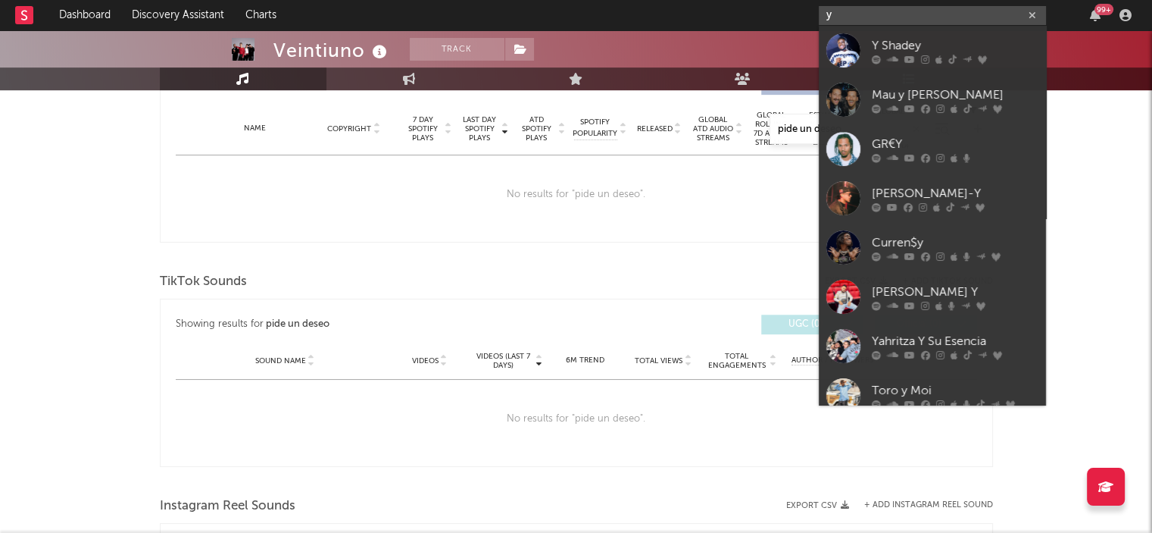
click at [883, 13] on input "y" at bounding box center [932, 15] width 227 height 19
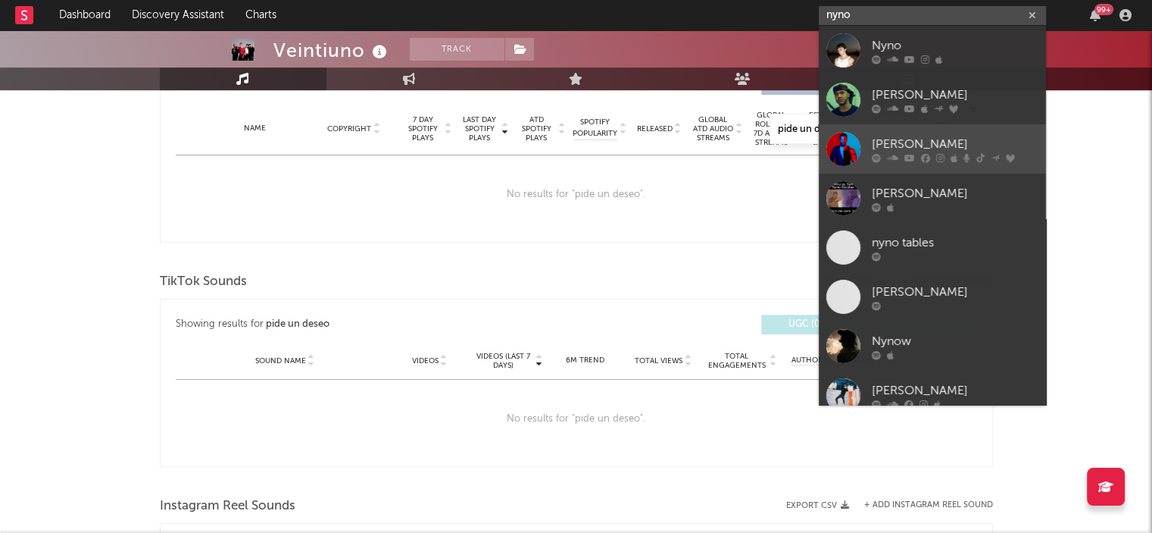
type input "nyno"
click at [888, 135] on div "Nyno Vargas" at bounding box center [955, 144] width 167 height 18
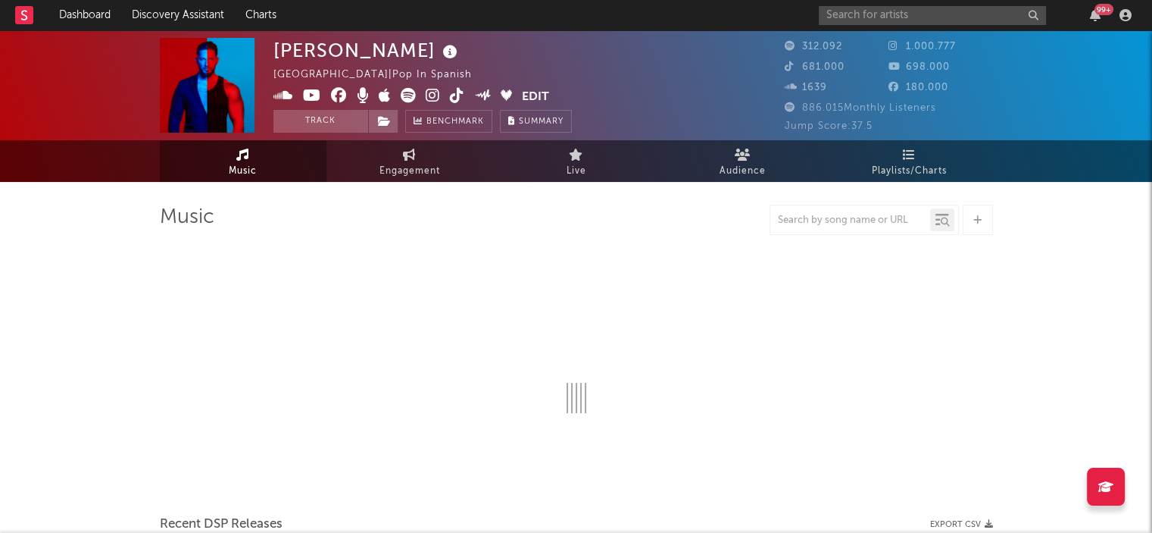
select select "6m"
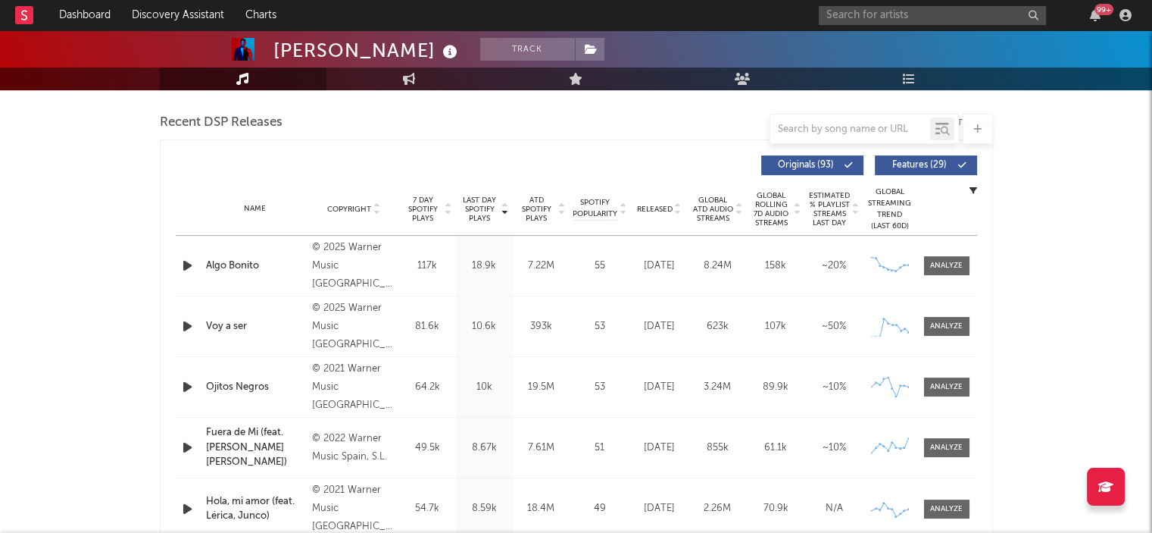
scroll to position [521, 0]
click at [815, 120] on div at bounding box center [851, 129] width 160 height 19
click at [806, 133] on input "text" at bounding box center [851, 129] width 160 height 12
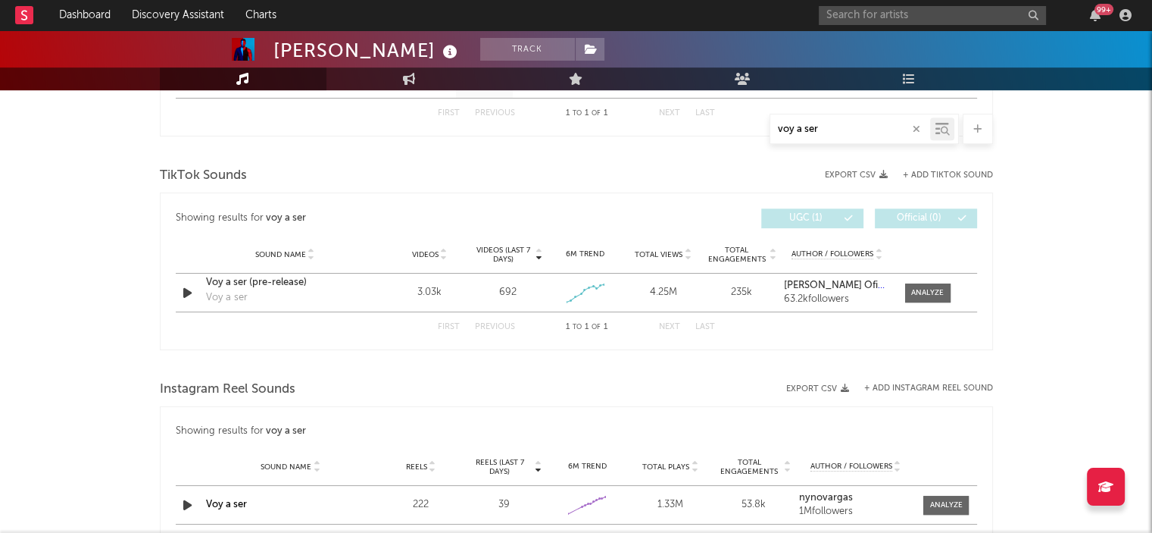
scroll to position [718, 0]
type input "voy a ser"
click at [233, 288] on div "Voy a ser (pre-release)" at bounding box center [285, 284] width 158 height 15
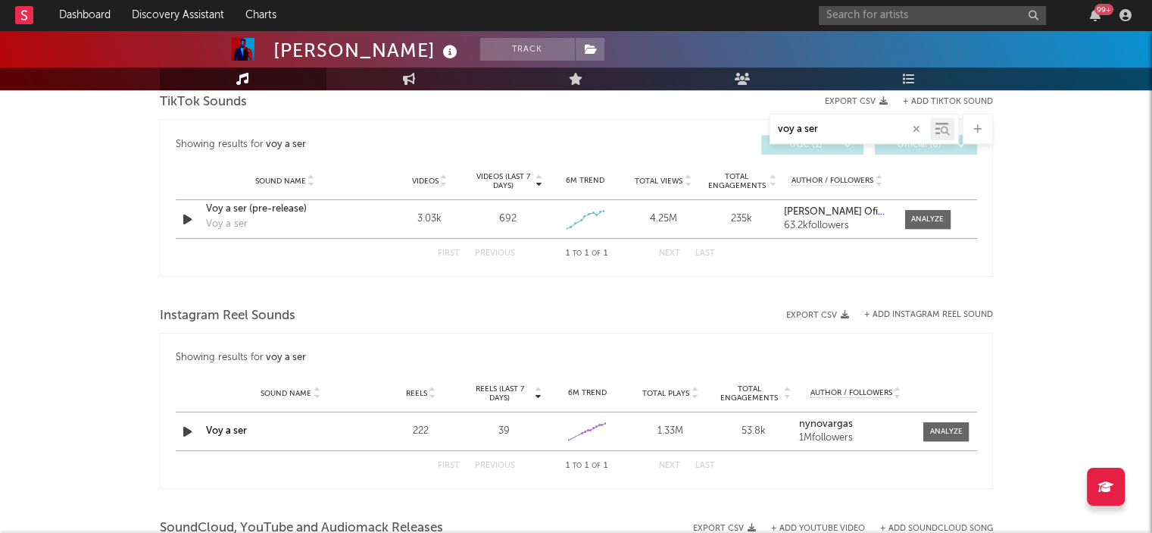
scroll to position [793, 0]
click at [929, 211] on span at bounding box center [927, 220] width 45 height 19
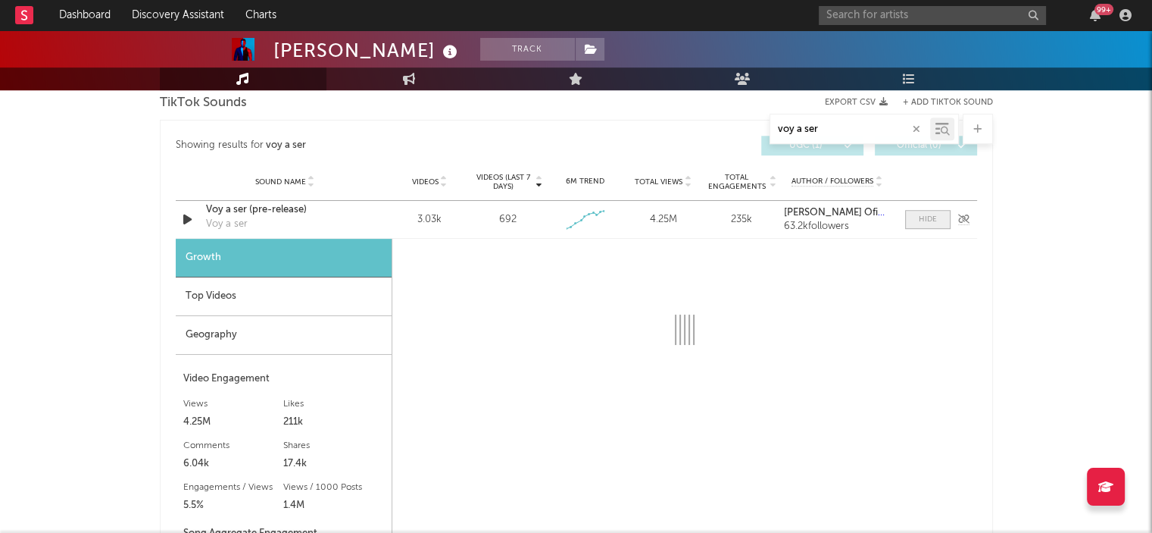
select select "1w"
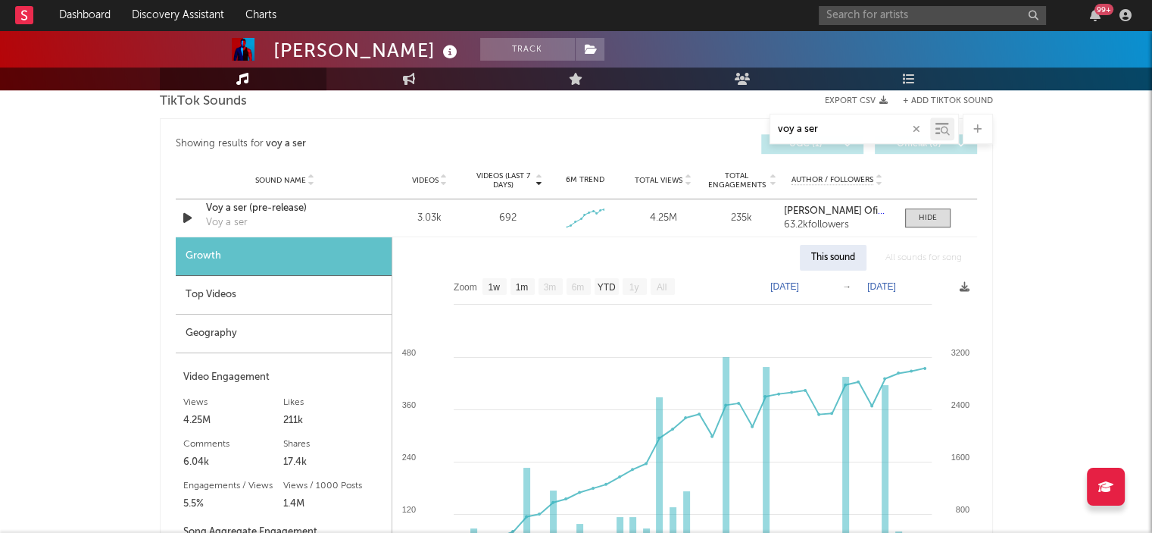
scroll to position [785, 0]
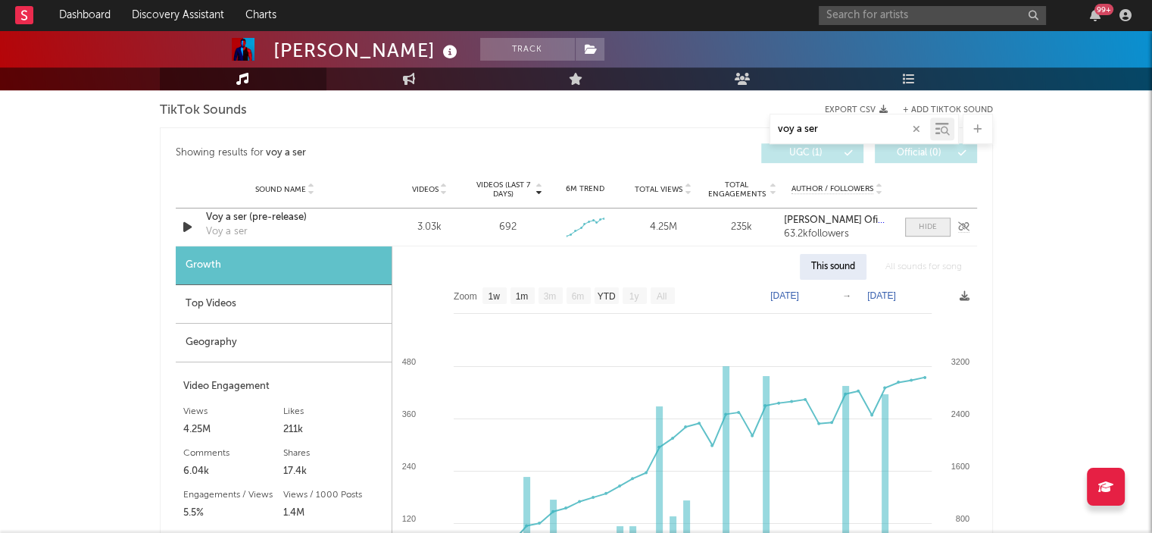
click at [927, 226] on div at bounding box center [928, 226] width 18 height 11
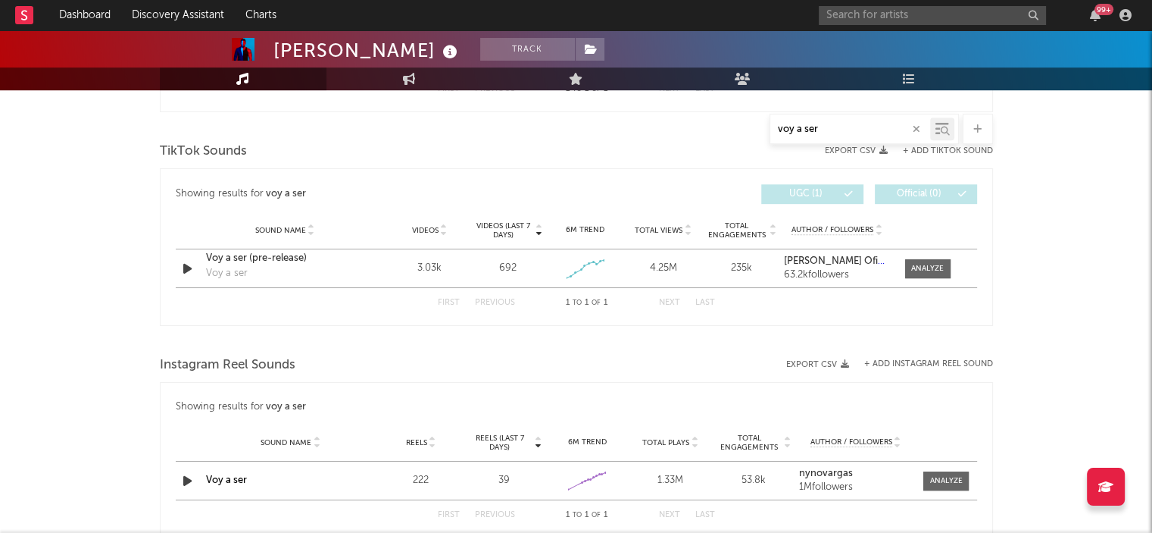
scroll to position [741, 0]
click at [931, 269] on div at bounding box center [927, 271] width 33 height 11
select select "1w"
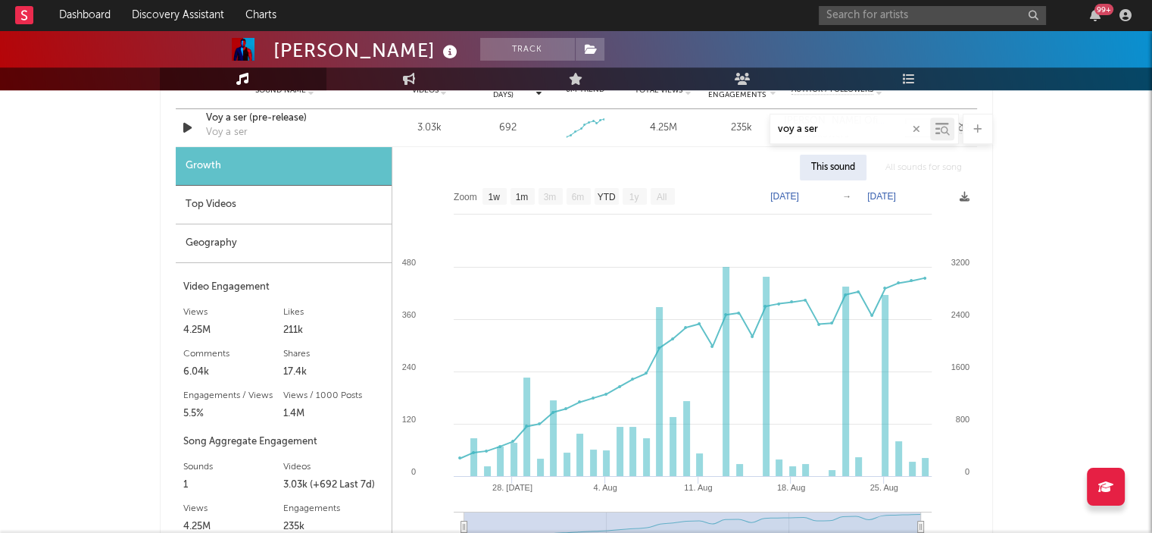
scroll to position [886, 0]
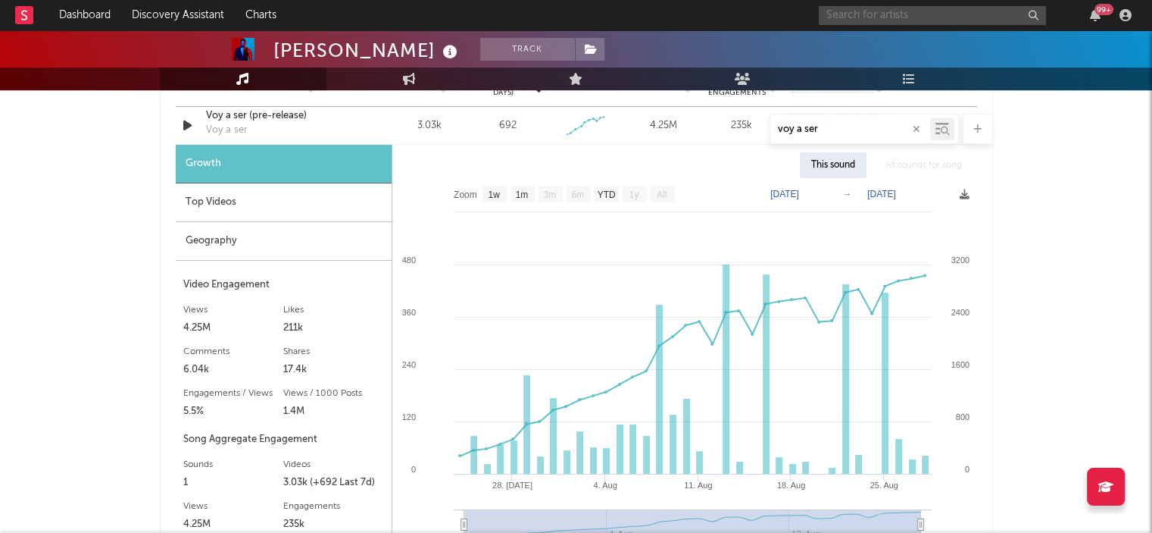
click at [855, 16] on input "text" at bounding box center [932, 15] width 227 height 19
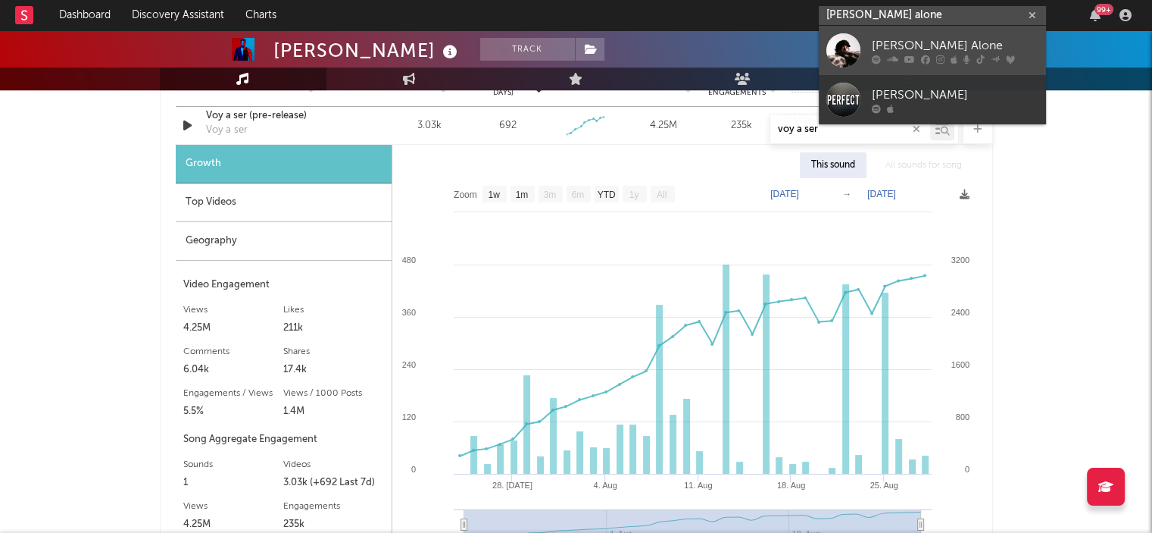
type input "paul alone"
click at [967, 46] on div "Paul Alone" at bounding box center [955, 45] width 167 height 18
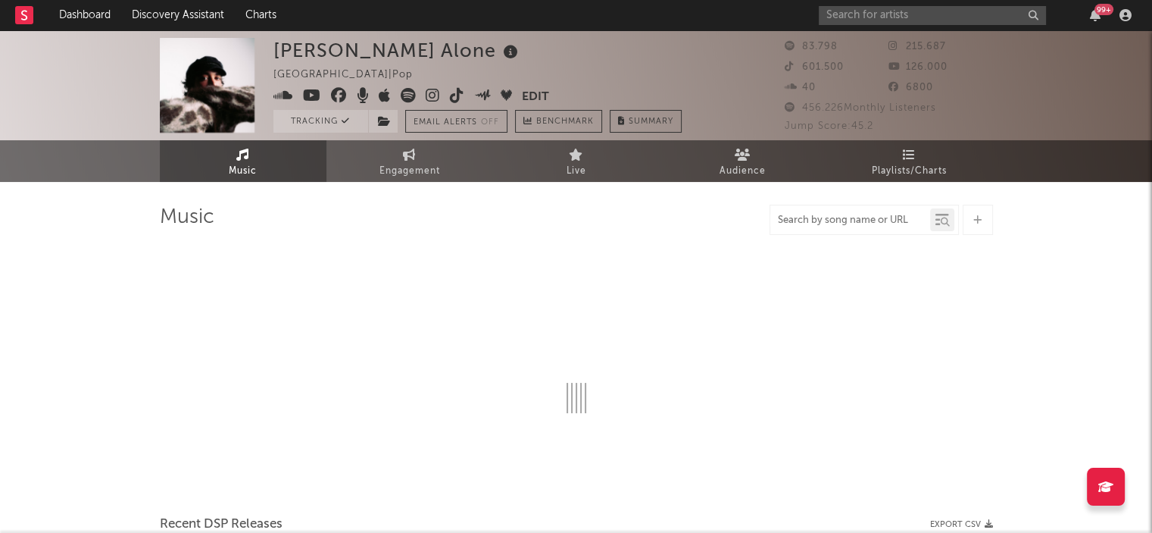
click at [818, 221] on input "text" at bounding box center [851, 220] width 160 height 12
select select "6m"
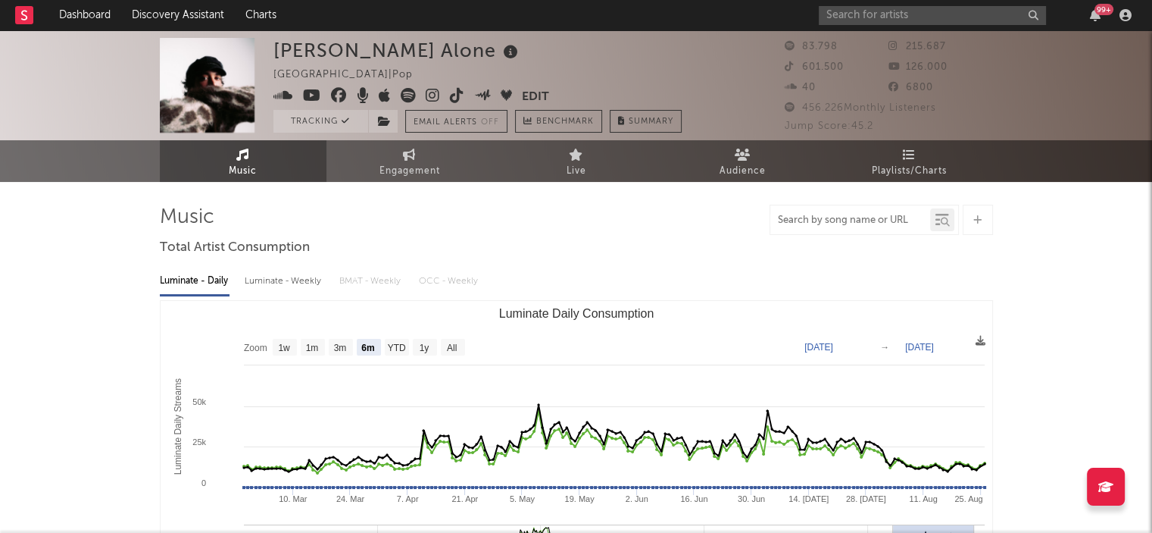
type input "u"
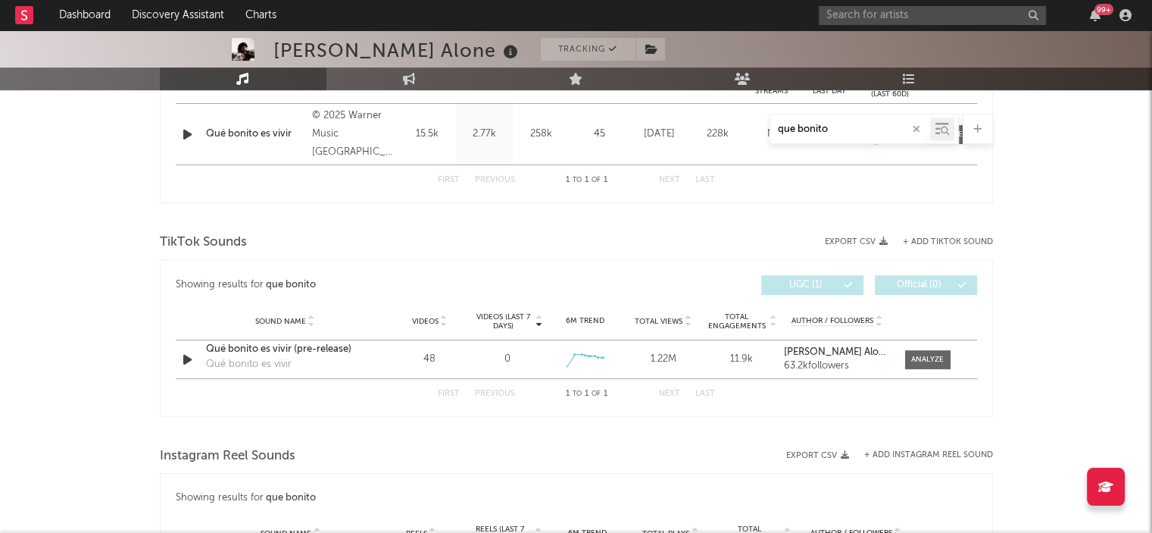
scroll to position [654, 0]
type input "que bonito"
click at [914, 354] on div at bounding box center [927, 358] width 33 height 11
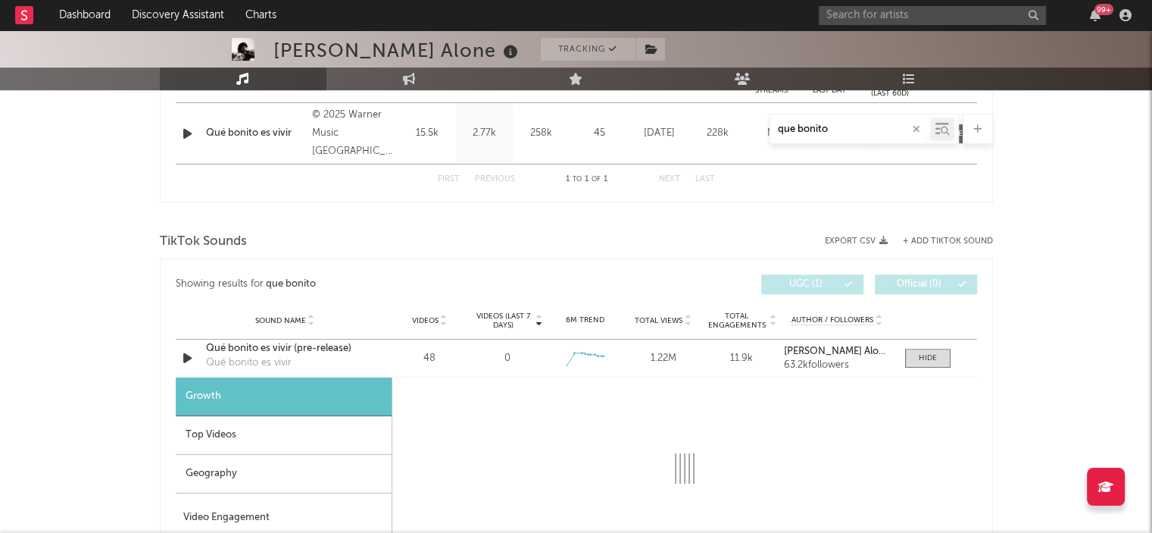
select select "1w"
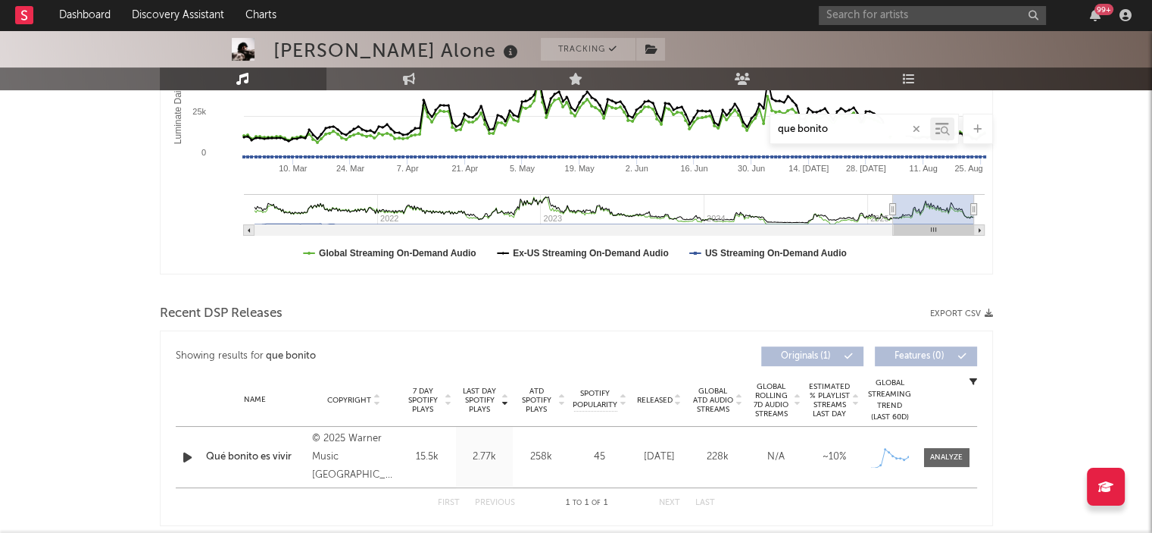
scroll to position [0, 0]
